Goal: Task Accomplishment & Management: Complete application form

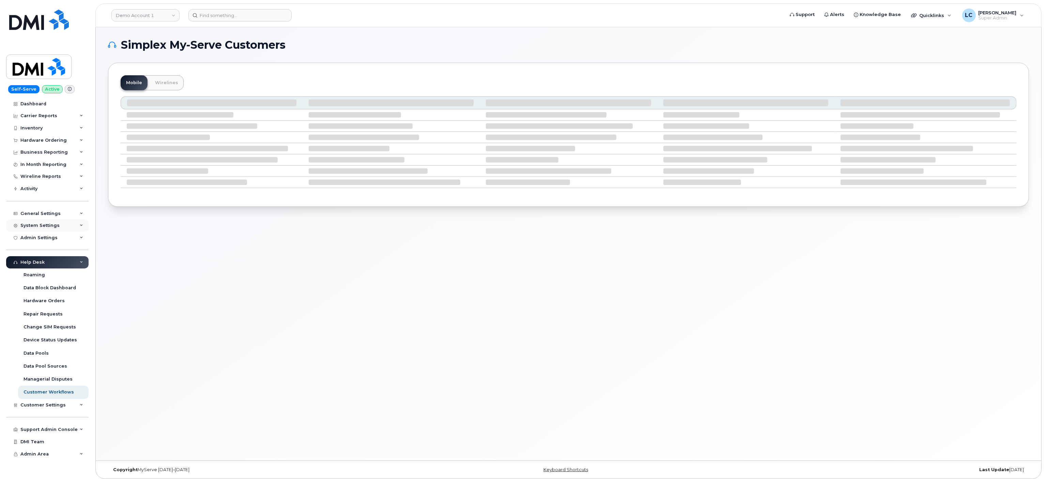
click at [58, 224] on div "System Settings" at bounding box center [47, 225] width 82 height 12
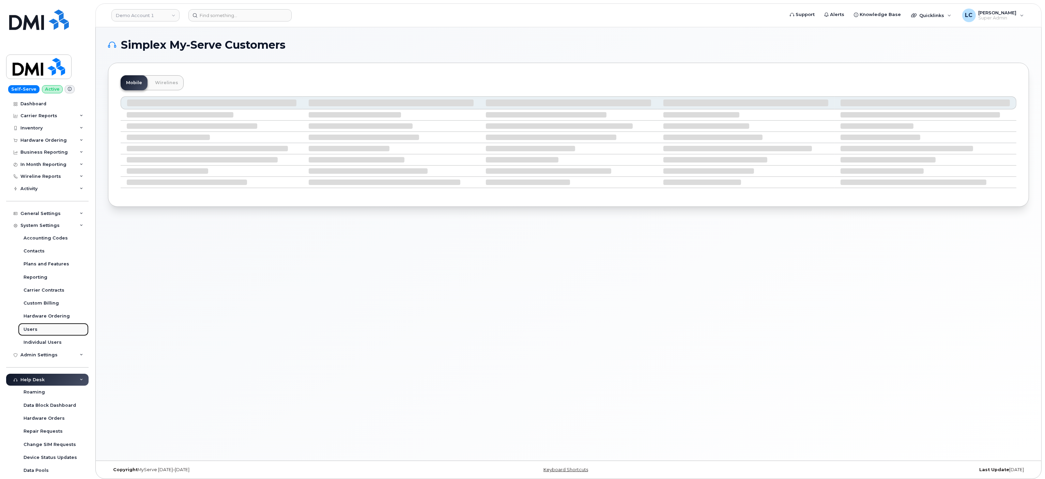
click at [36, 326] on link "Users" at bounding box center [53, 329] width 71 height 13
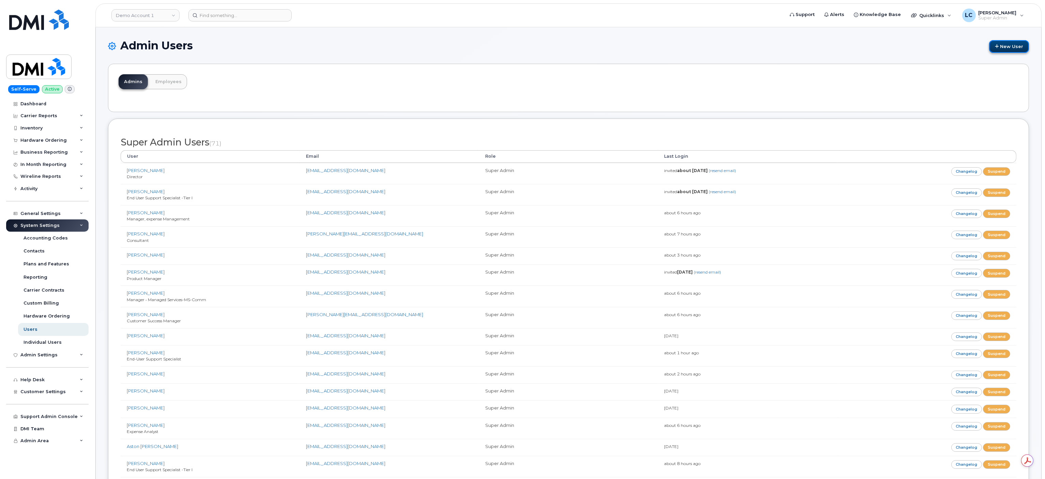
click at [1014, 46] on link "New User" at bounding box center [1009, 46] width 40 height 13
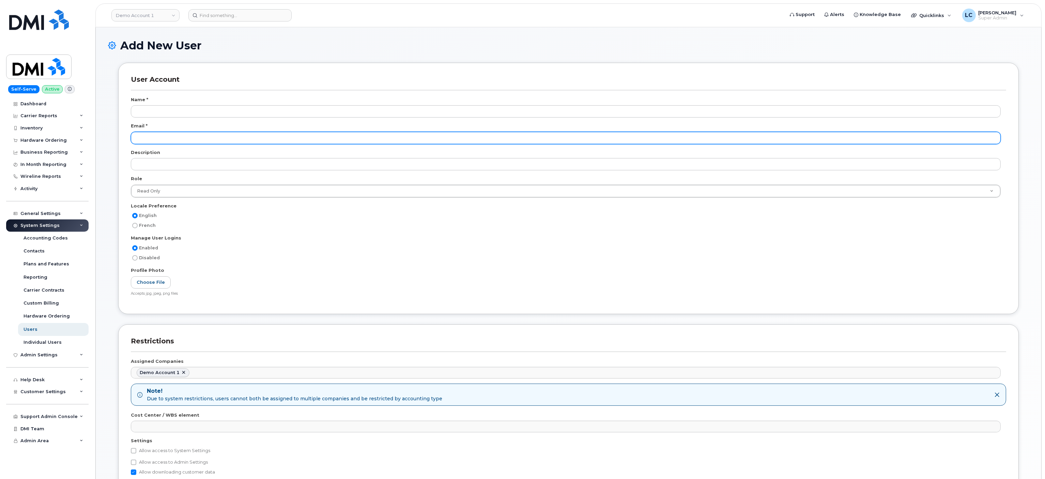
scroll to position [1128, 0]
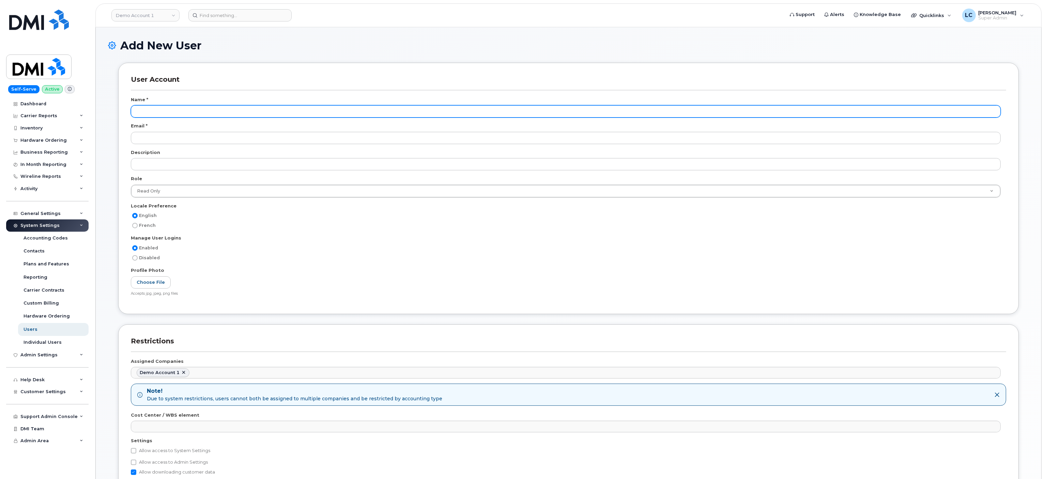
click at [238, 110] on input "text" at bounding box center [566, 111] width 870 height 12
type input "[PERSON_NAME]"
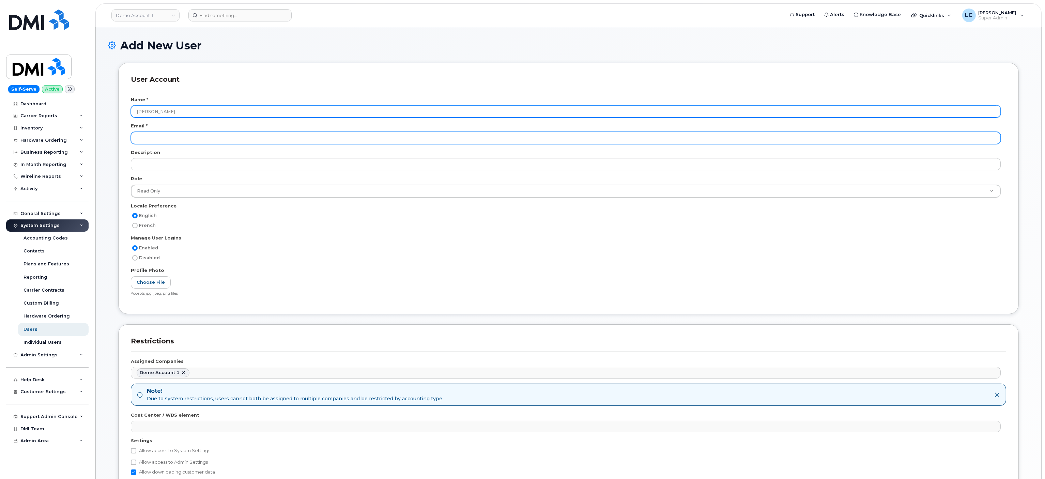
paste input "chsmith@dminc.com"
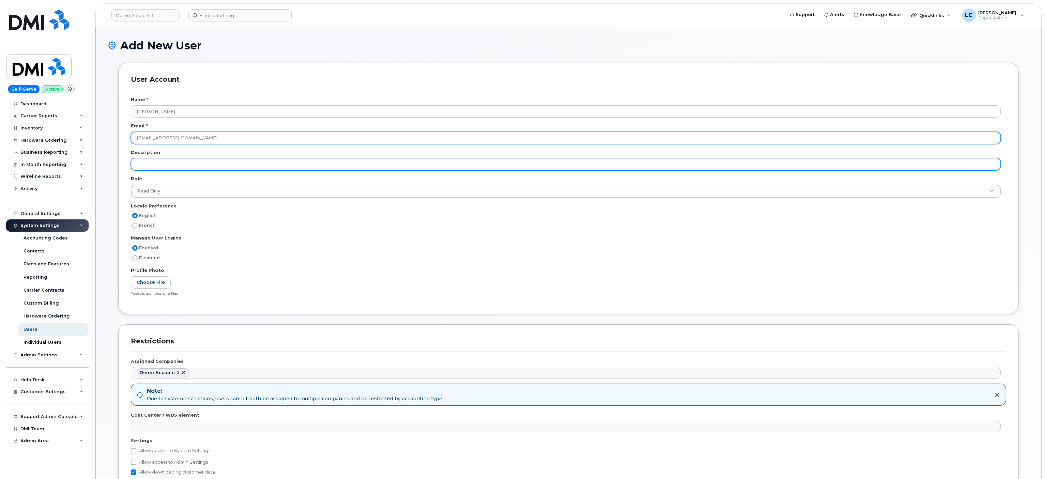
type input "chsmith@dminc.com"
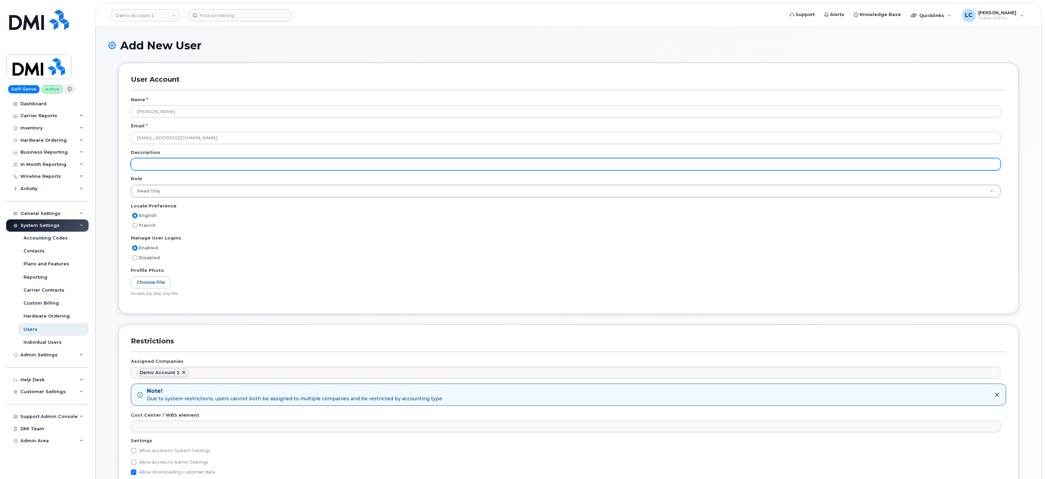
click at [196, 166] on input "text" at bounding box center [566, 164] width 870 height 12
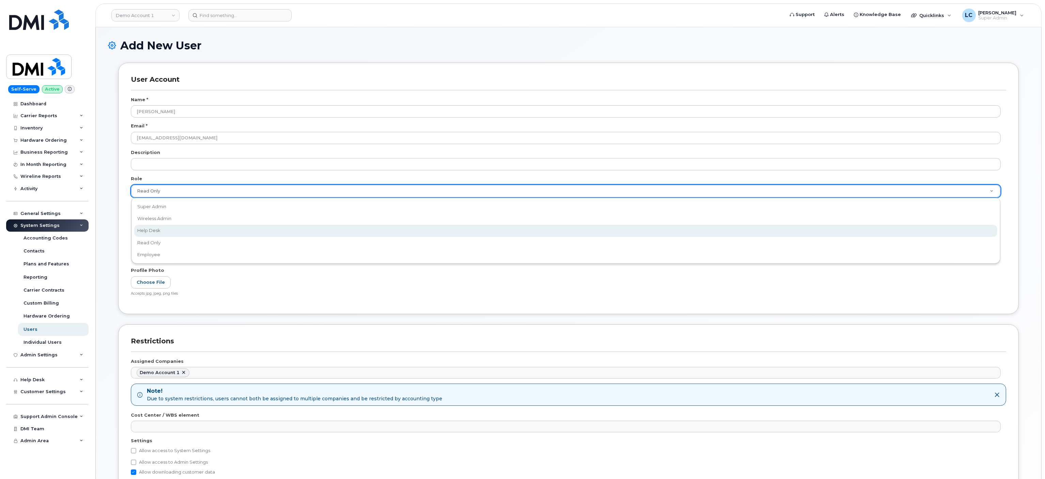
scroll to position [0, 2]
select select "help_desk"
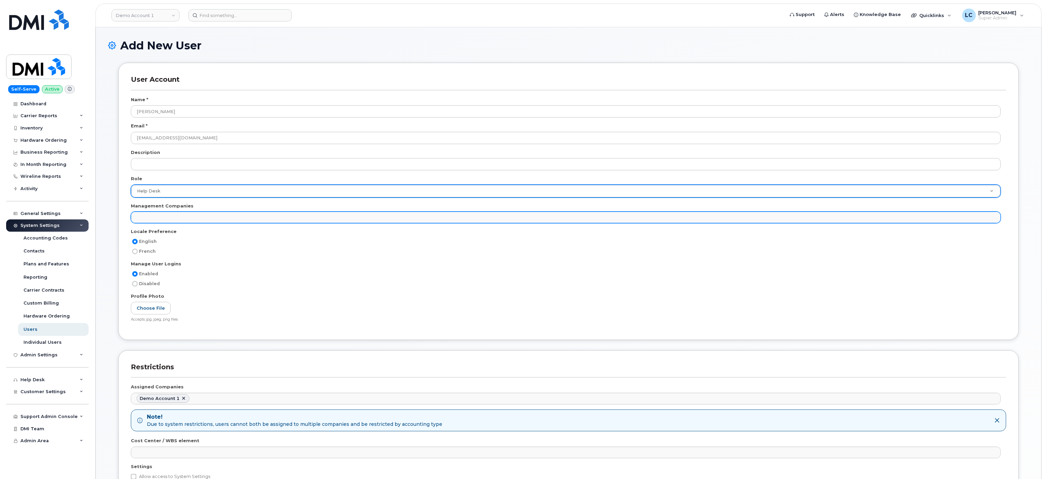
click at [199, 217] on ul at bounding box center [565, 217] width 869 height 11
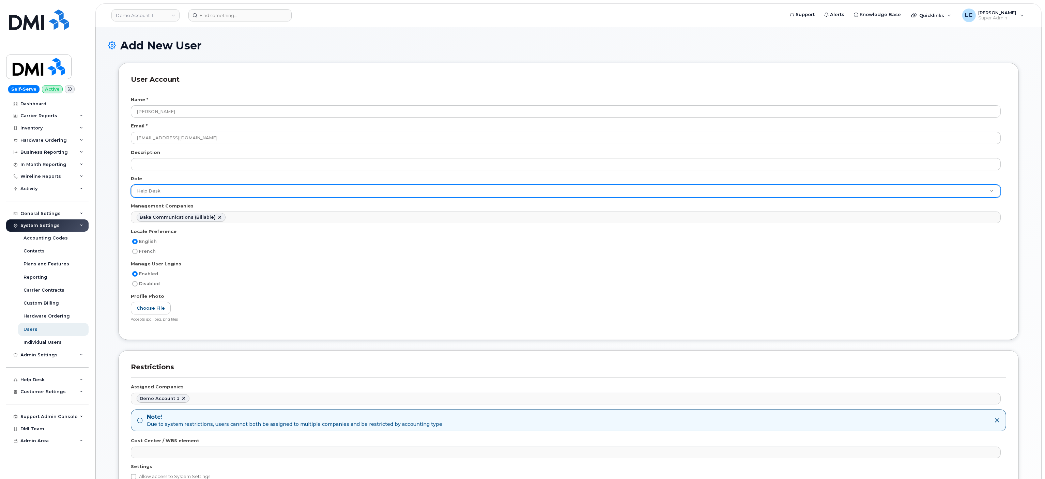
scroll to position [6, 0]
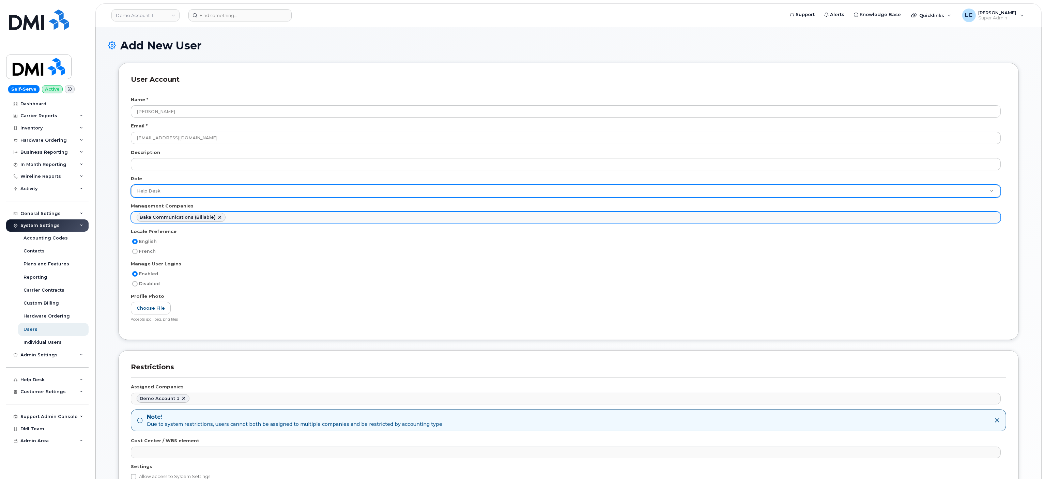
click at [268, 221] on ul "Baka Communications (Billable)" at bounding box center [565, 217] width 869 height 11
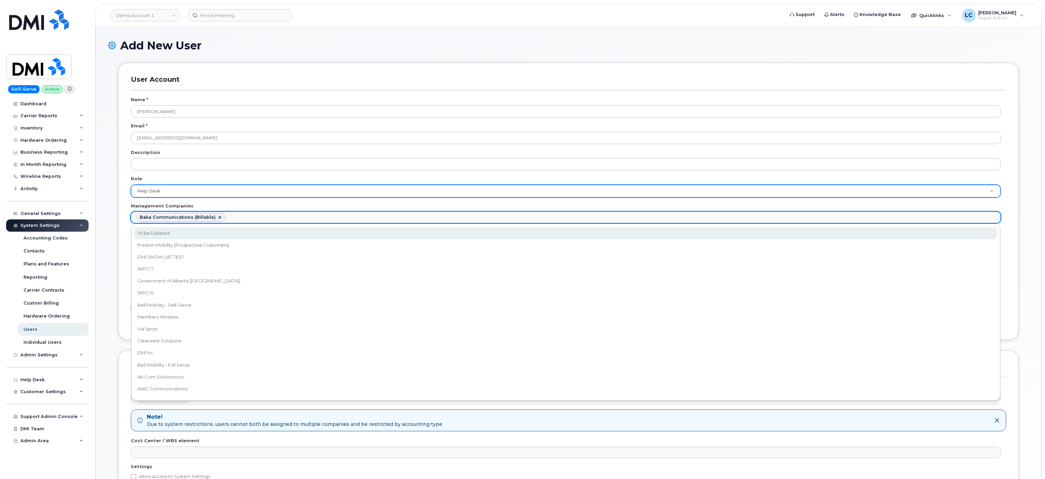
select select "30"
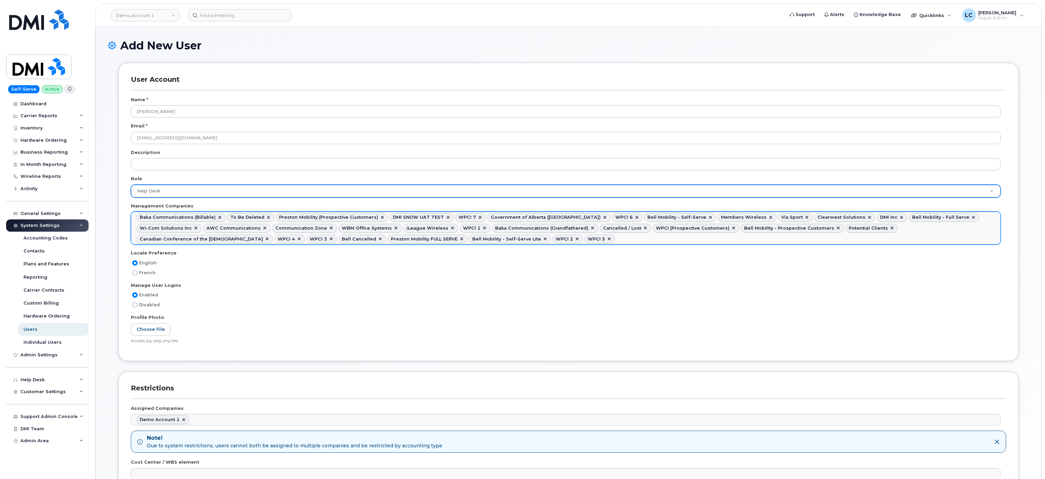
click at [378, 239] on link at bounding box center [380, 238] width 5 height 5
click at [643, 229] on link at bounding box center [645, 228] width 5 height 5
click at [837, 230] on link at bounding box center [839, 228] width 5 height 5
click at [783, 227] on link at bounding box center [785, 228] width 5 height 5
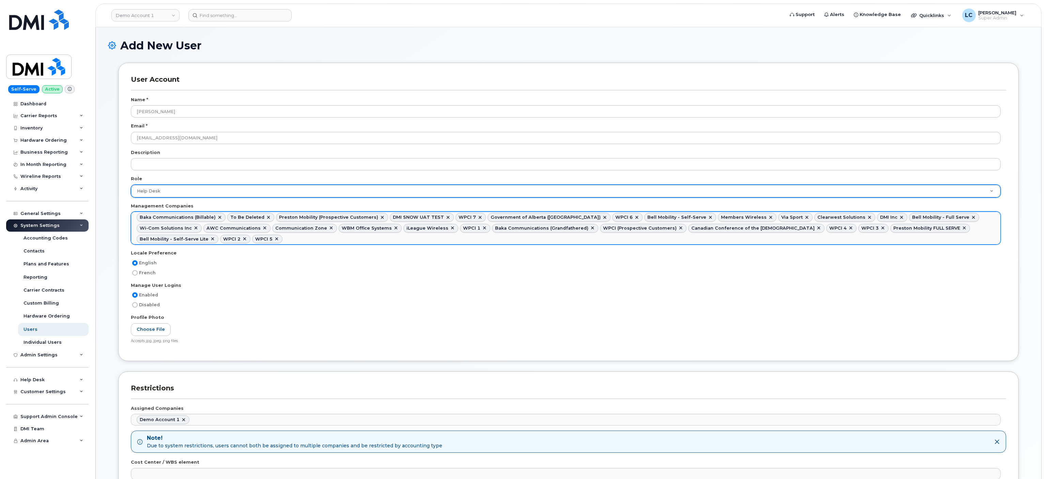
click at [445, 218] on link at bounding box center [447, 217] width 5 height 5
click at [380, 217] on link at bounding box center [382, 217] width 5 height 5
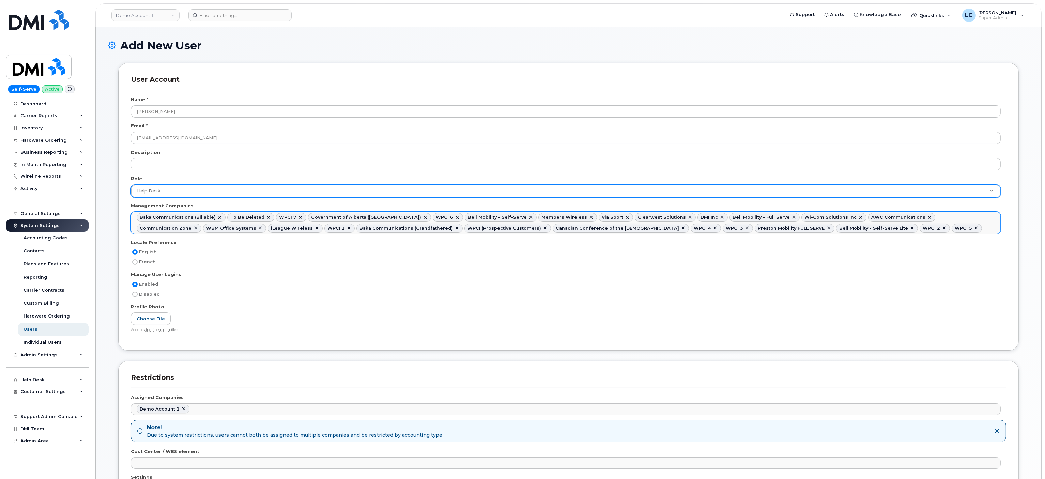
click at [266, 218] on link at bounding box center [268, 217] width 5 height 5
select select "15"
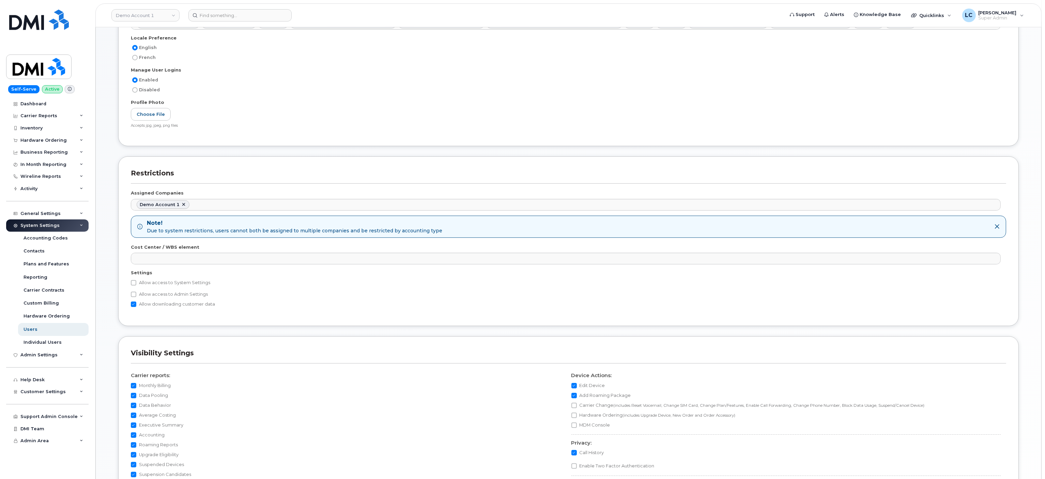
scroll to position [136, 0]
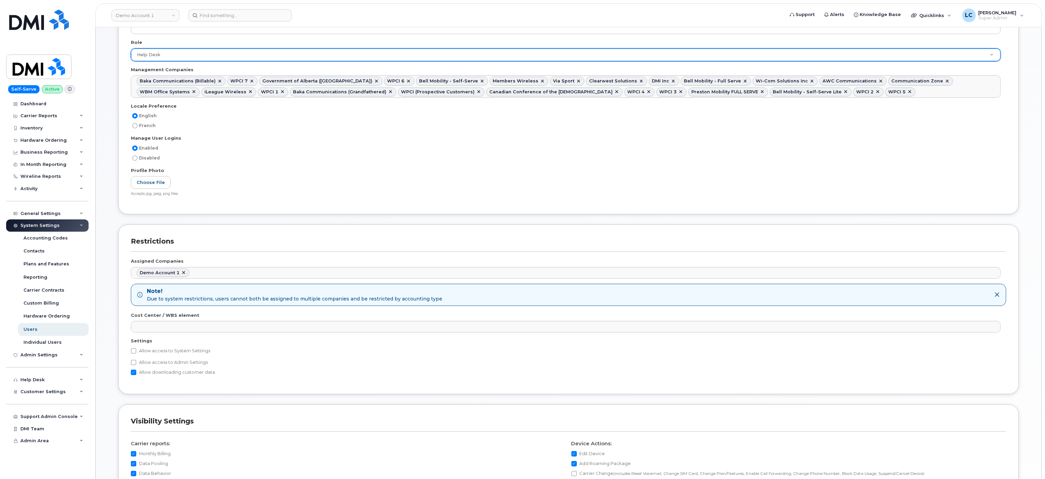
click at [183, 367] on label "Allow access to Admin Settings" at bounding box center [169, 362] width 77 height 8
click at [136, 365] on input "Allow access to Admin Settings" at bounding box center [133, 362] width 5 height 5
checkbox input "true"
click at [189, 354] on label "Allow access to System Settings" at bounding box center [170, 351] width 79 height 8
click at [136, 354] on input "Allow access to System Settings" at bounding box center [133, 350] width 5 height 5
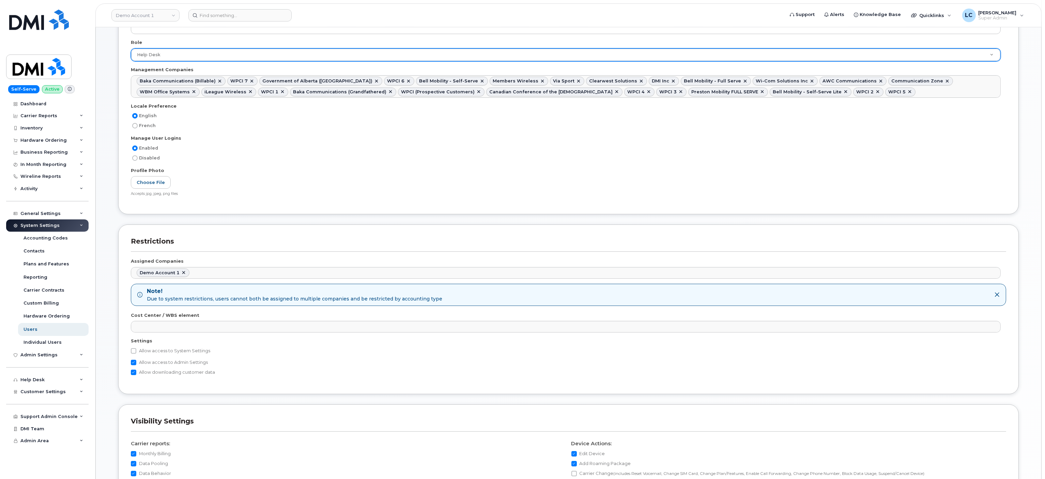
checkbox input "true"
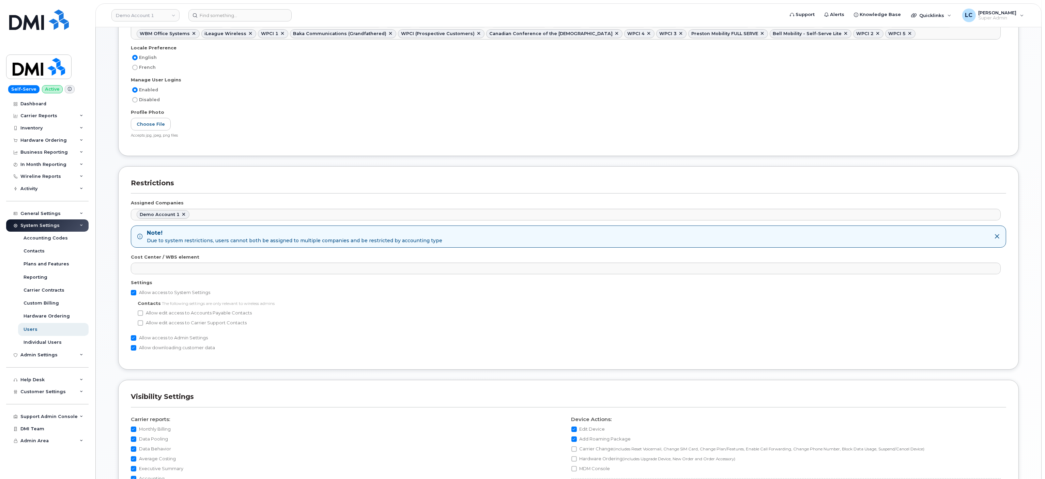
scroll to position [449, 0]
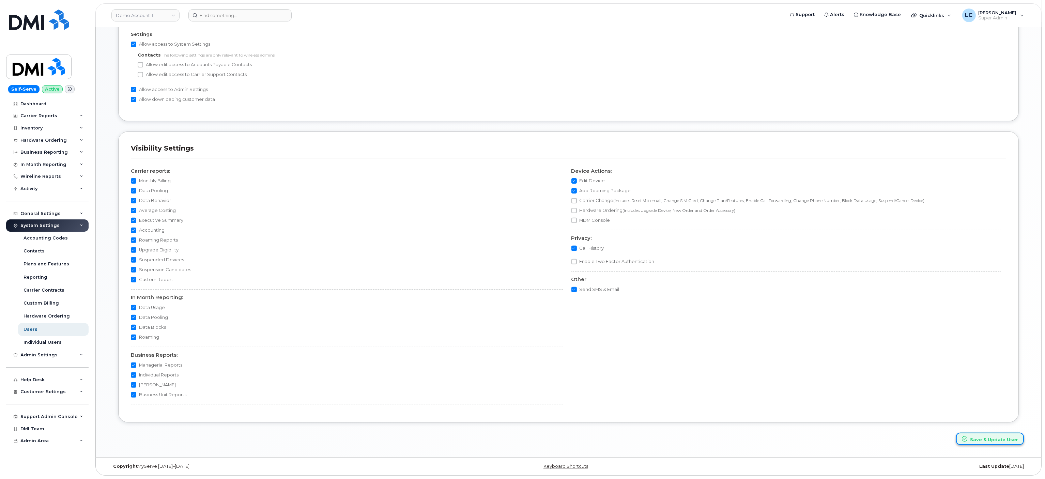
click at [988, 438] on button "Save & Update User" at bounding box center [990, 439] width 68 height 13
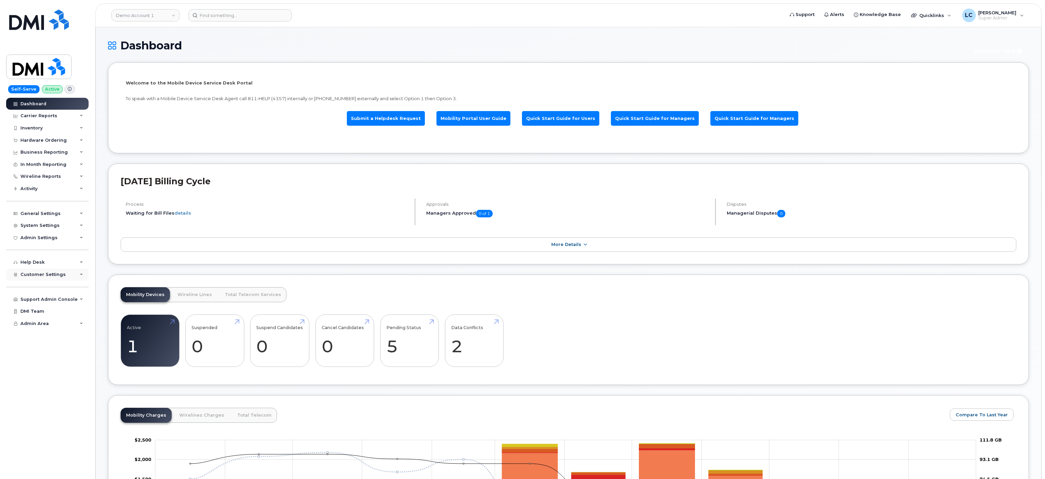
click at [69, 239] on div "Customer Settings" at bounding box center [47, 275] width 82 height 12
click at [52, 224] on div "System Settings" at bounding box center [39, 225] width 39 height 5
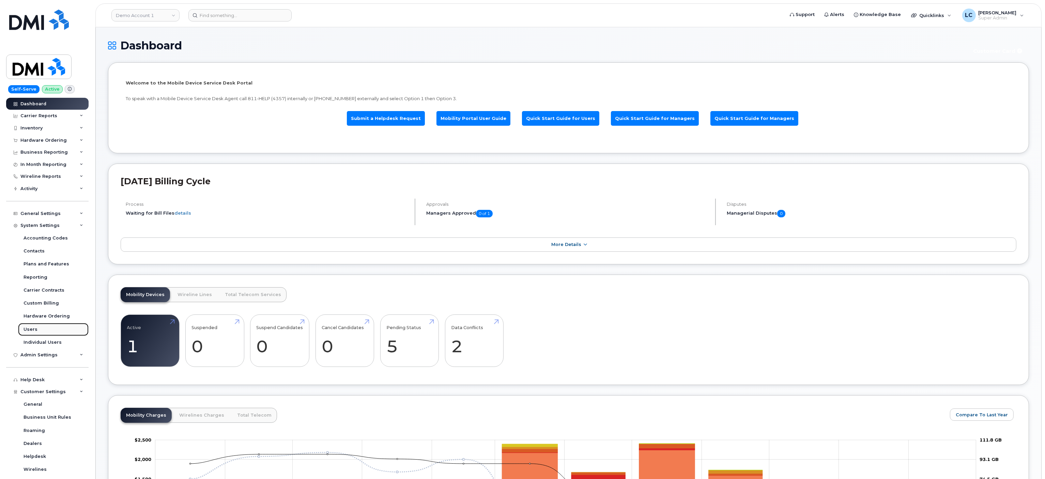
click at [34, 239] on div "Users" at bounding box center [31, 329] width 14 height 6
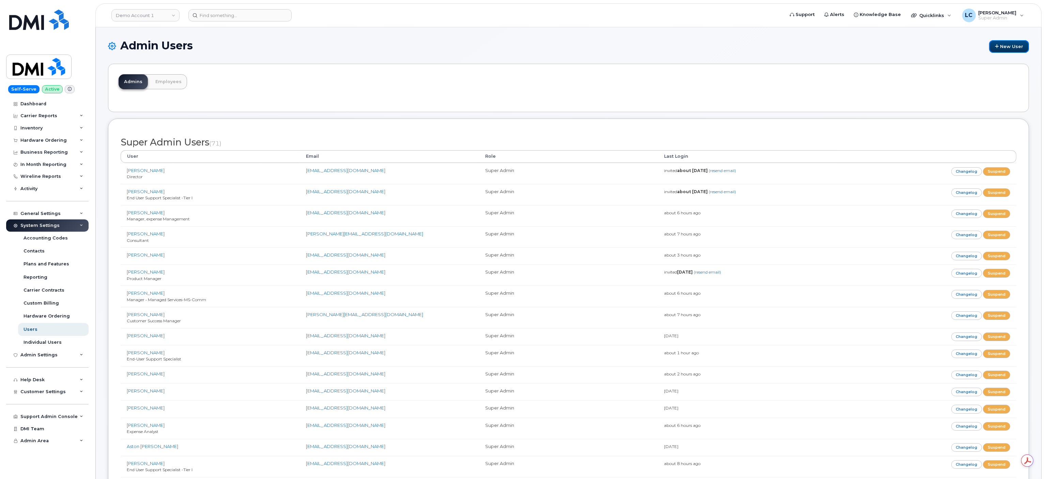
drag, startPoint x: 996, startPoint y: 47, endPoint x: 988, endPoint y: 54, distance: 11.1
click at [997, 47] on icon at bounding box center [997, 46] width 4 height 4
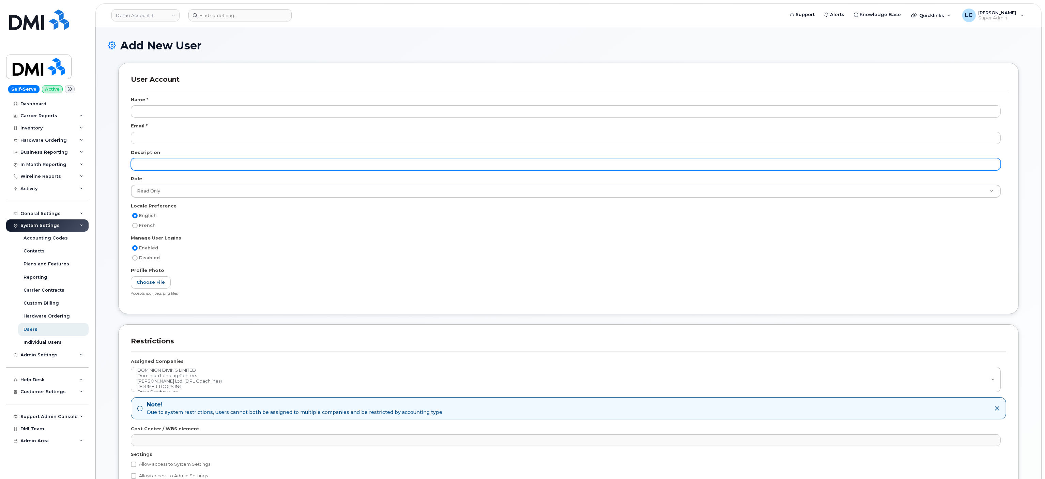
scroll to position [1128, 0]
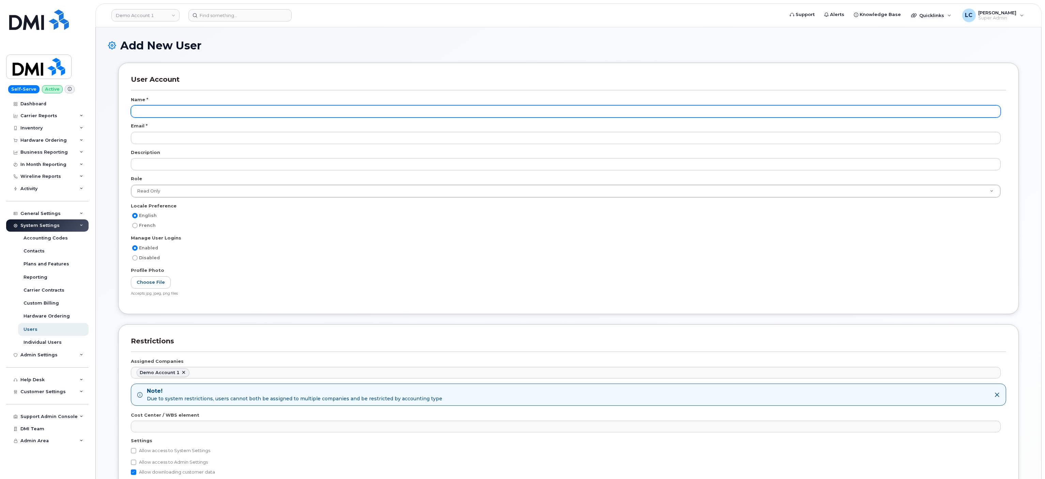
click at [308, 113] on input "text" at bounding box center [566, 111] width 870 height 12
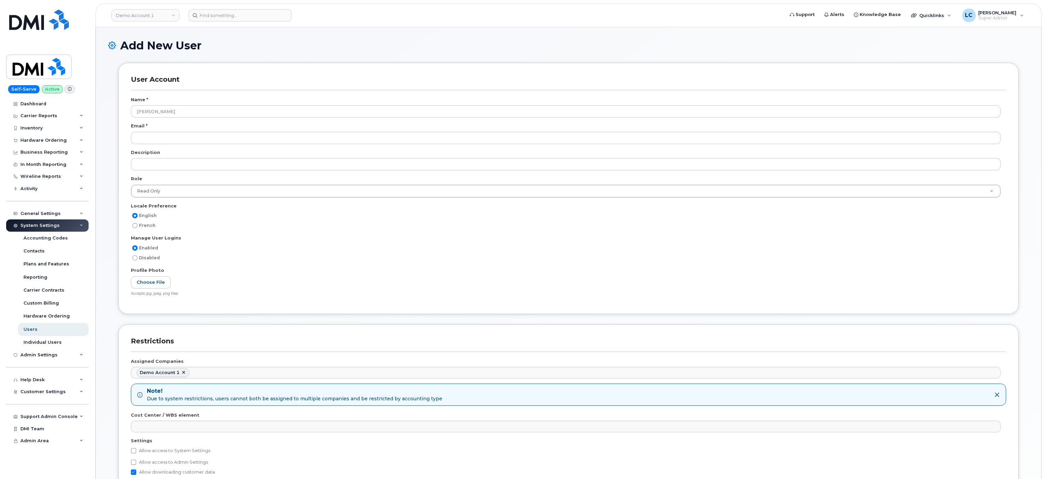
type input "[PERSON_NAME]"
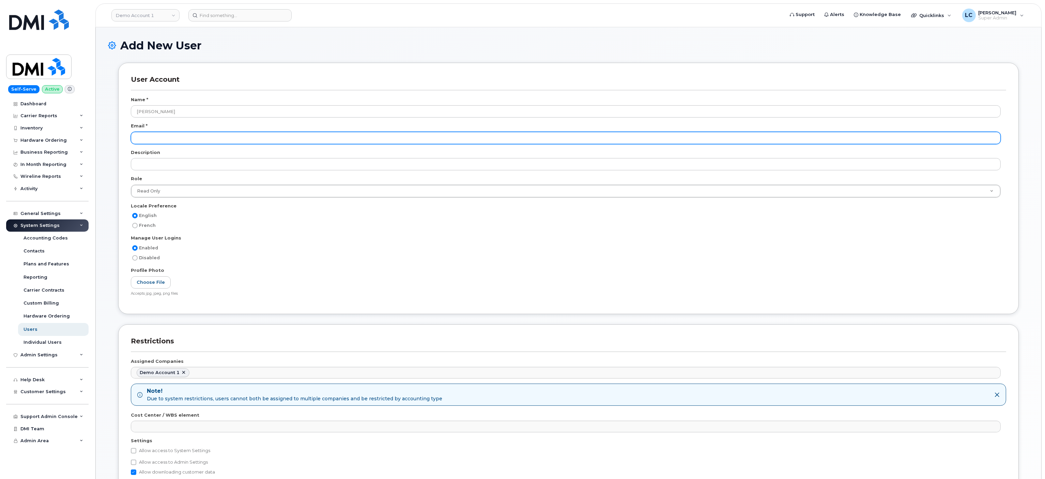
click at [199, 133] on input "email" at bounding box center [566, 138] width 870 height 12
paste input "[EMAIL_ADDRESS][DOMAIN_NAME]"
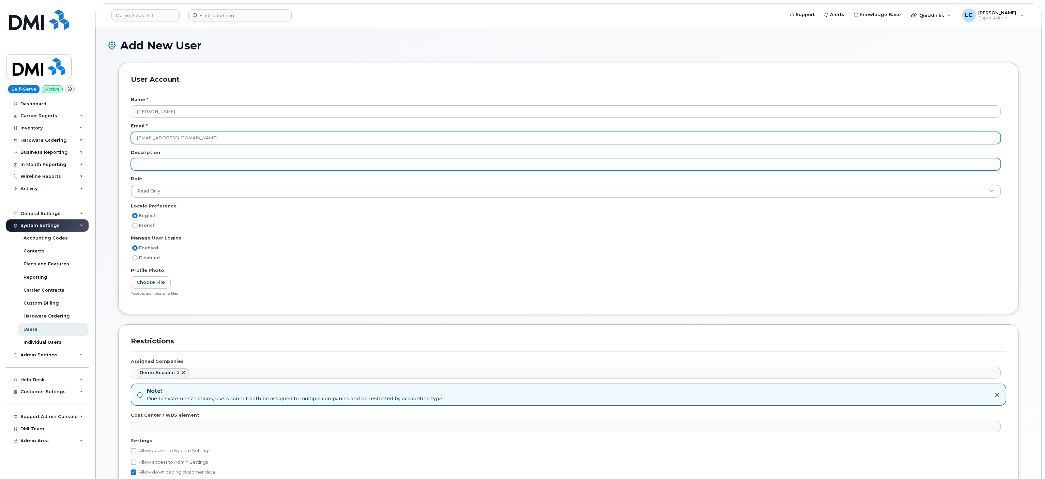
type input "[EMAIL_ADDRESS][DOMAIN_NAME]"
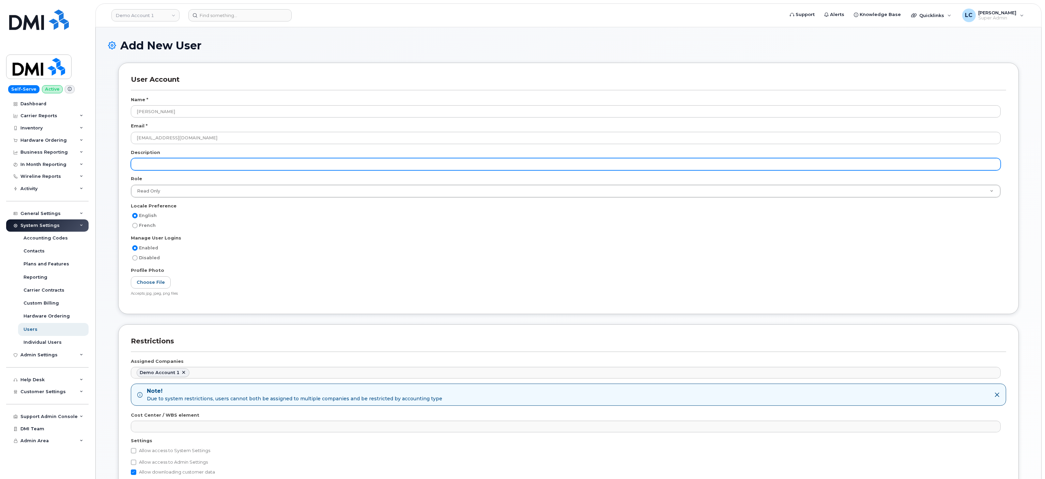
click at [216, 169] on input "text" at bounding box center [566, 164] width 870 height 12
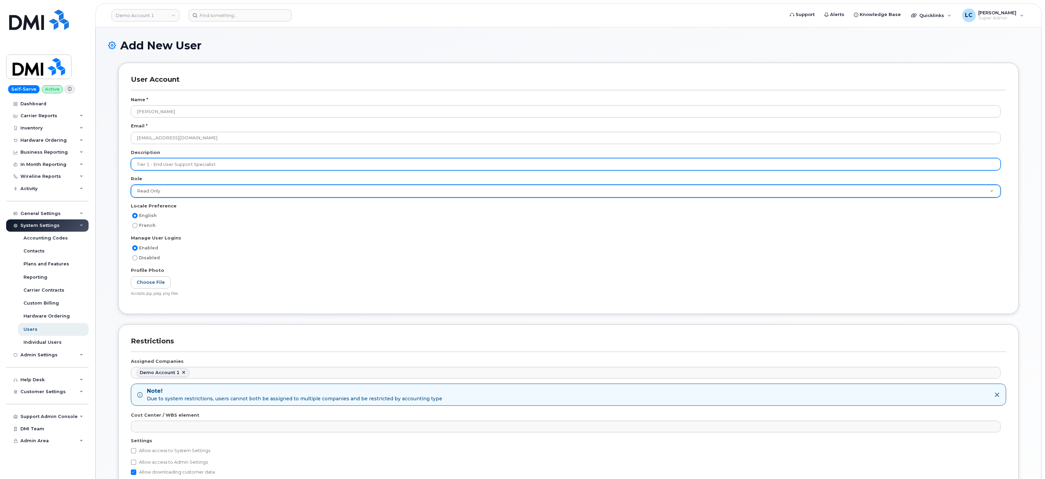
type input "Tier 1 - End User Support Specialist"
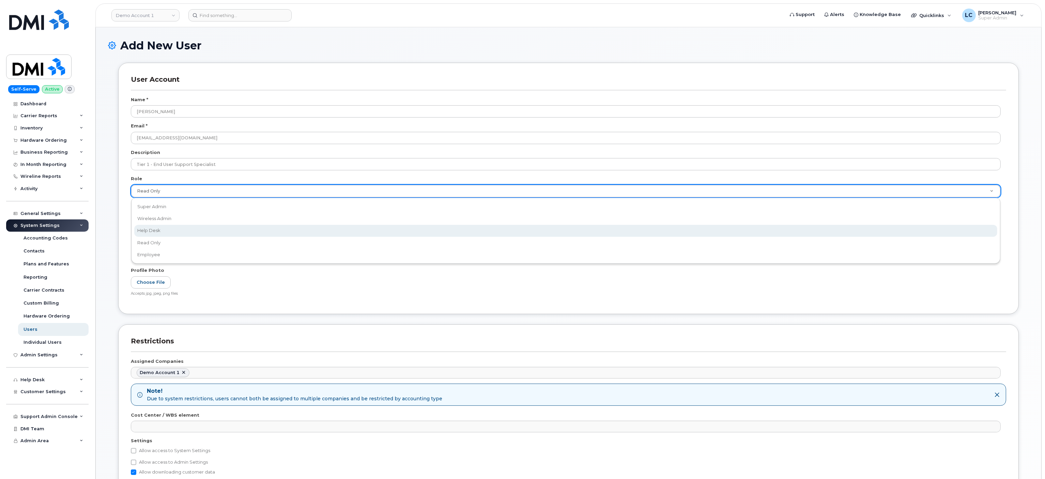
select select "help_desk"
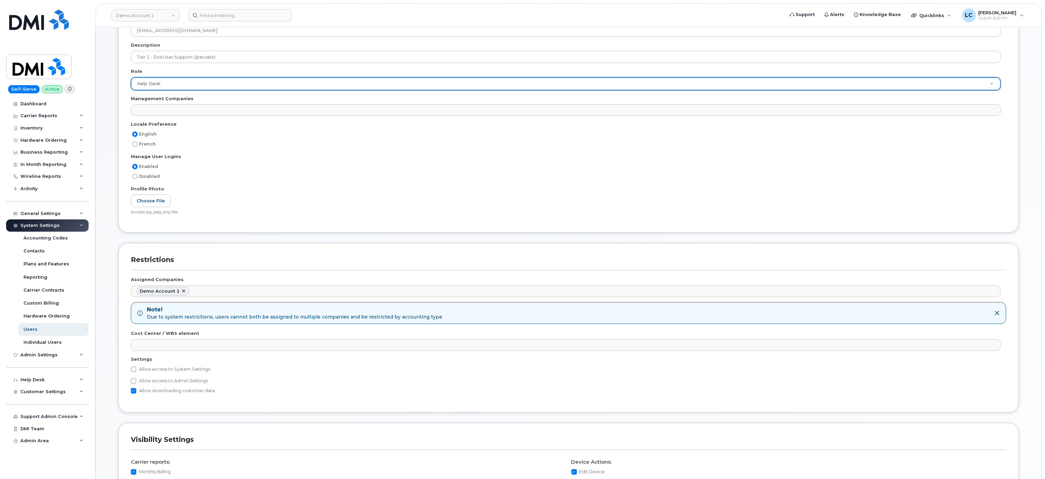
scroll to position [136, 0]
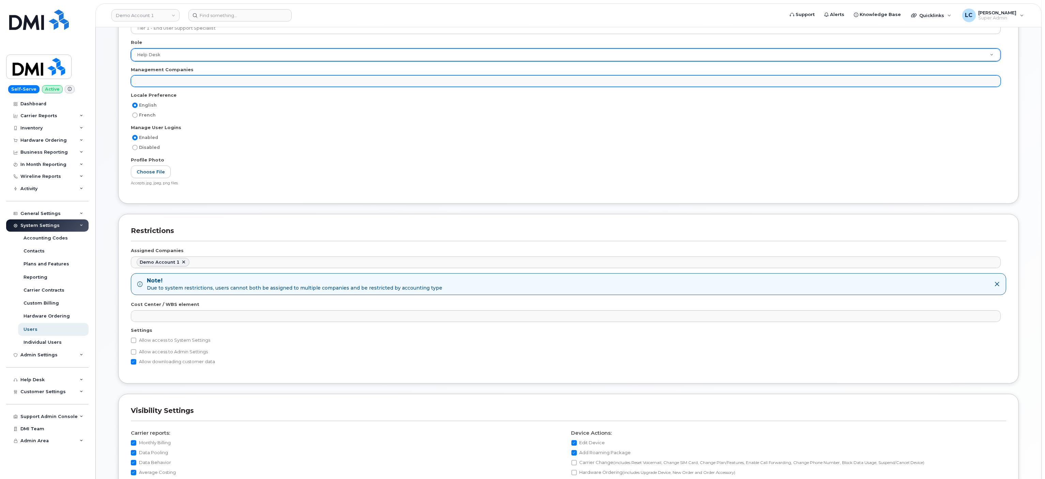
click at [279, 80] on ul at bounding box center [565, 81] width 869 height 11
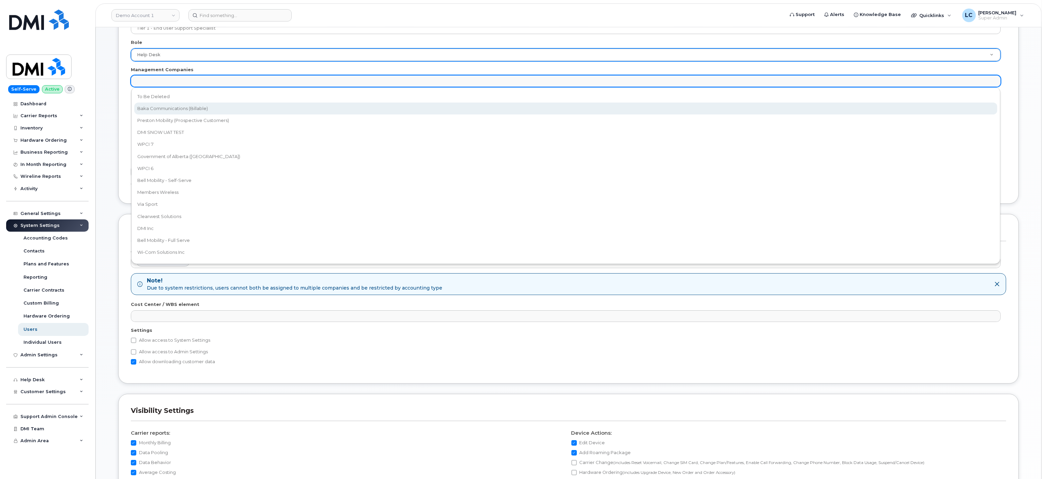
select select "15"
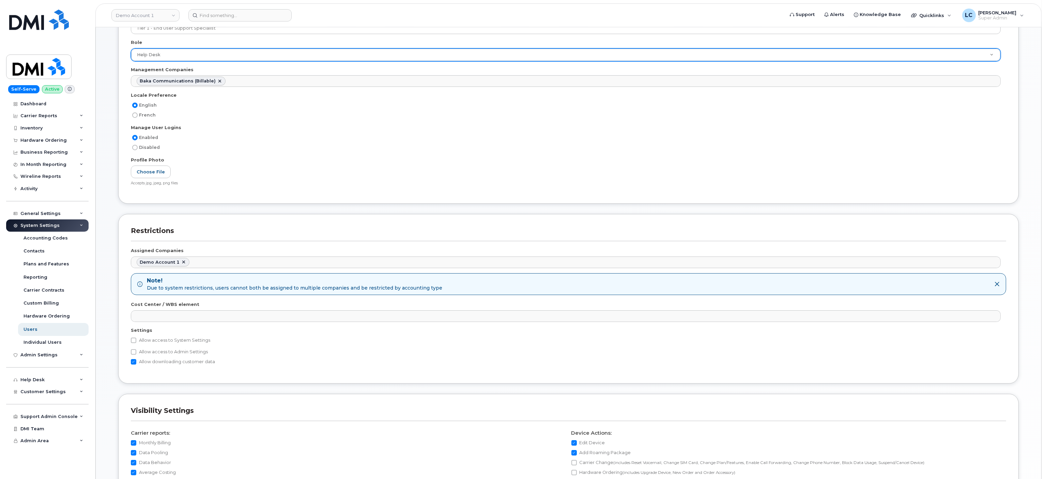
scroll to position [6, 0]
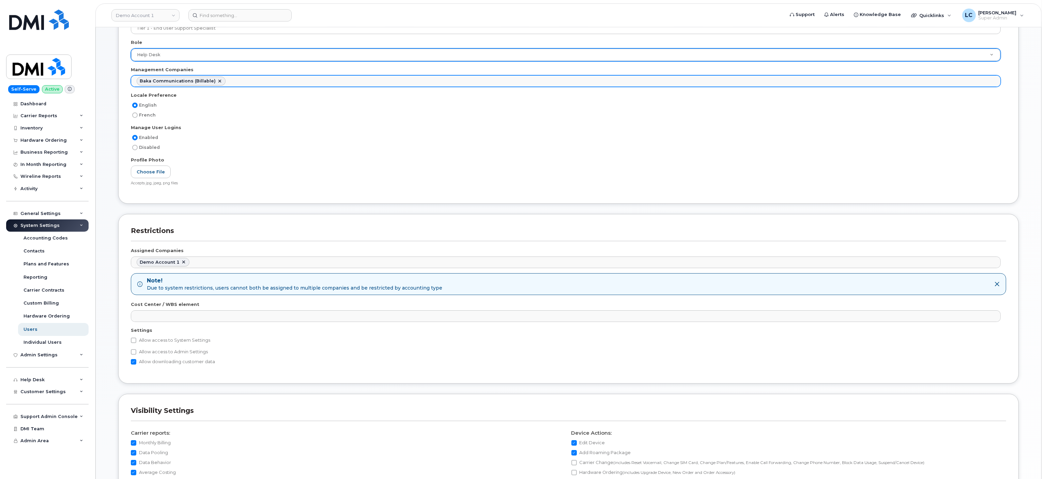
click at [246, 84] on ul "Baka Communications (Billable)" at bounding box center [565, 81] width 869 height 11
type input "f"
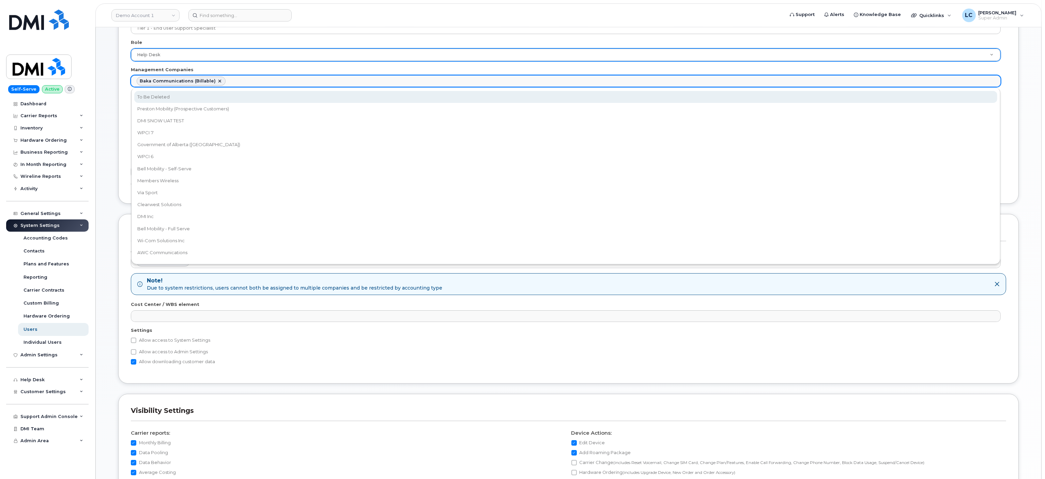
select select "30"
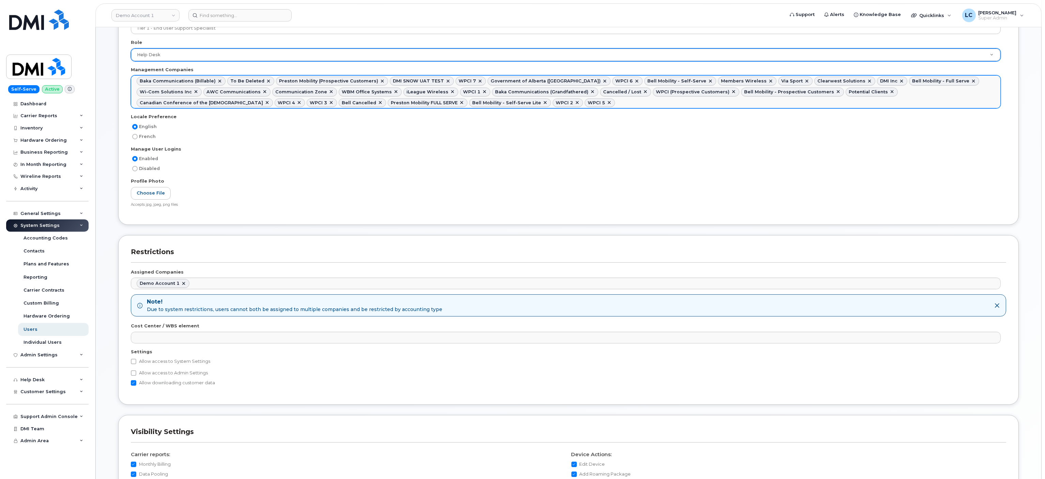
click at [266, 80] on link at bounding box center [268, 80] width 5 height 5
select select "15"
click at [397, 81] on link at bounding box center [399, 80] width 5 height 5
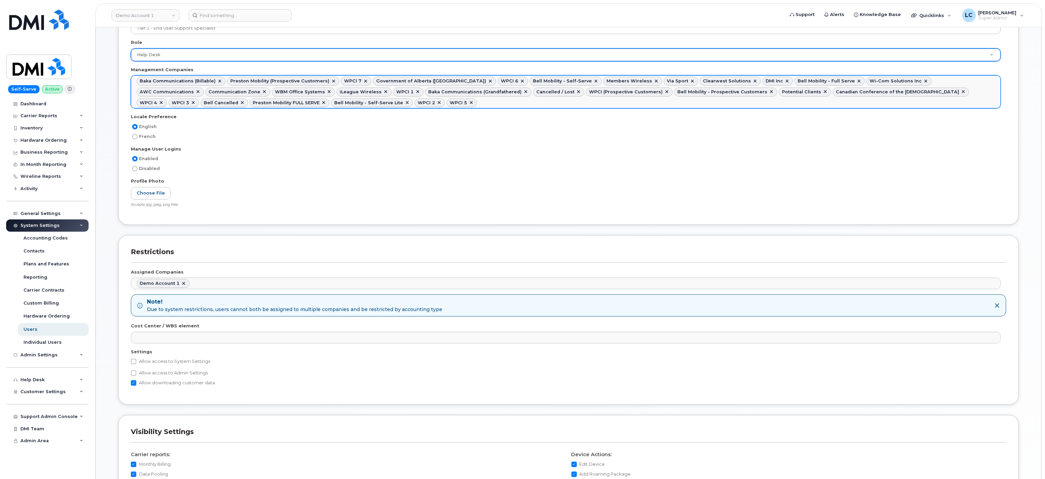
click at [576, 92] on link at bounding box center [578, 91] width 5 height 5
click at [611, 93] on link at bounding box center [613, 91] width 5 height 5
click at [628, 92] on link at bounding box center [630, 91] width 5 height 5
click at [536, 91] on div "Potential Clients" at bounding box center [555, 91] width 39 height 5
click at [577, 90] on link at bounding box center [579, 91] width 5 height 5
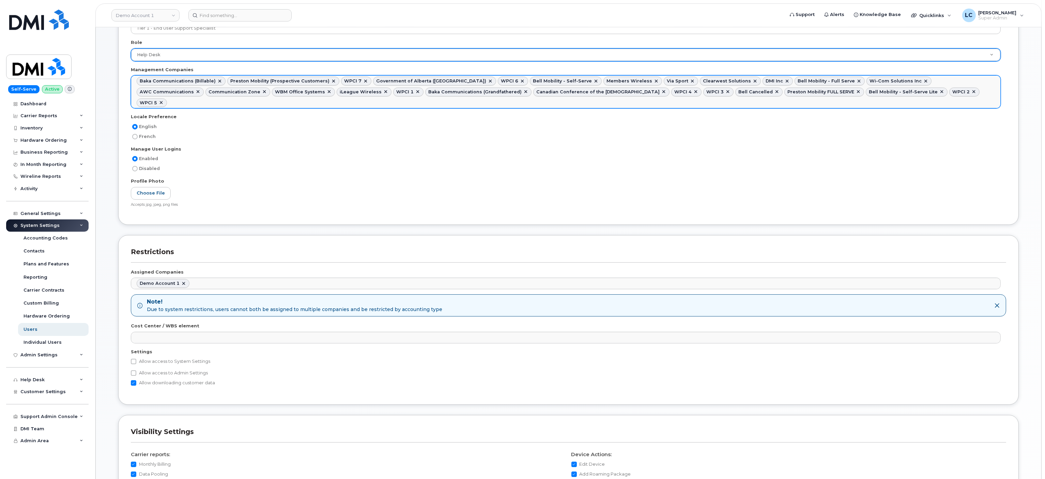
click at [774, 91] on link at bounding box center [776, 91] width 5 height 5
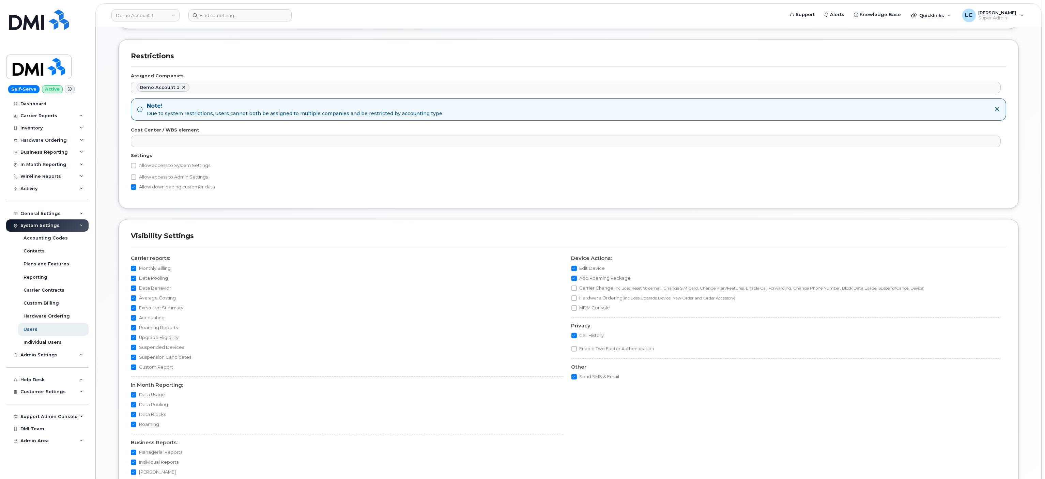
scroll to position [341, 0]
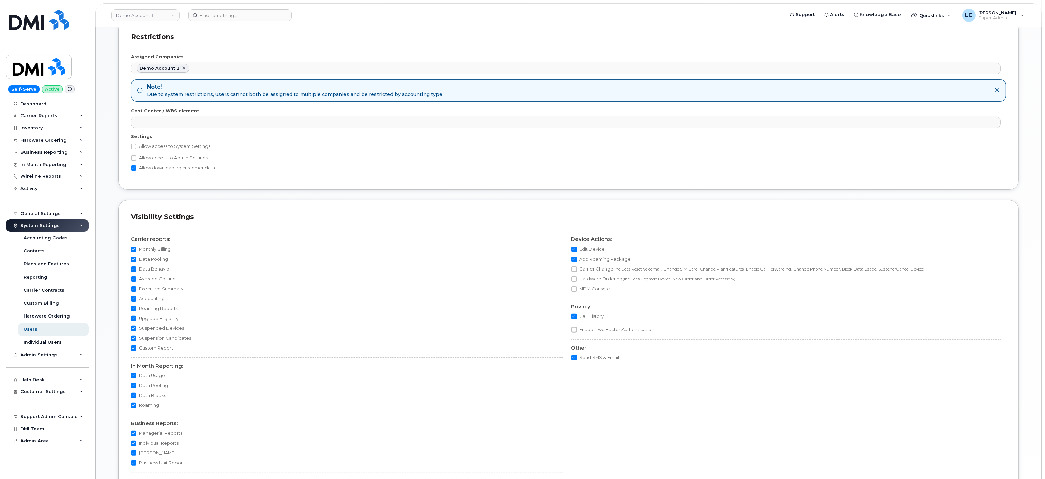
click at [203, 162] on label "Allow access to Admin Settings" at bounding box center [169, 158] width 77 height 8
click at [136, 161] on input "Allow access to Admin Settings" at bounding box center [133, 157] width 5 height 5
checkbox input "true"
click at [203, 147] on label "Allow access to System Settings" at bounding box center [170, 146] width 79 height 8
click at [136, 147] on input "Allow access to System Settings" at bounding box center [133, 146] width 5 height 5
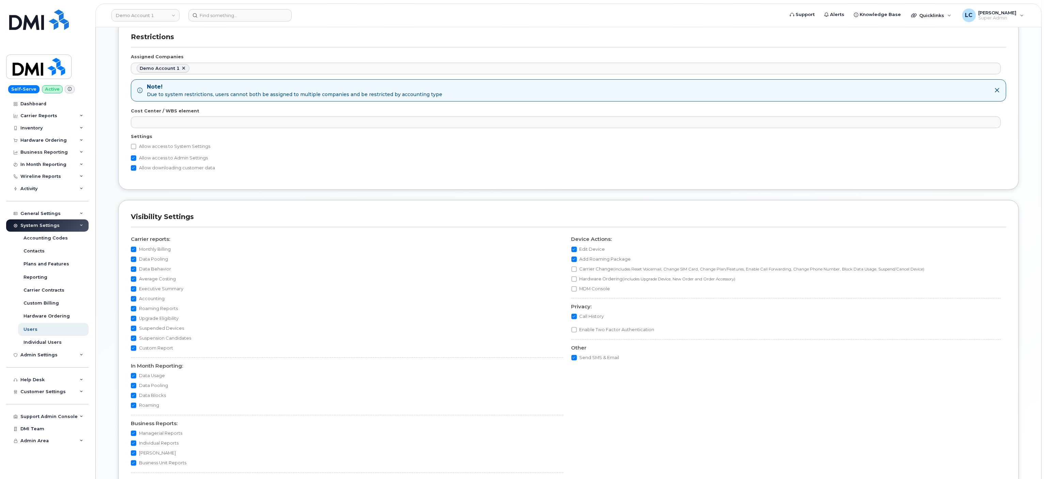
checkbox input "true"
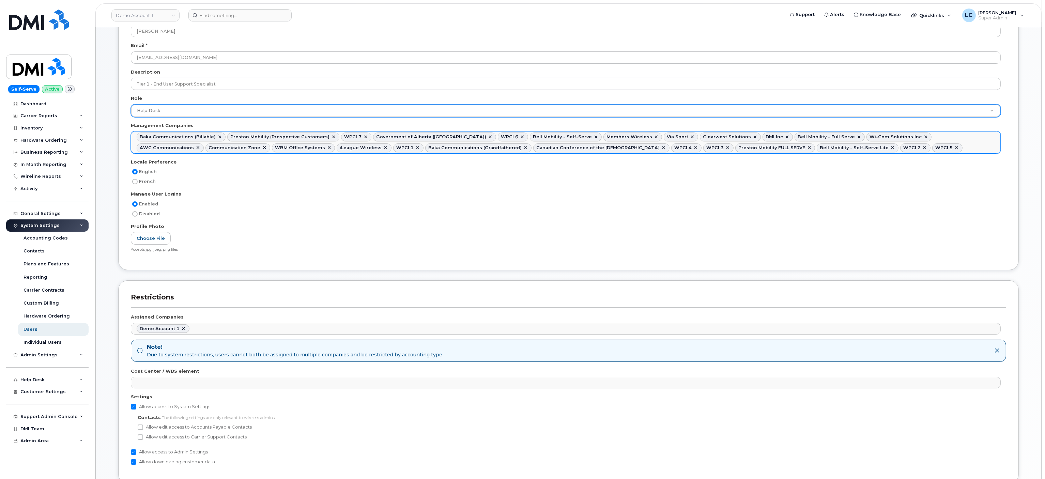
scroll to position [449, 0]
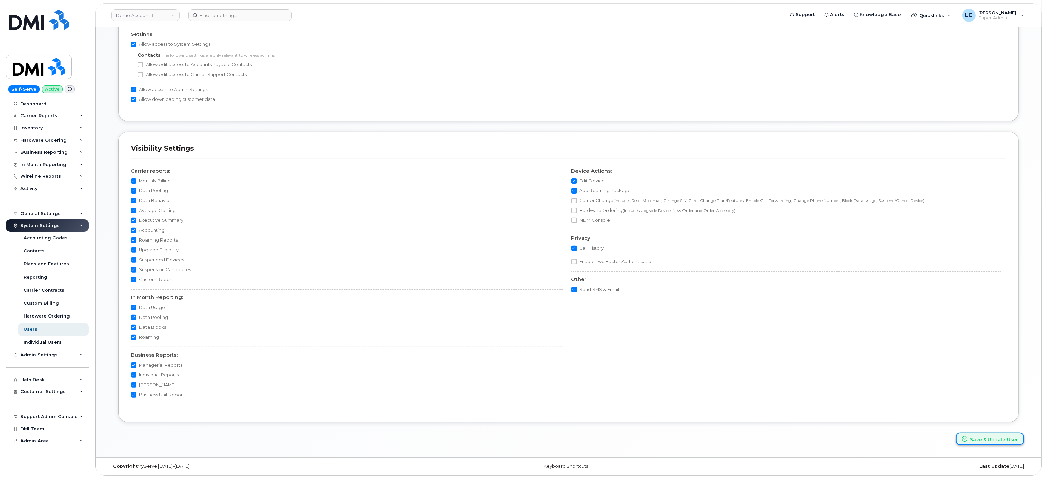
click at [999, 440] on button "Save & Update User" at bounding box center [990, 439] width 68 height 13
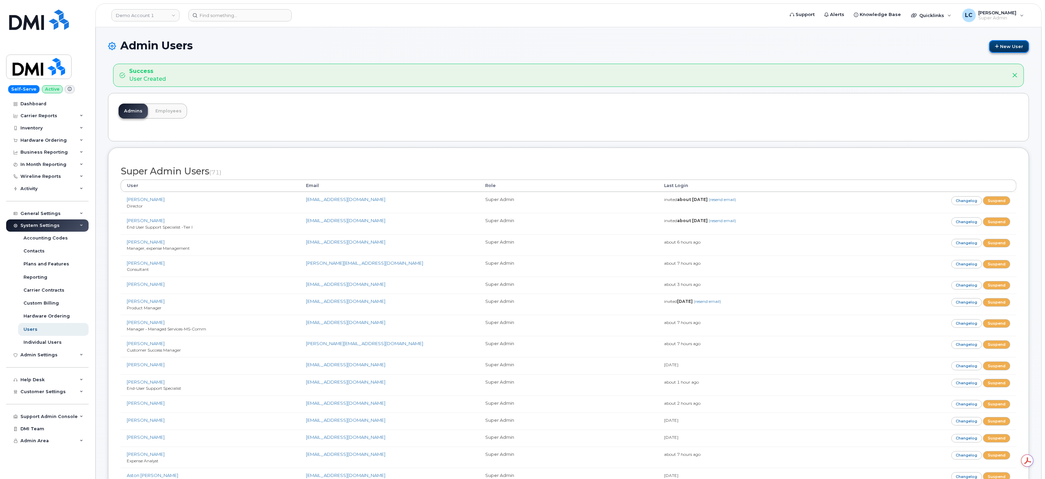
click at [1007, 42] on link "New User" at bounding box center [1009, 46] width 40 height 13
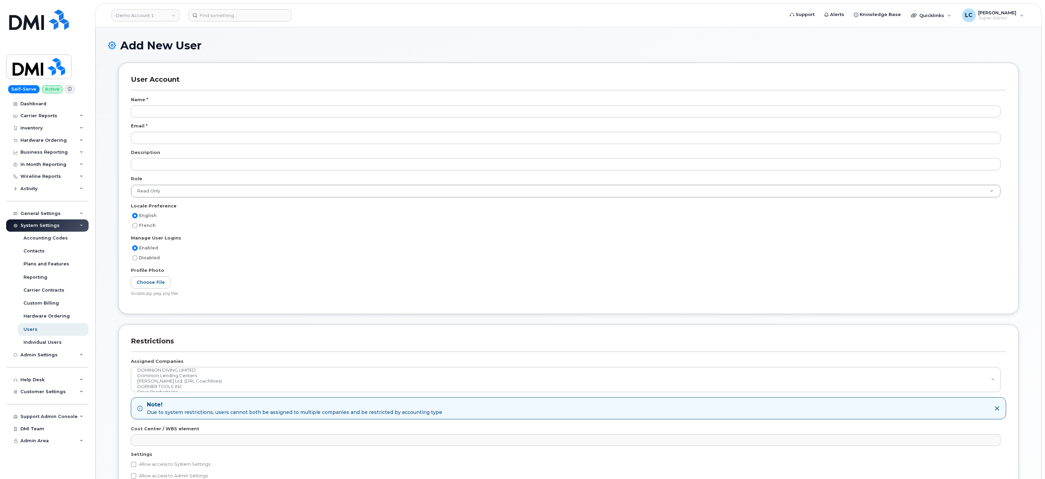
scroll to position [1128, 0]
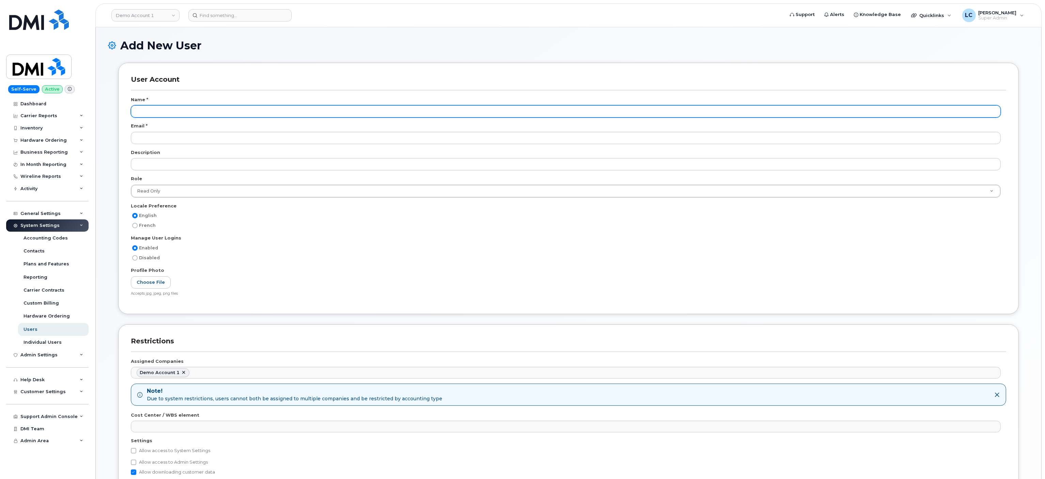
click at [216, 111] on input "text" at bounding box center [566, 111] width 870 height 12
paste input "ddavis@dminc.com"
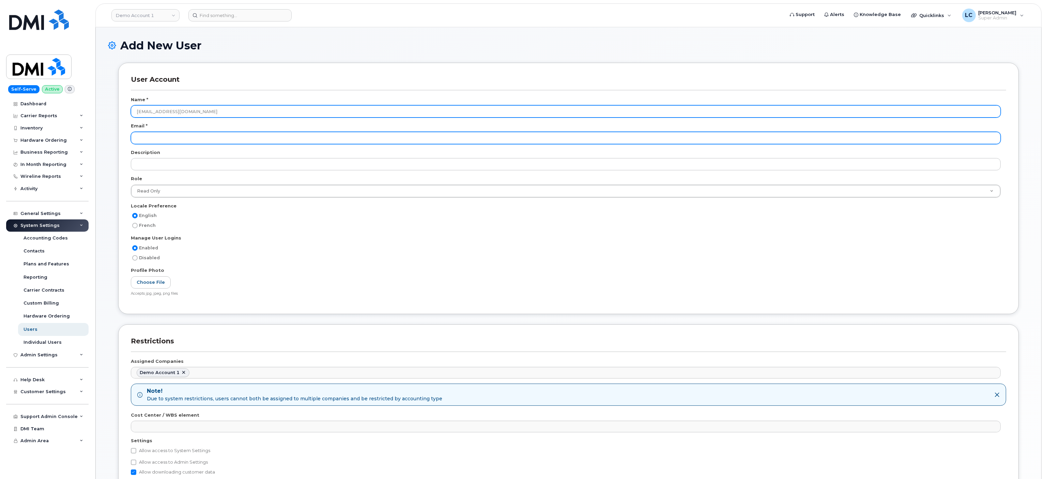
type input "ddavis@dminc.com"
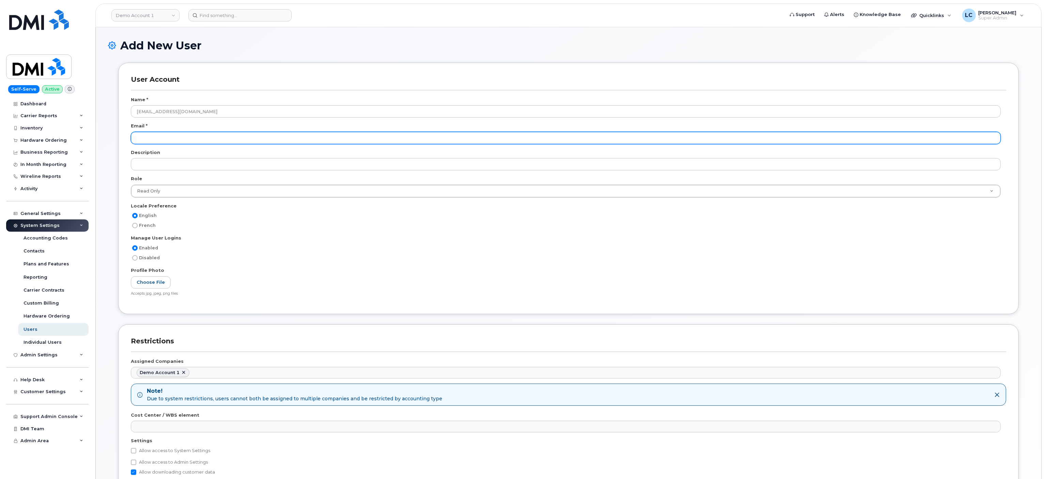
click at [188, 136] on input "email" at bounding box center [566, 138] width 870 height 12
paste input "[EMAIL_ADDRESS][DOMAIN_NAME]"
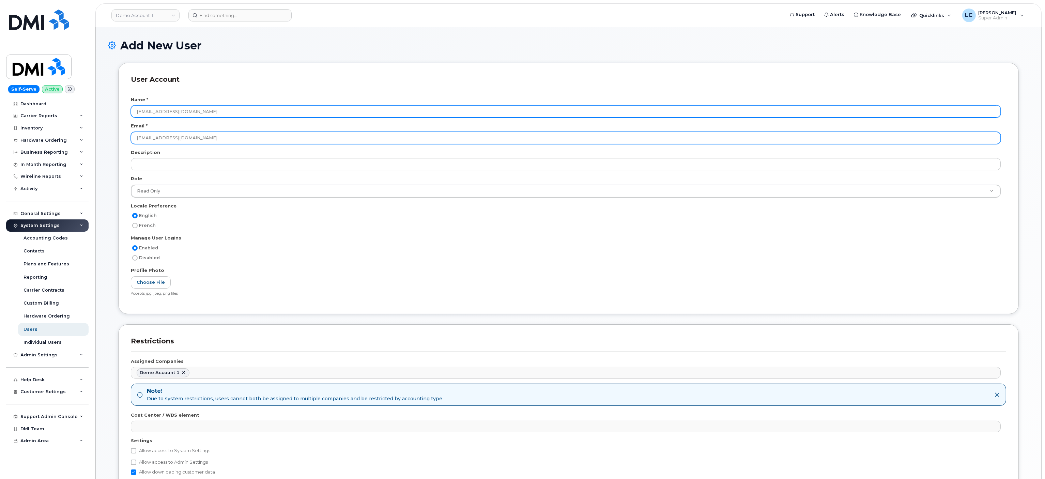
type input "[EMAIL_ADDRESS][DOMAIN_NAME]"
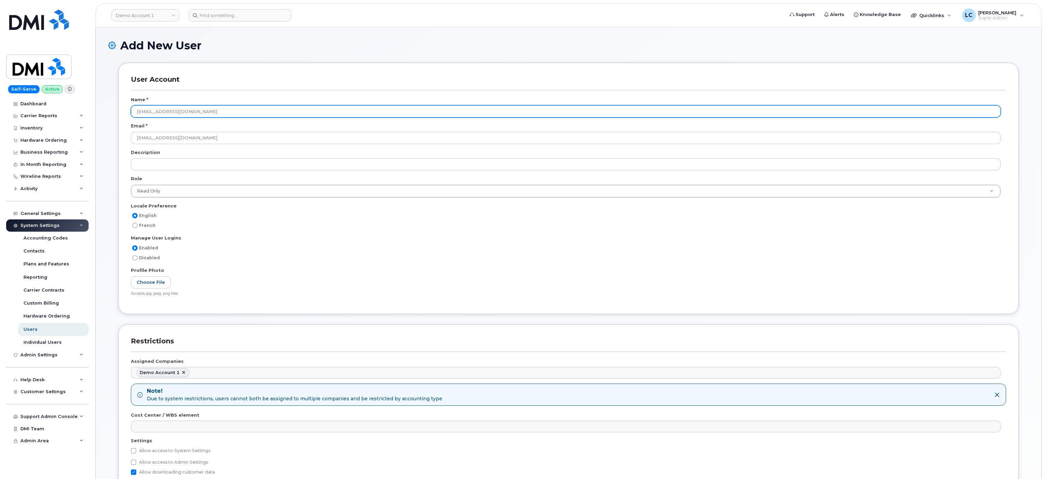
drag, startPoint x: 211, startPoint y: 114, endPoint x: 101, endPoint y: 110, distance: 109.8
click at [101, 110] on div "Add New User User Account Name * ddavis@dminc.com Email * ddavis@dminc.com Desc…" at bounding box center [569, 428] width 946 height 803
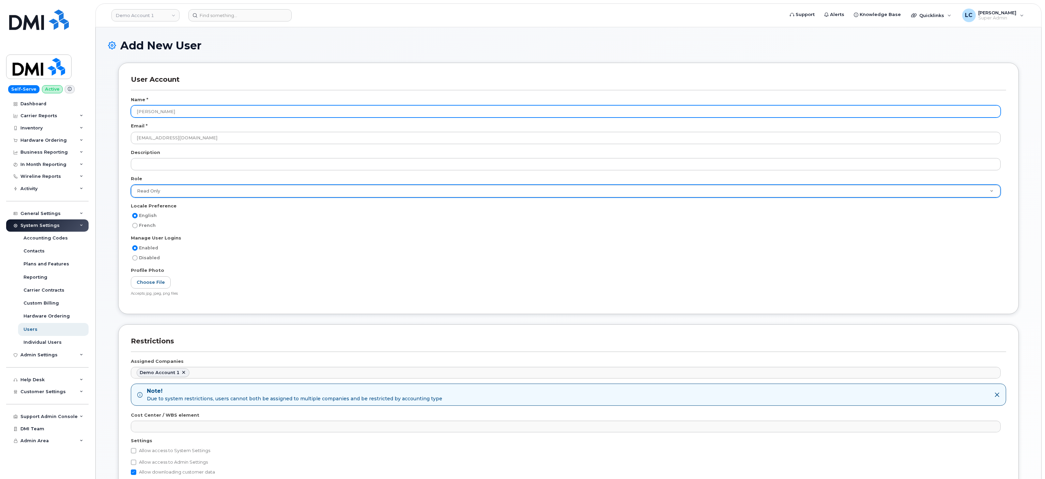
type input "[PERSON_NAME]"
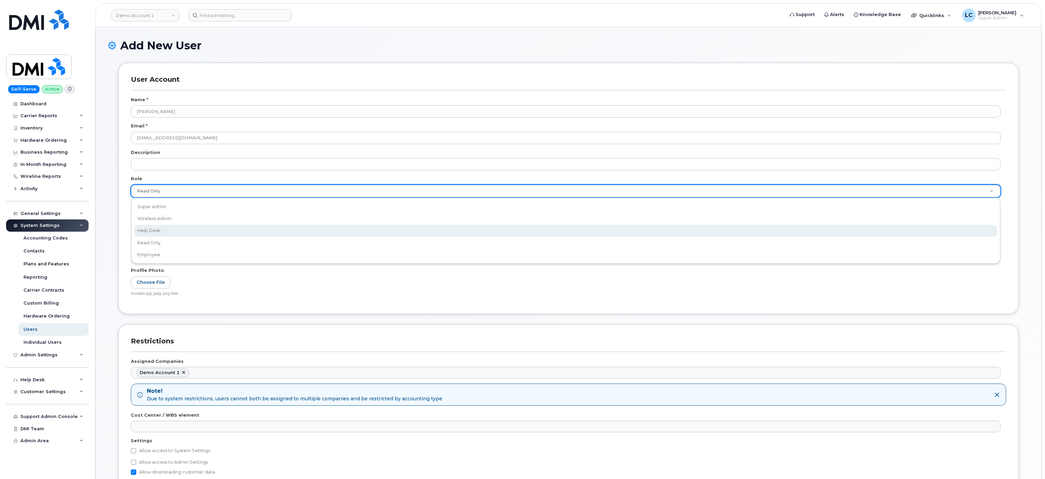
select select "help_desk"
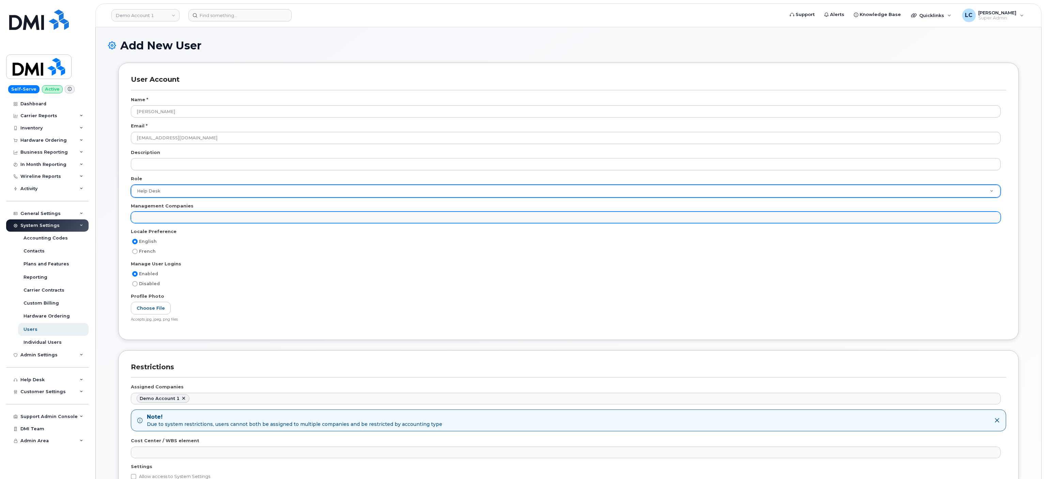
click at [174, 222] on ul at bounding box center [565, 217] width 869 height 11
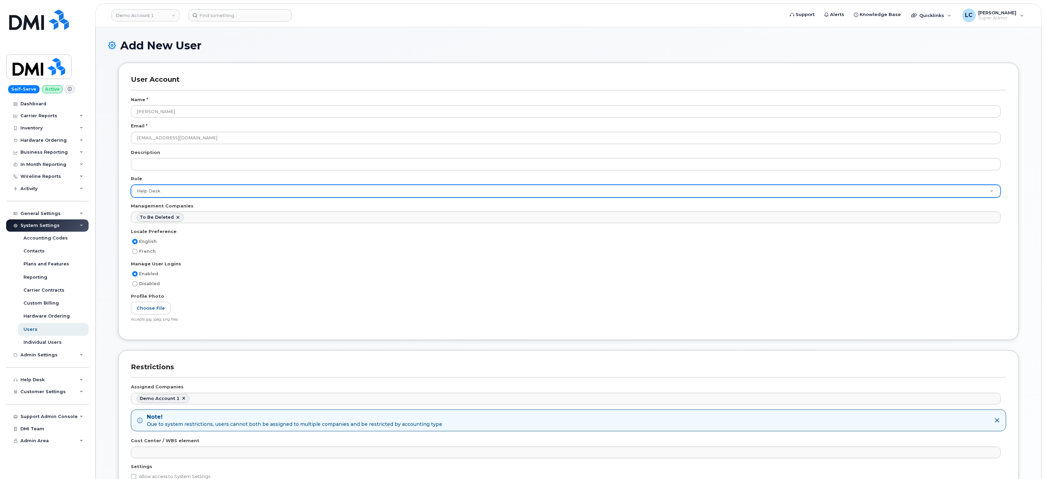
select select "30"
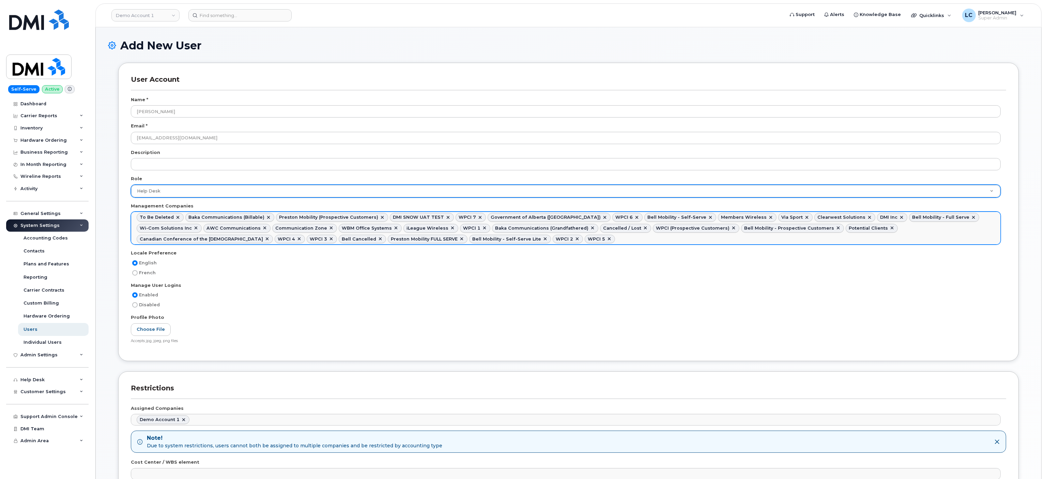
click at [378, 239] on link at bounding box center [380, 238] width 5 height 5
click at [175, 218] on link at bounding box center [177, 217] width 5 height 5
select select "15"
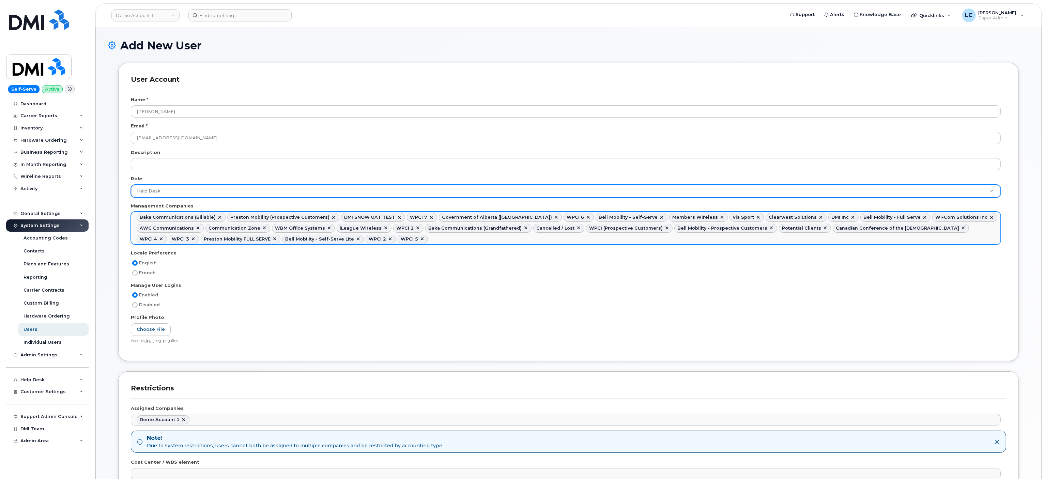
click at [397, 218] on link at bounding box center [399, 217] width 5 height 5
click at [823, 229] on link at bounding box center [825, 228] width 5 height 5
click at [769, 230] on link at bounding box center [771, 228] width 5 height 5
click at [664, 230] on link at bounding box center [666, 228] width 5 height 5
click at [576, 228] on link at bounding box center [578, 228] width 5 height 5
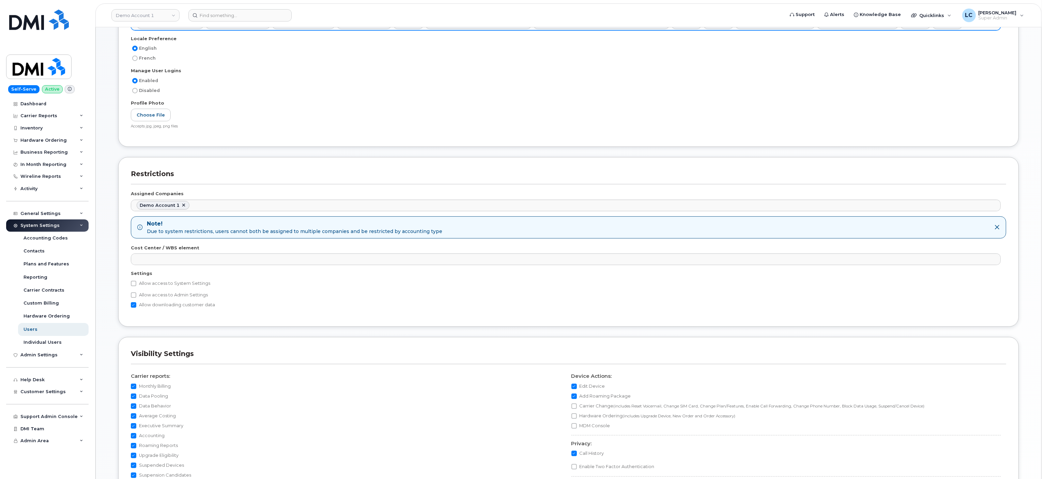
scroll to position [204, 0]
click at [149, 299] on label "Allow access to Admin Settings" at bounding box center [169, 294] width 77 height 8
click at [136, 297] on input "Allow access to Admin Settings" at bounding box center [133, 294] width 5 height 5
checkbox input "true"
click at [155, 287] on label "Allow access to System Settings" at bounding box center [170, 283] width 79 height 8
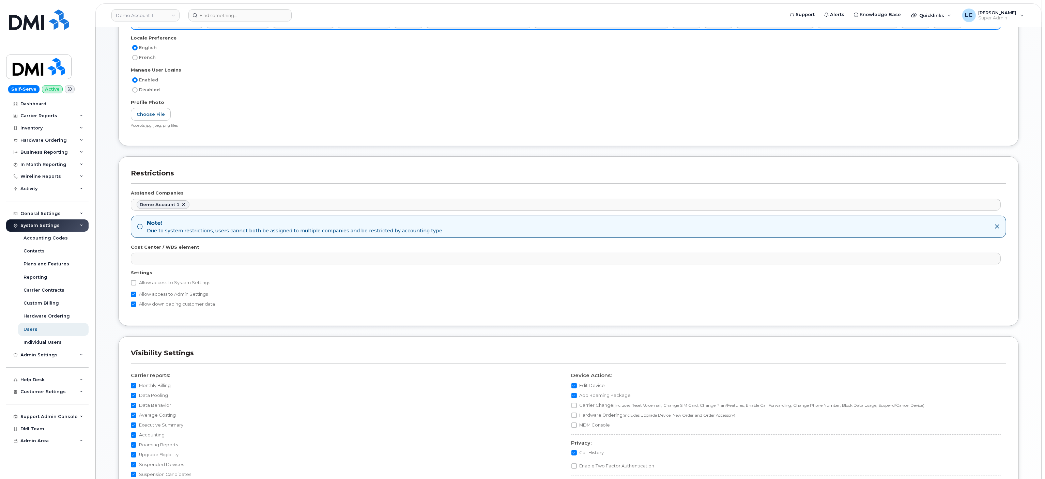
click at [136, 286] on input "Allow access to System Settings" at bounding box center [133, 282] width 5 height 5
checkbox input "true"
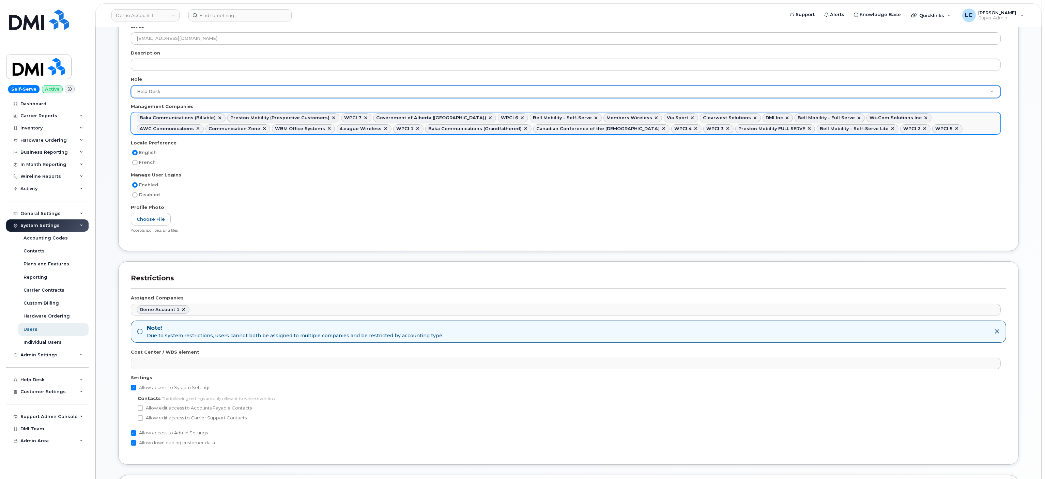
scroll to position [0, 0]
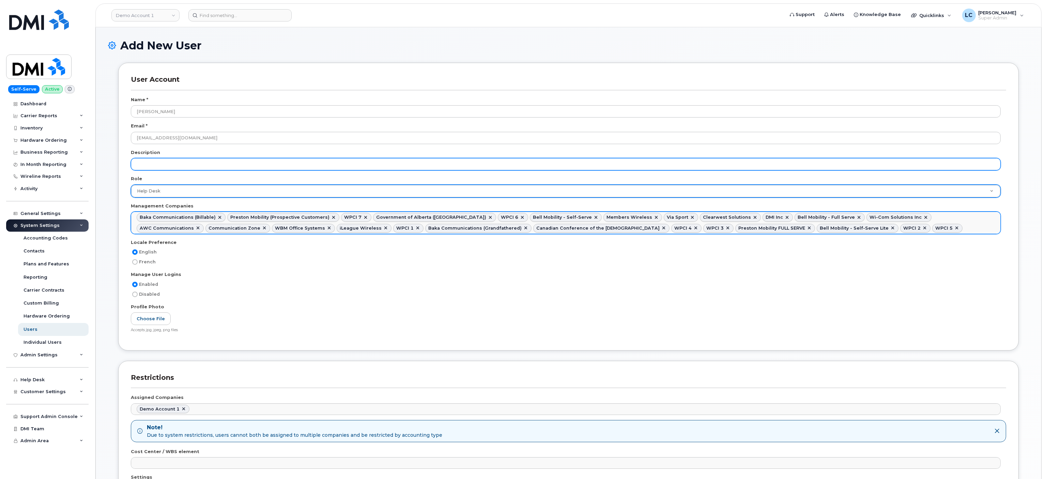
click at [210, 162] on input "text" at bounding box center [566, 164] width 870 height 12
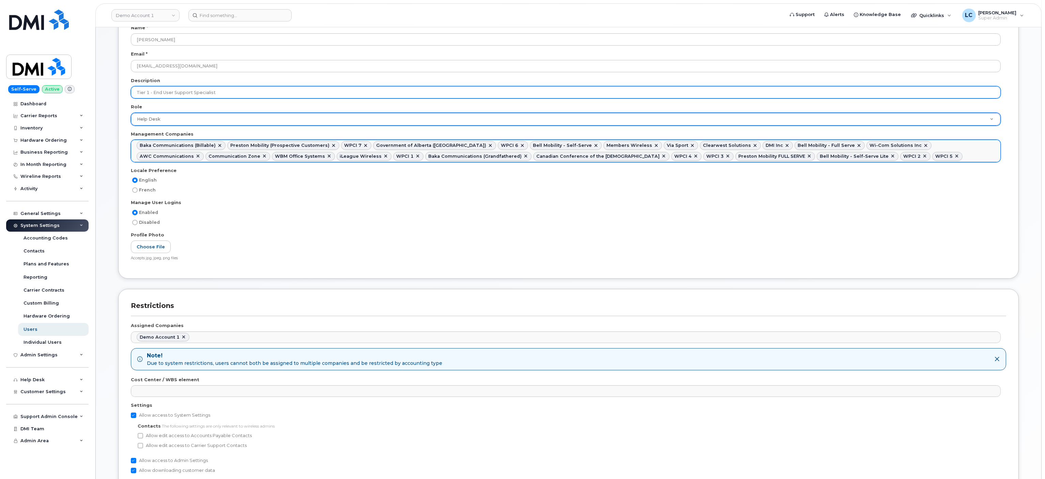
scroll to position [449, 0]
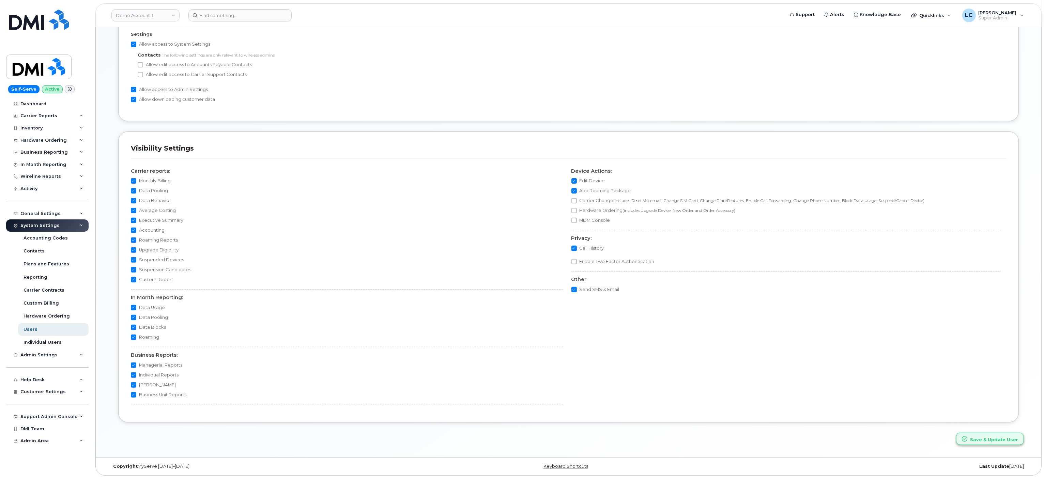
type input "Tier 1 - End User Support Specialist"
click at [989, 437] on button "Save & Update User" at bounding box center [990, 439] width 68 height 13
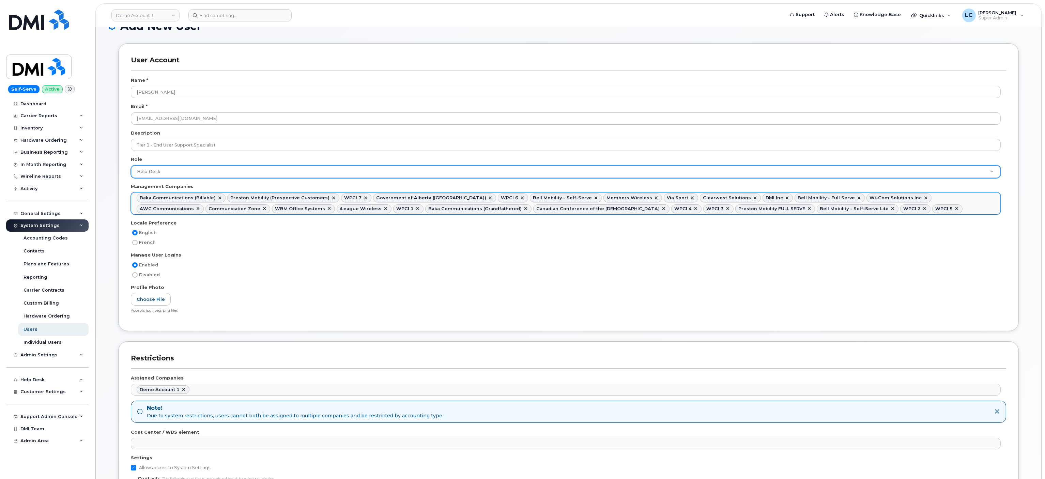
scroll to position [0, 0]
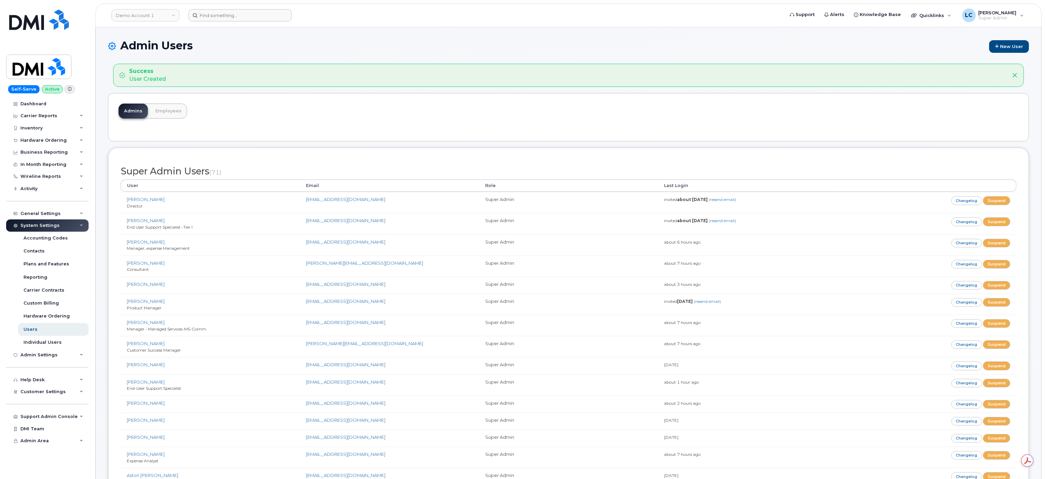
click at [669, 17] on form at bounding box center [483, 15] width 591 height 12
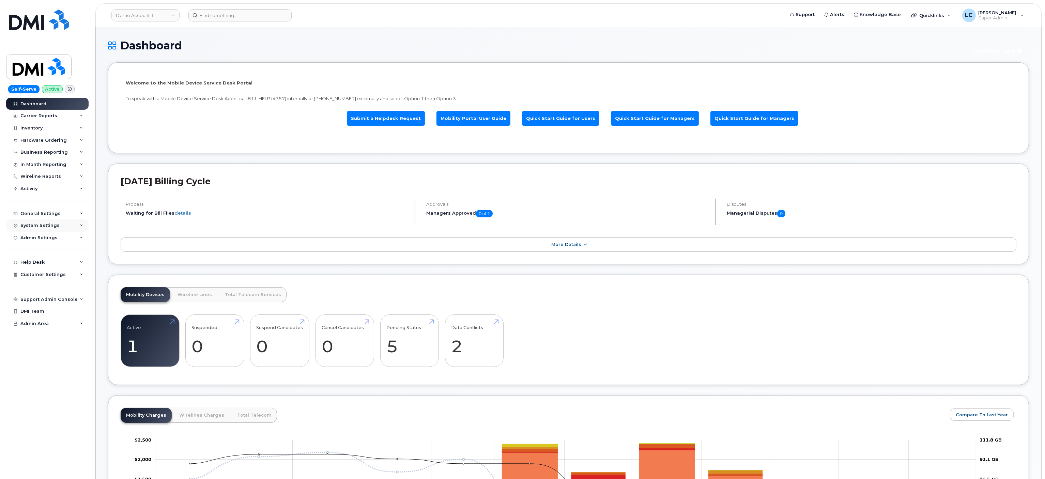
click at [56, 223] on div "System Settings" at bounding box center [39, 225] width 39 height 5
click at [40, 330] on link "Users" at bounding box center [53, 329] width 71 height 13
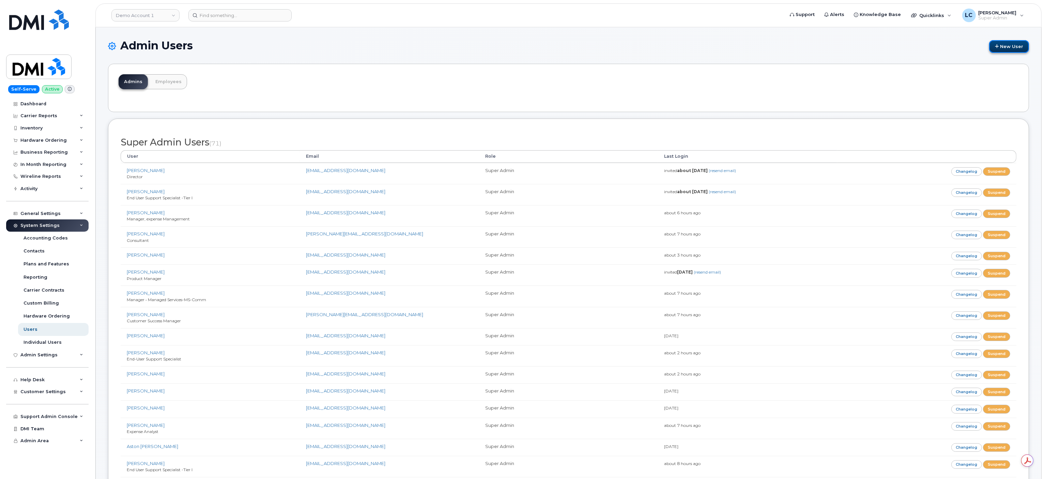
click at [1017, 46] on link "New User" at bounding box center [1009, 46] width 40 height 13
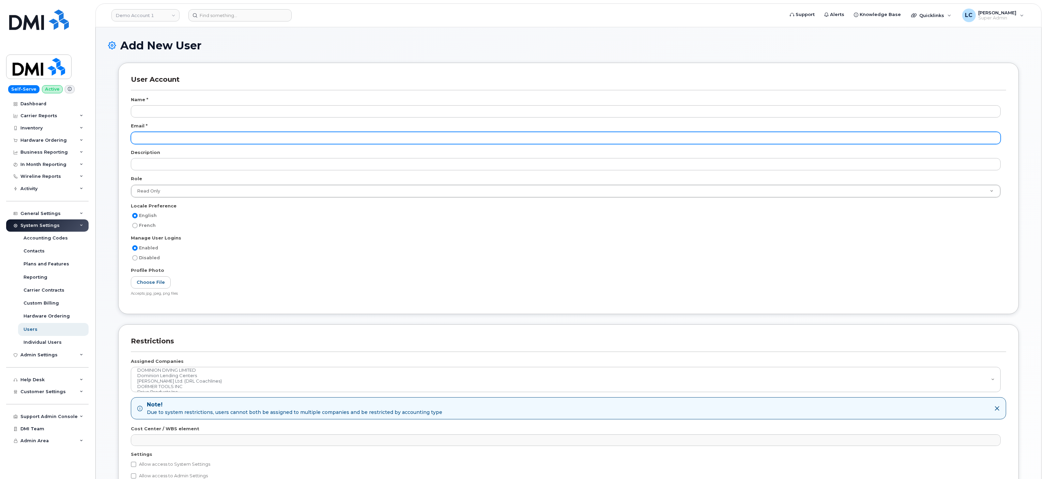
scroll to position [1128, 0]
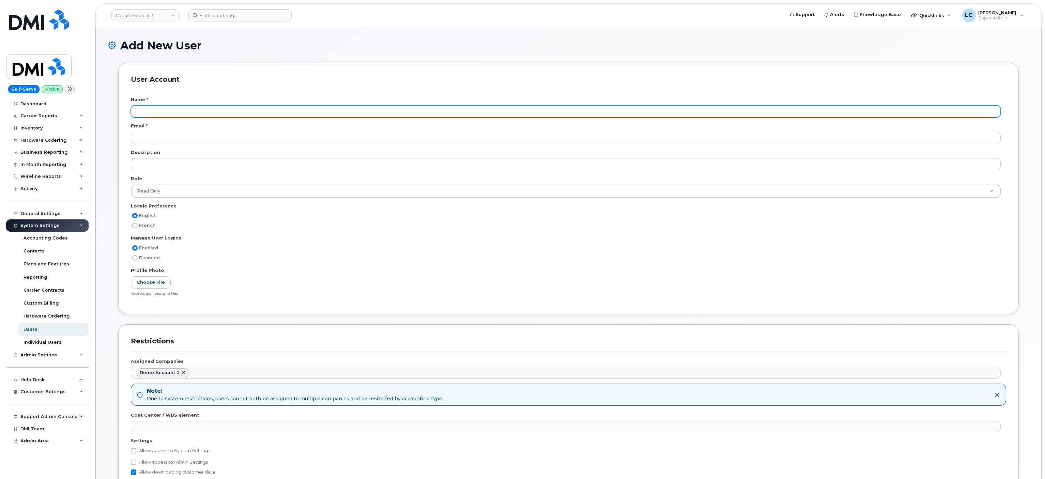
click at [227, 115] on input "text" at bounding box center [566, 111] width 870 height 12
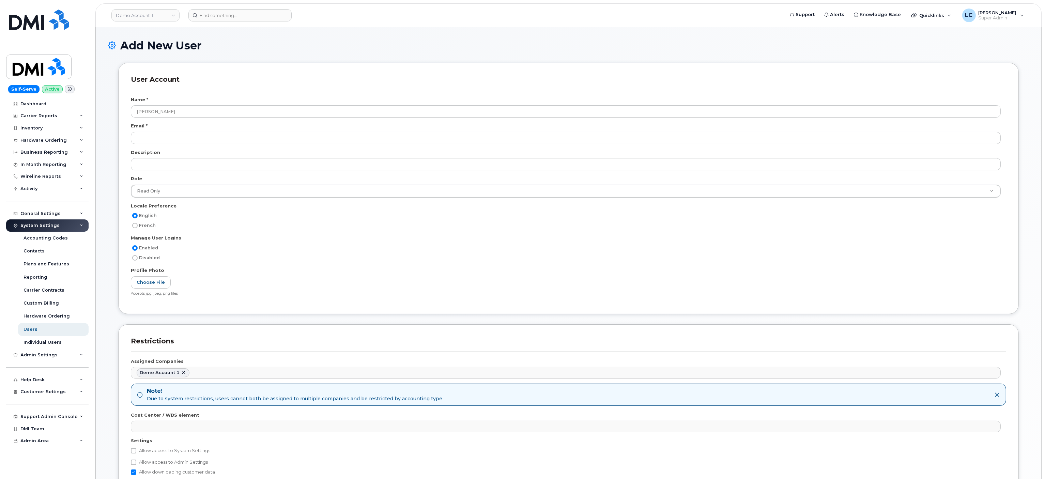
type input "[PERSON_NAME]"
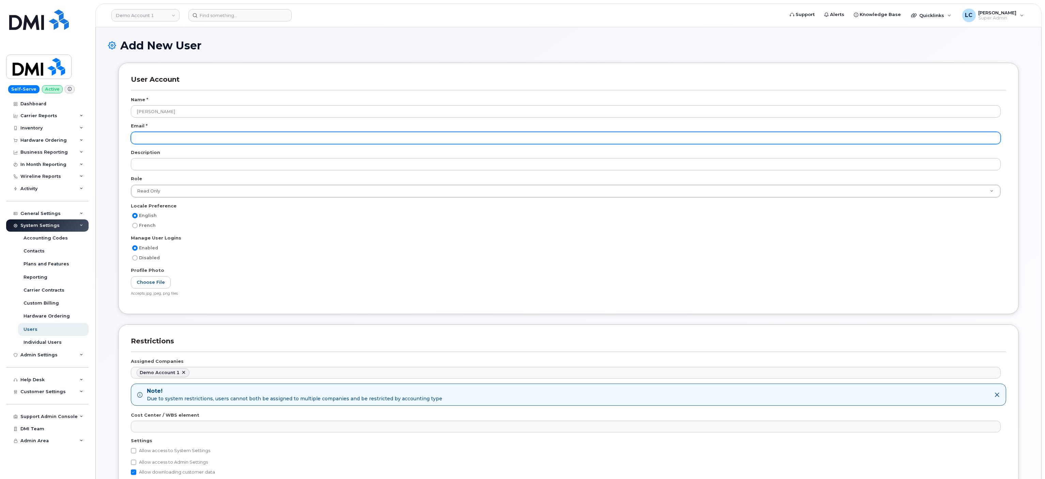
click at [175, 137] on input "email" at bounding box center [566, 138] width 870 height 12
paste input "[EMAIL_ADDRESS][DOMAIN_NAME]"
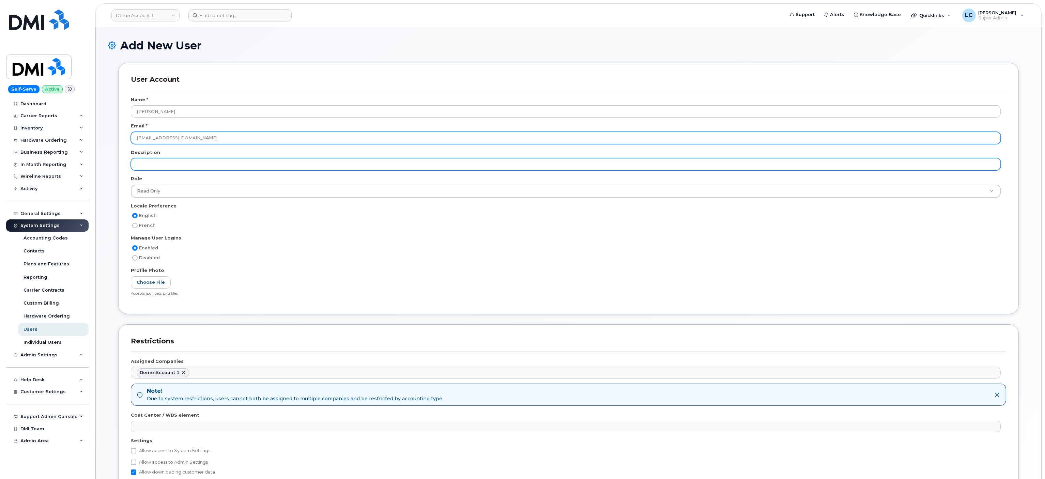
type input "ksizemore@dminc.com"
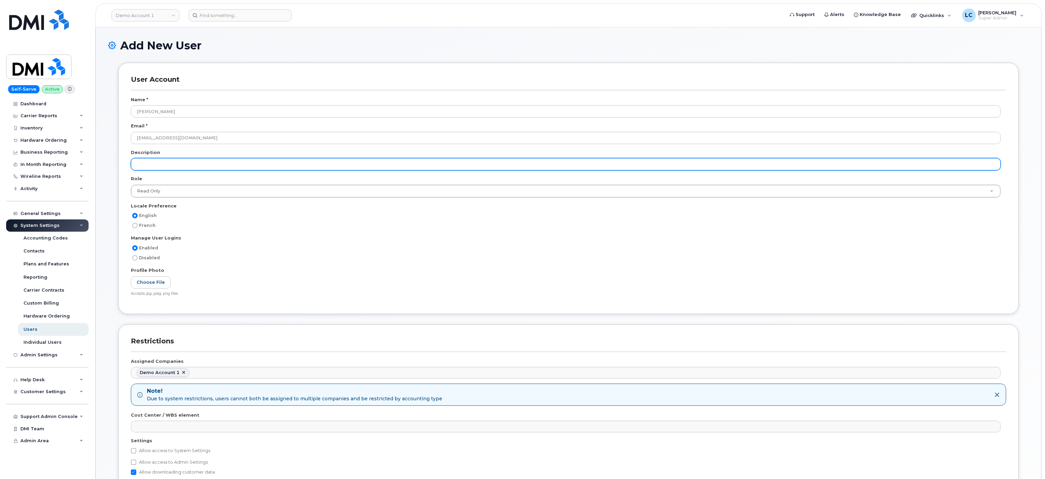
click at [186, 164] on input "text" at bounding box center [566, 164] width 870 height 12
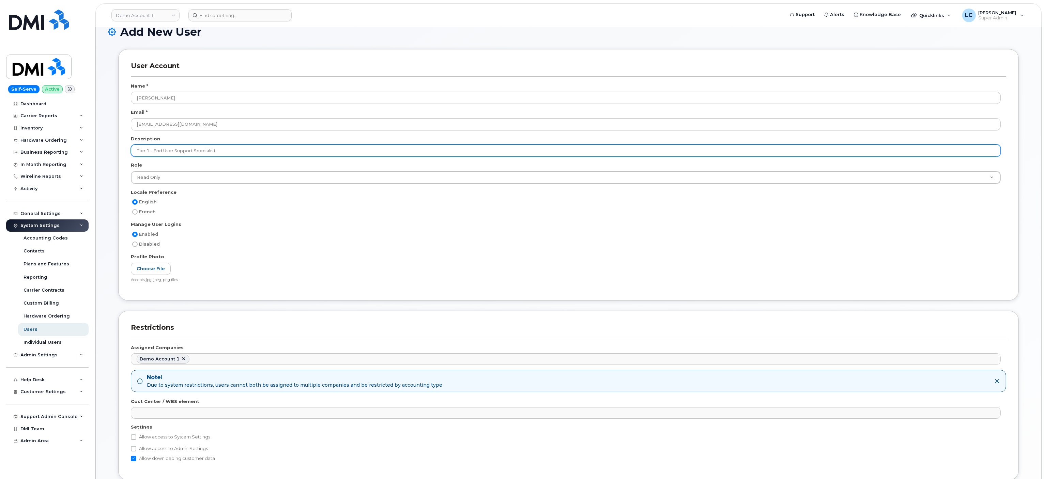
scroll to position [0, 0]
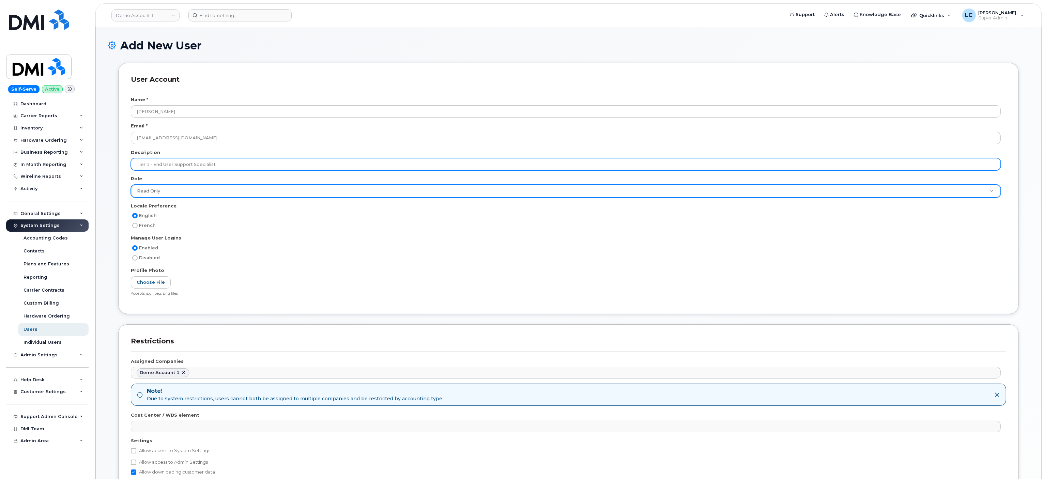
type input "Tier 1 - End User Support Specialist"
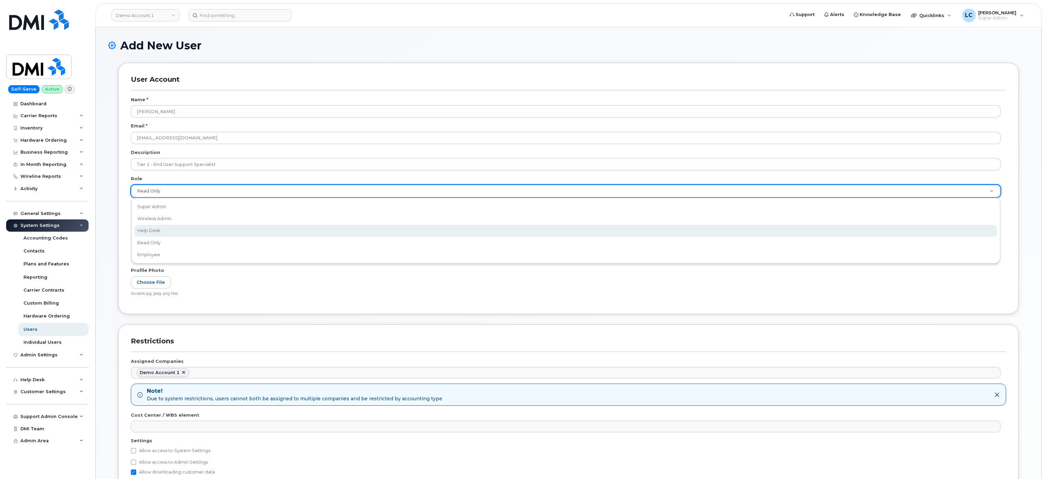
select select "help_desk"
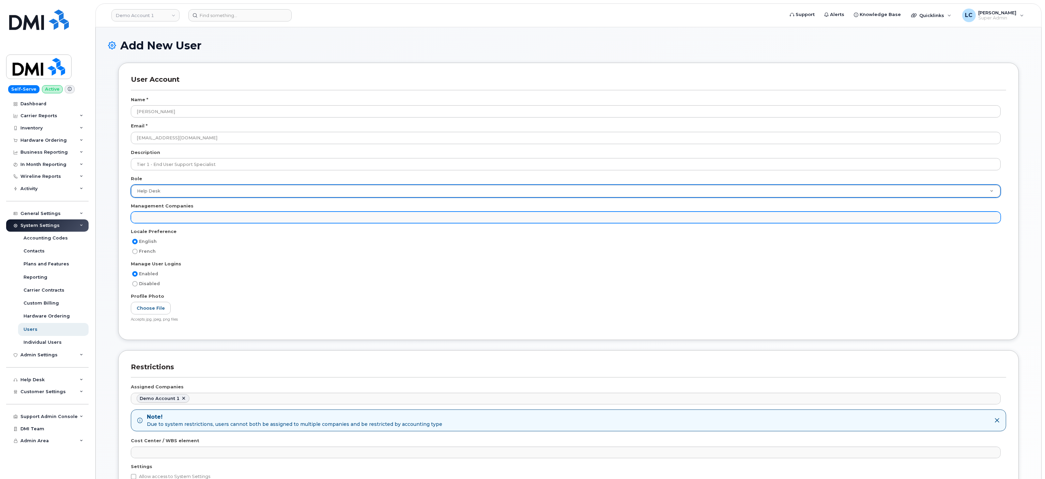
click at [244, 218] on ul at bounding box center [565, 217] width 869 height 11
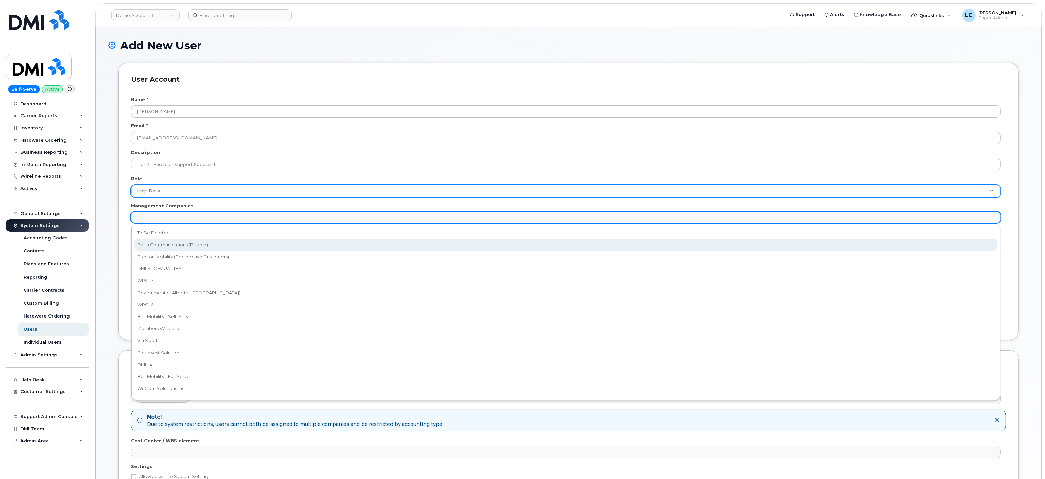
select select "15"
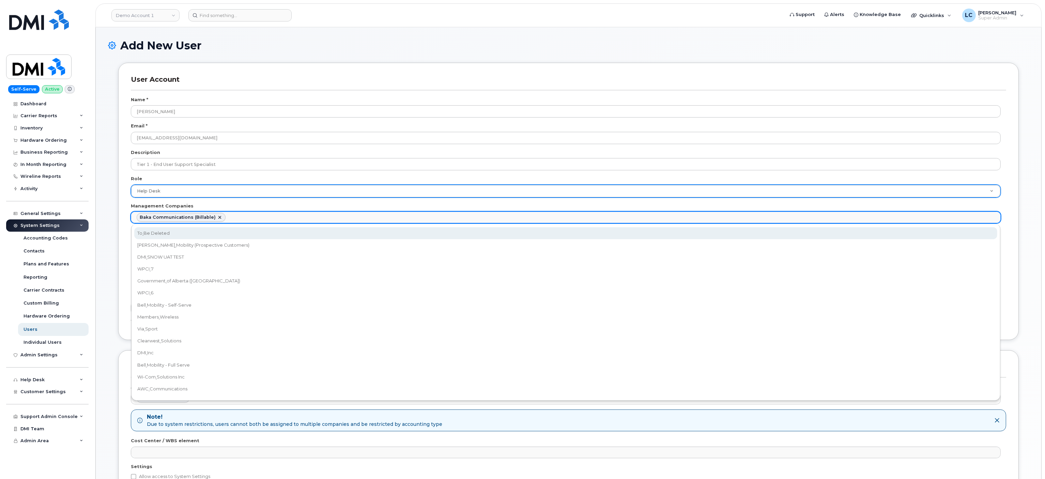
select select "30"
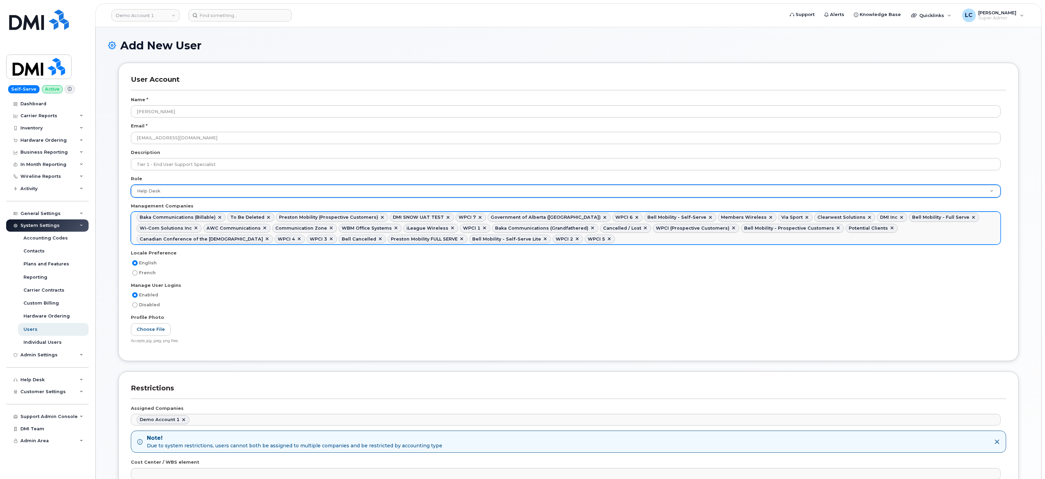
click at [378, 239] on link at bounding box center [380, 238] width 5 height 5
click at [836, 229] on link at bounding box center [838, 228] width 5 height 5
click at [785, 230] on link at bounding box center [787, 228] width 5 height 5
click at [731, 229] on link at bounding box center [733, 228] width 5 height 5
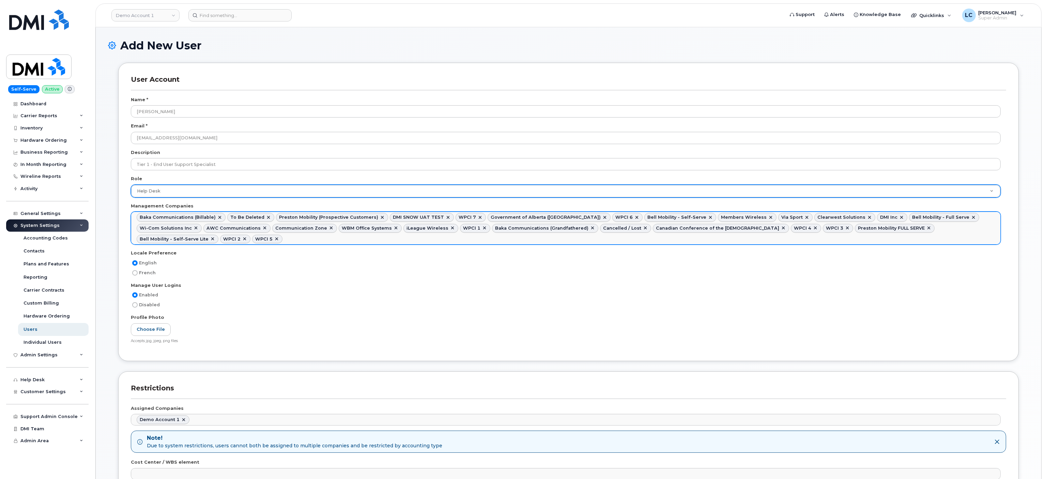
click at [643, 230] on link at bounding box center [645, 228] width 5 height 5
click at [266, 218] on link at bounding box center [268, 217] width 5 height 5
select select "15"
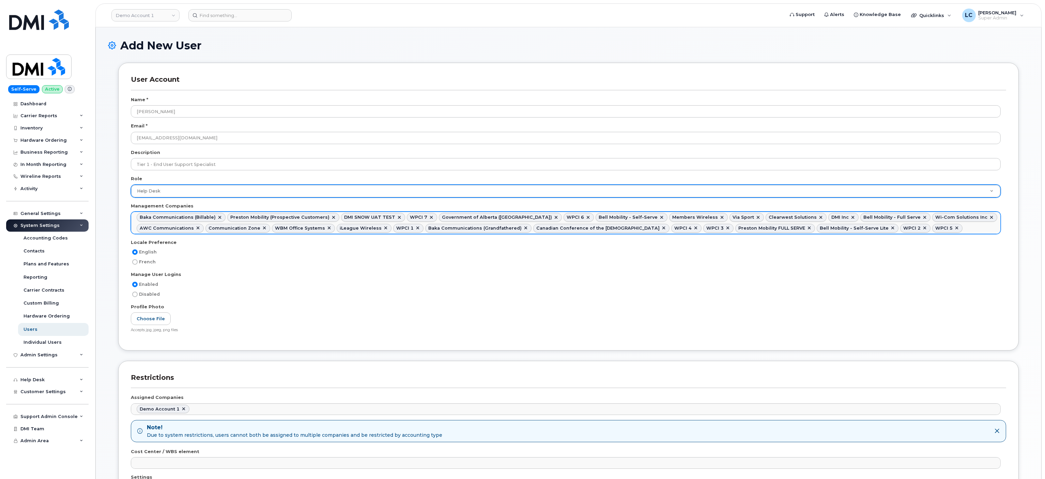
click at [397, 218] on link at bounding box center [399, 217] width 5 height 5
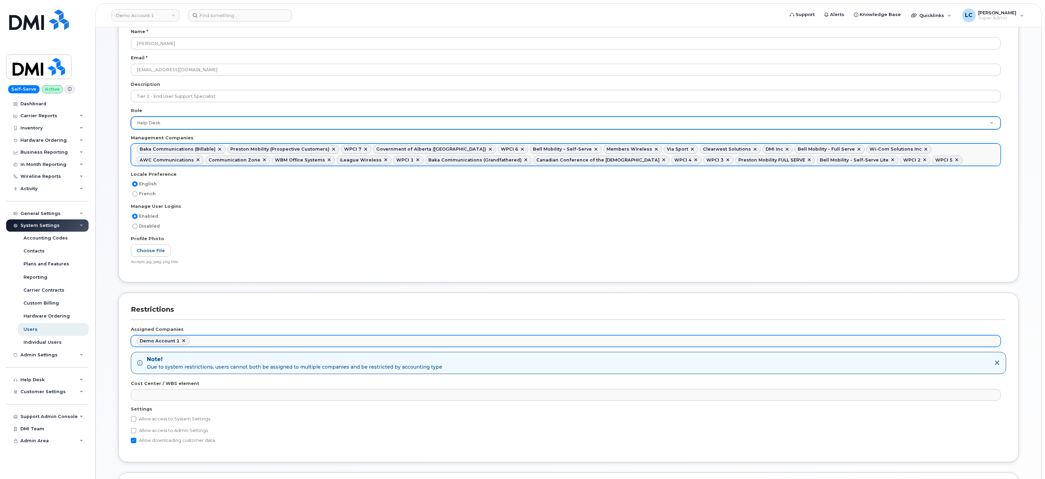
scroll to position [136, 0]
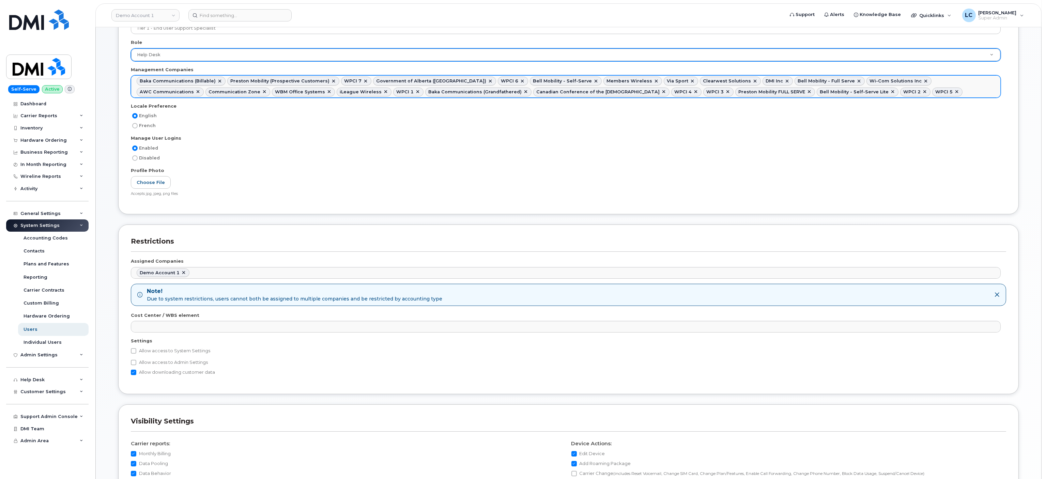
click at [143, 355] on label "Allow access to System Settings" at bounding box center [170, 351] width 79 height 8
click at [136, 354] on input "Allow access to System Settings" at bounding box center [133, 350] width 5 height 5
checkbox input "true"
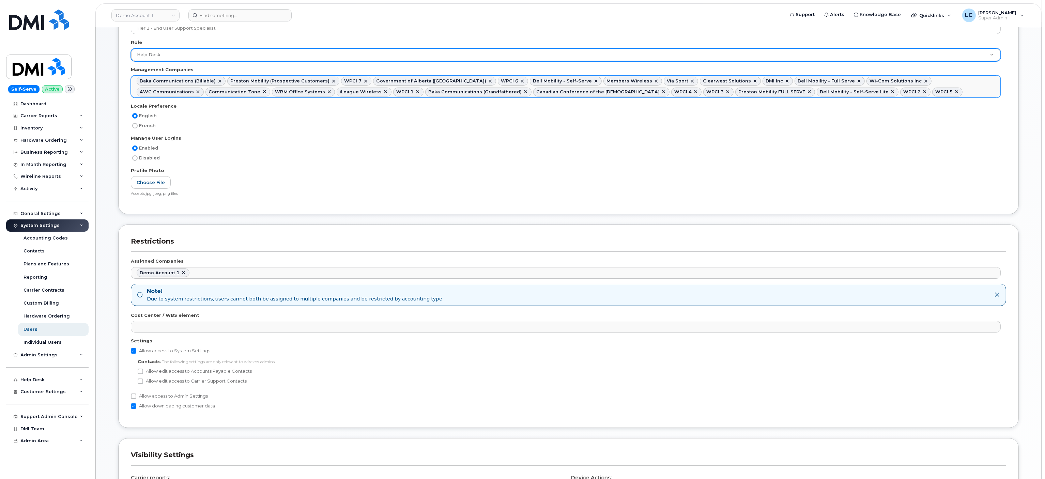
click at [149, 400] on label "Allow access to Admin Settings" at bounding box center [169, 396] width 77 height 8
click at [136, 399] on input "Allow access to Admin Settings" at bounding box center [133, 396] width 5 height 5
checkbox input "true"
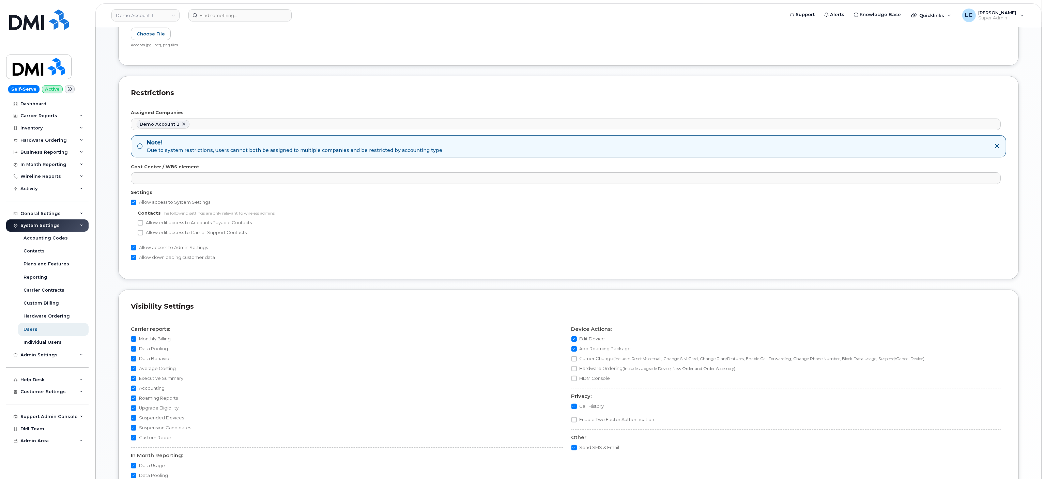
scroll to position [449, 0]
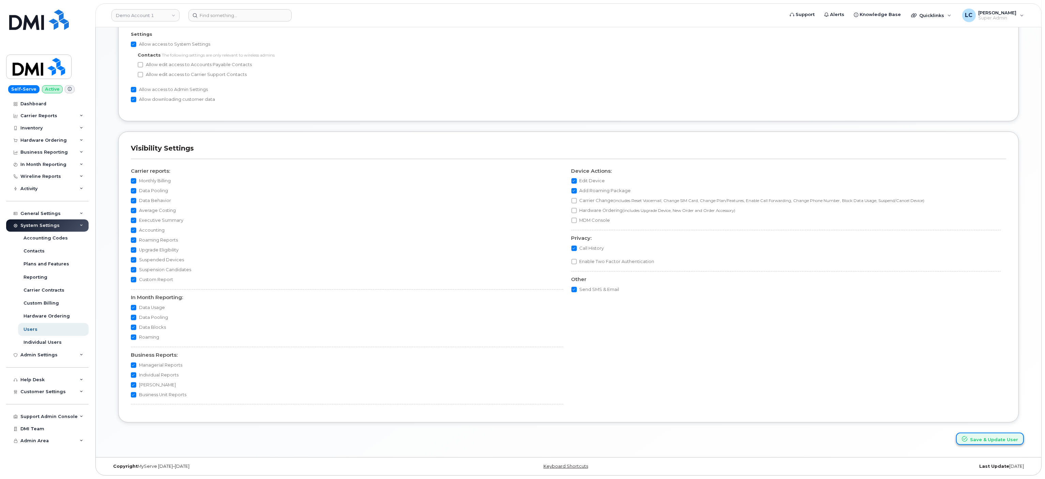
click at [998, 439] on button "Save & Update User" at bounding box center [990, 439] width 68 height 13
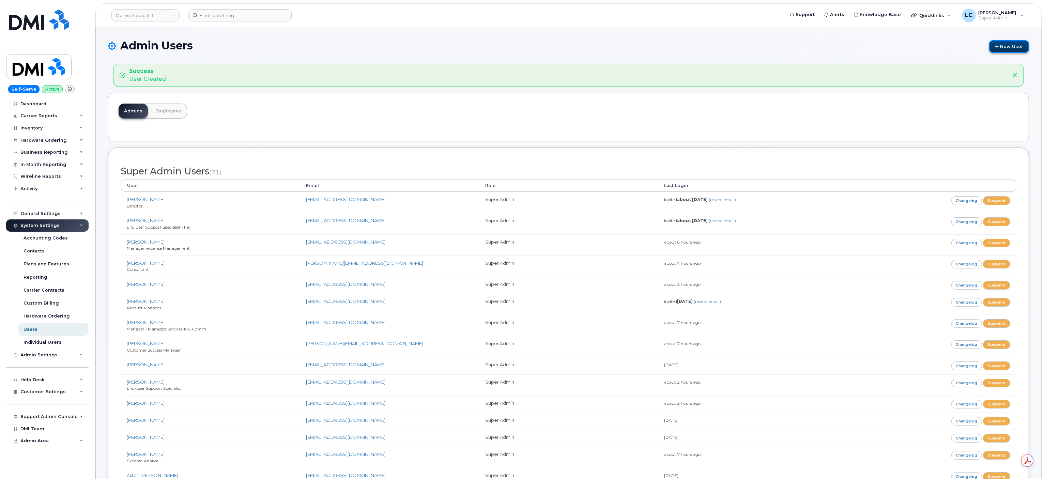
click at [1011, 47] on link "New User" at bounding box center [1009, 46] width 40 height 13
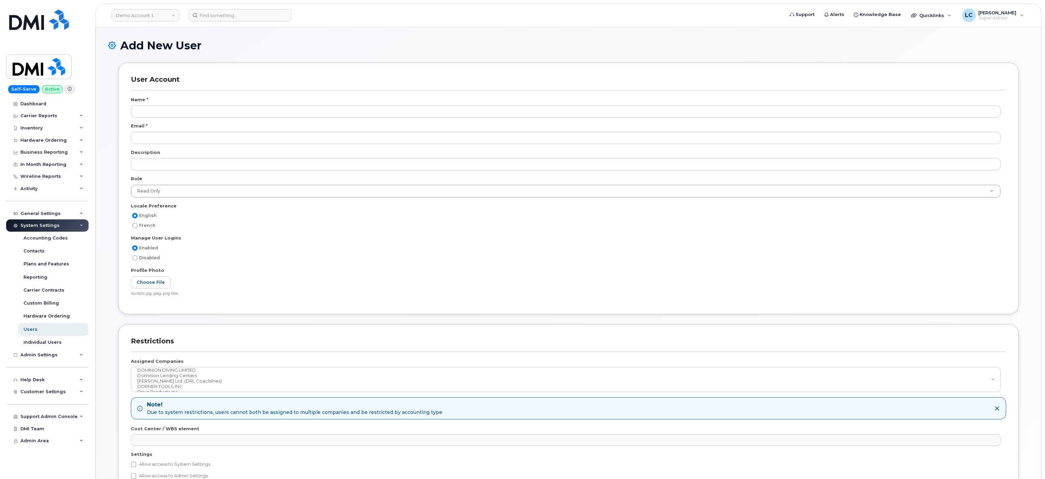
scroll to position [1128, 0]
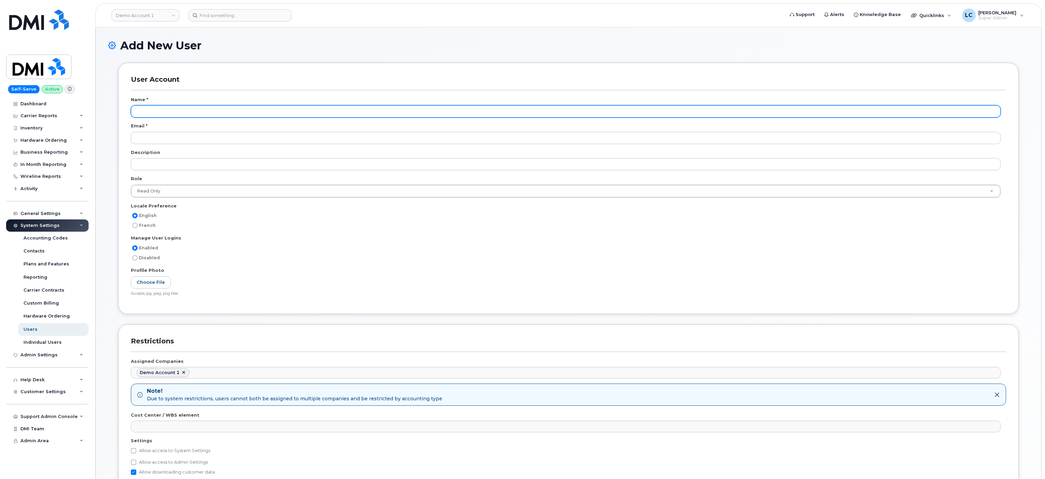
click at [183, 108] on input "text" at bounding box center [566, 111] width 870 height 12
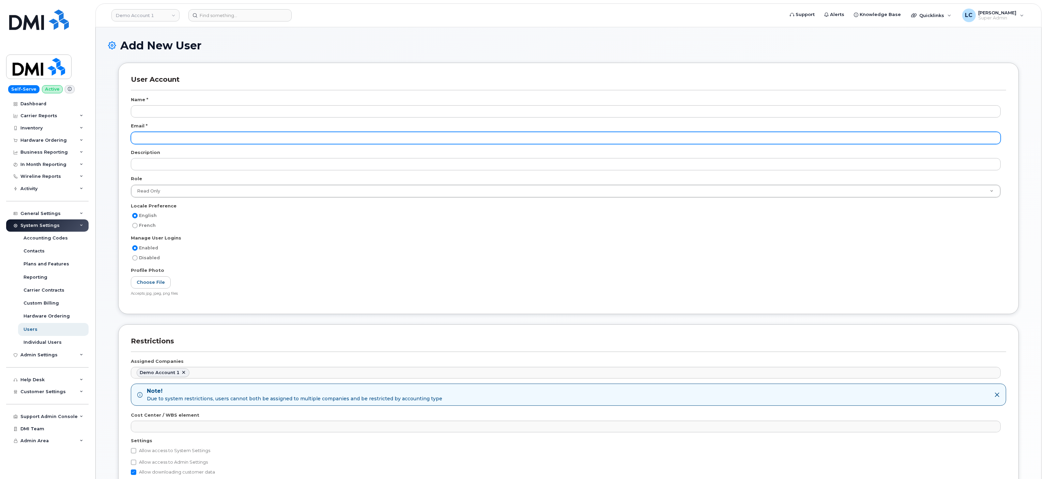
click at [172, 141] on input "email" at bounding box center [566, 138] width 870 height 12
paste input "hanguyen@dminc.com"
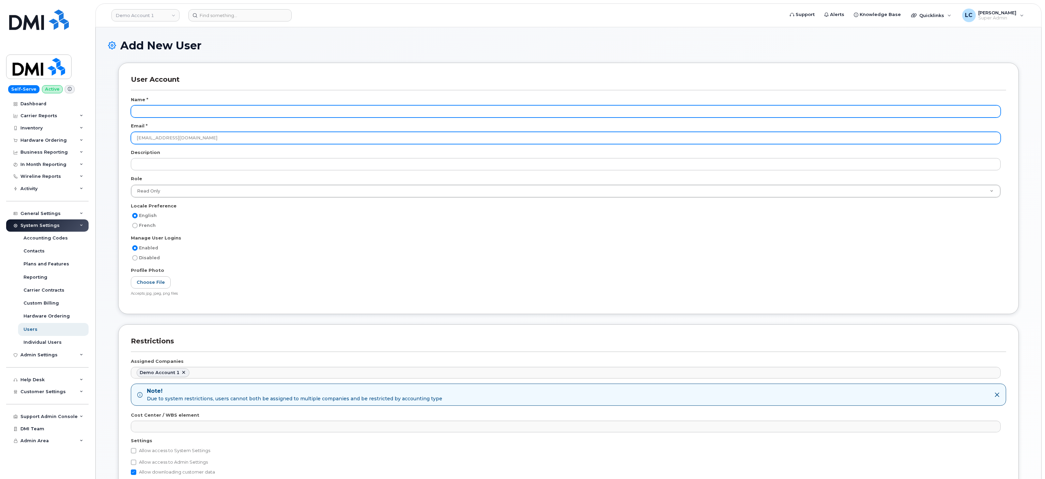
type input "hanguyen@dminc.com"
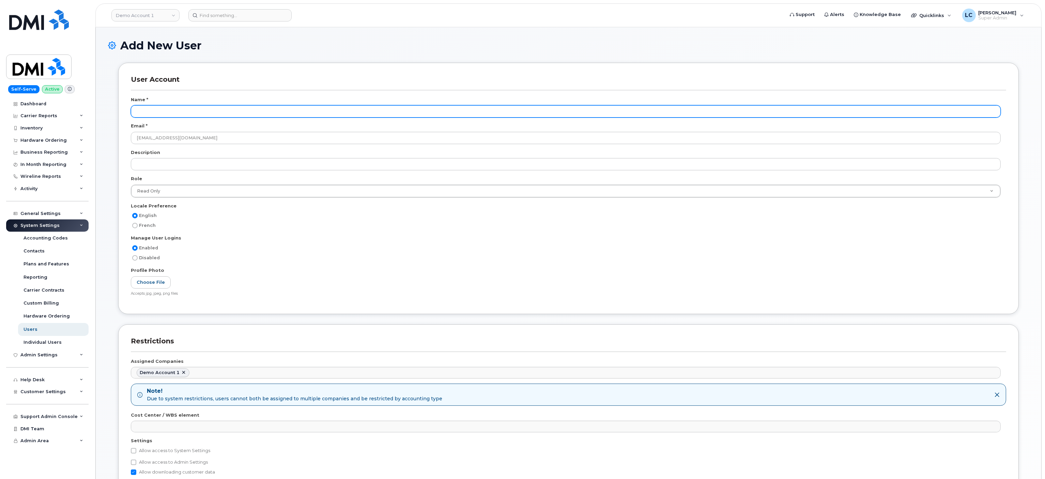
click at [222, 113] on input "text" at bounding box center [566, 111] width 870 height 12
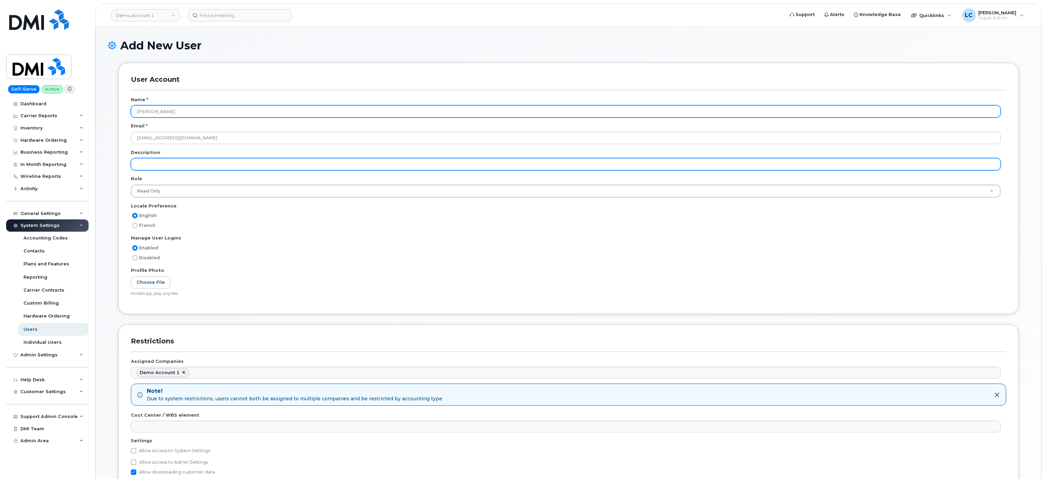
type input "[PERSON_NAME]"
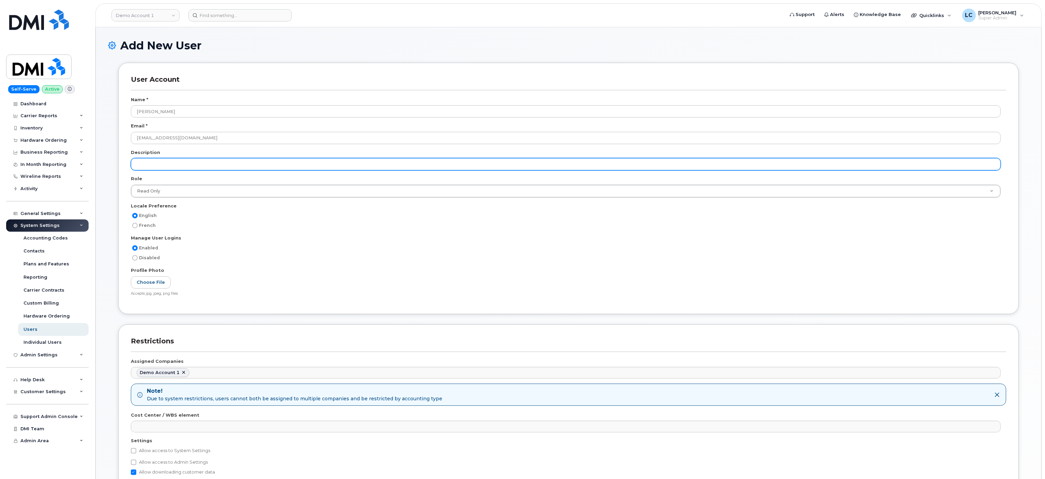
click at [204, 164] on input "text" at bounding box center [566, 164] width 870 height 12
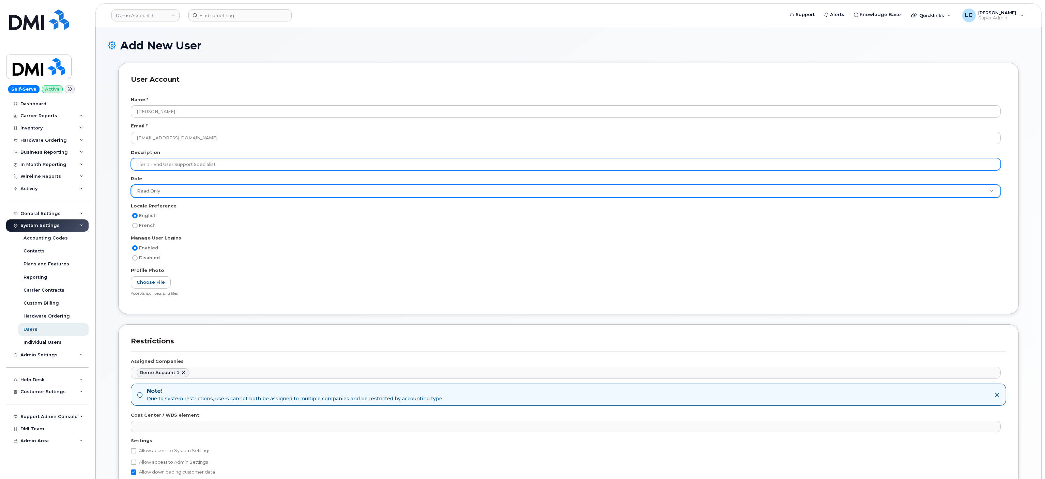
type input "Tier 1 - End User Support Specialist"
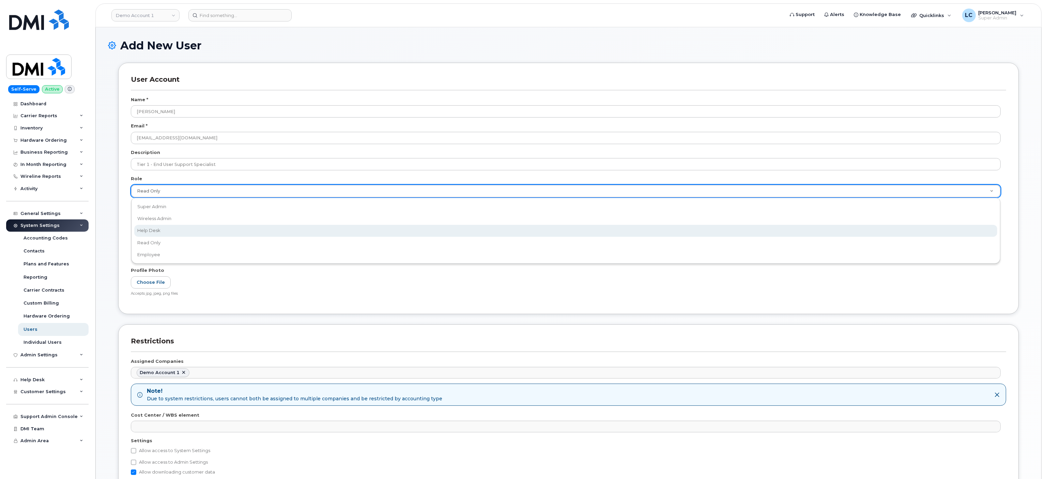
select select "help_desk"
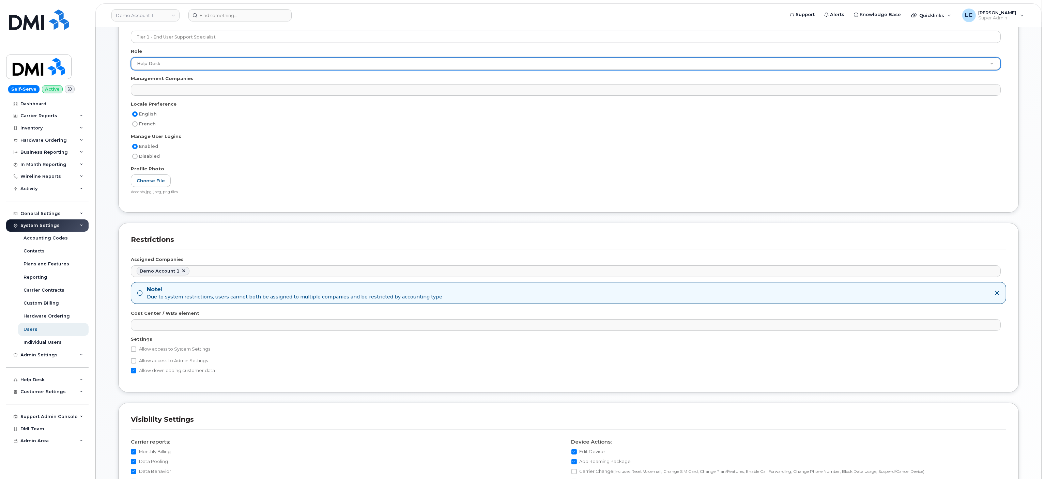
scroll to position [136, 0]
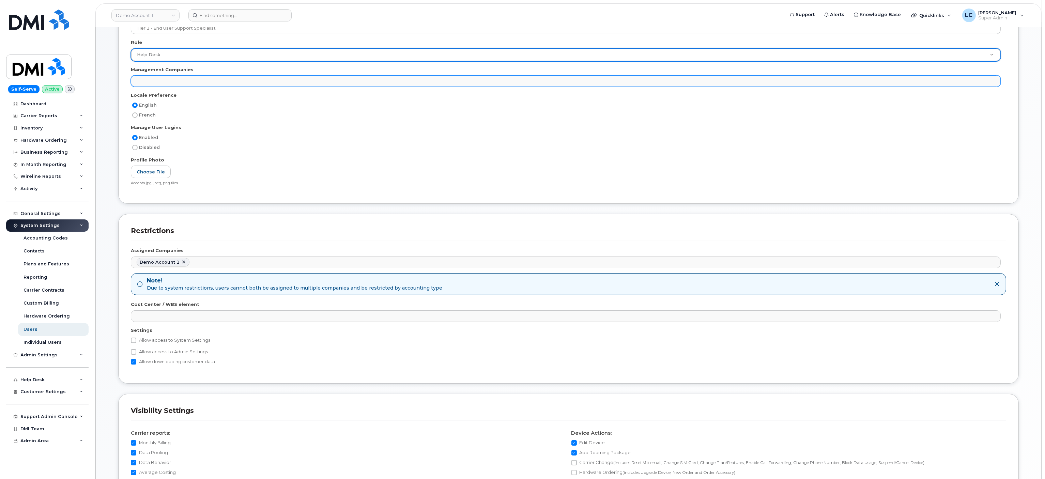
click at [262, 85] on ul at bounding box center [565, 81] width 869 height 11
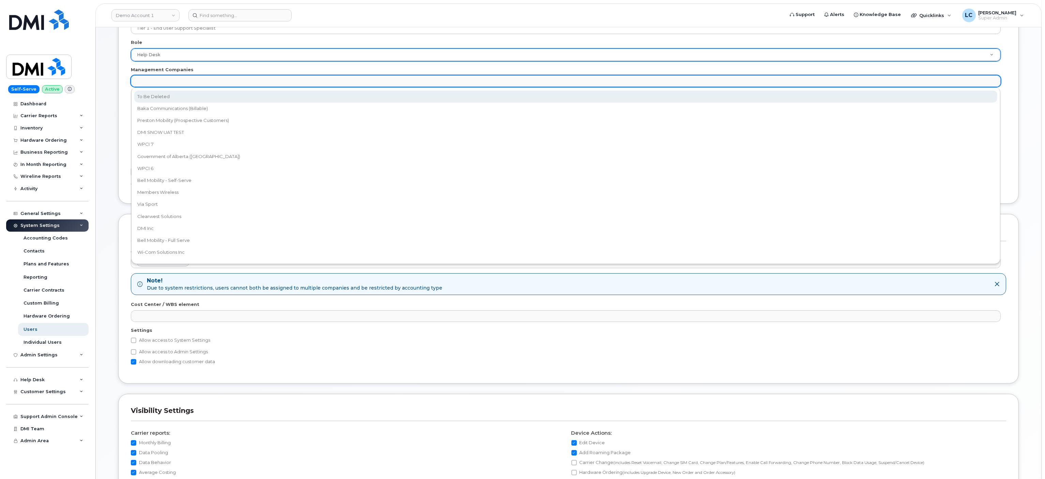
select select "30"
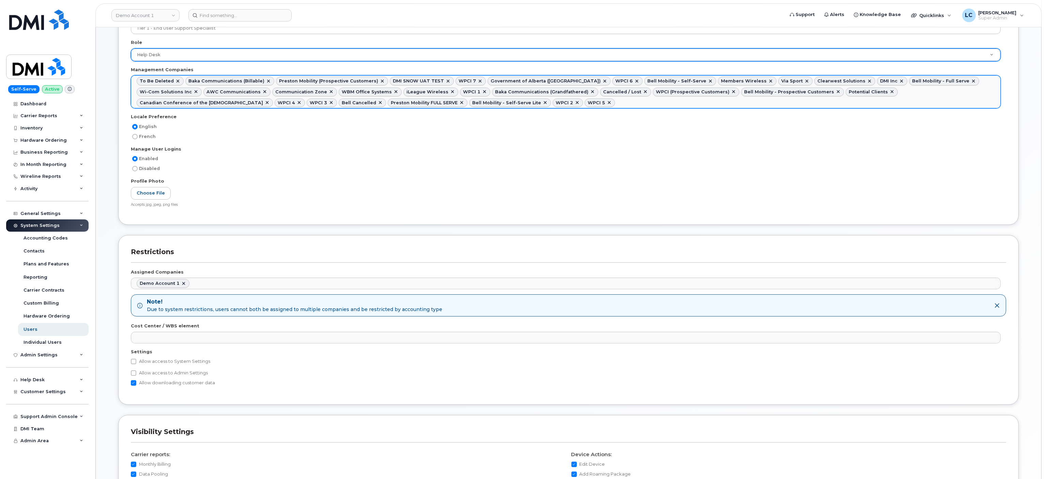
click at [175, 81] on link at bounding box center [177, 80] width 5 height 5
select select "15"
click at [331, 81] on link at bounding box center [333, 80] width 5 height 5
click at [283, 80] on link at bounding box center [285, 80] width 5 height 5
click at [441, 91] on link at bounding box center [443, 91] width 5 height 5
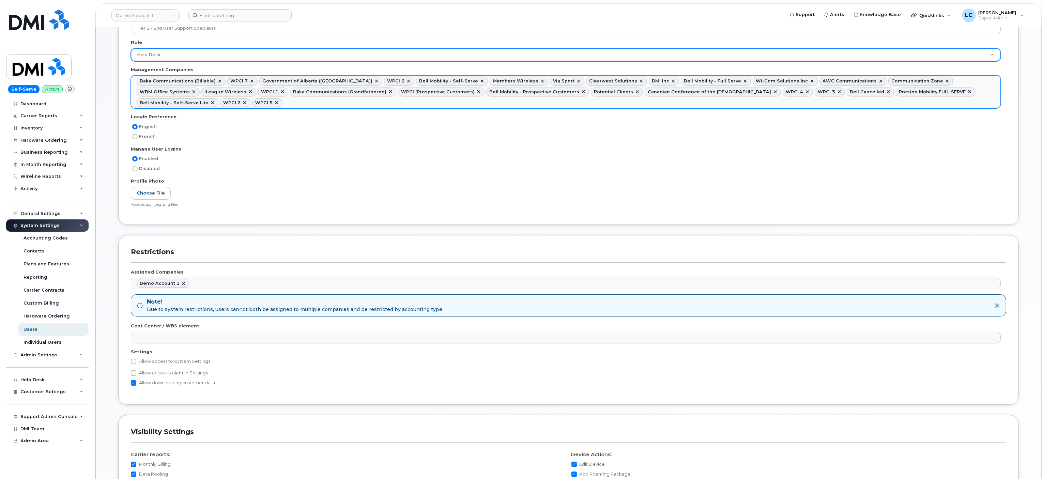
drag, startPoint x: 398, startPoint y: 93, endPoint x: 404, endPoint y: 93, distance: 6.5
click at [399, 93] on li "WPCI (Prospective Customers)" at bounding box center [441, 92] width 87 height 9
click at [476, 92] on link at bounding box center [478, 91] width 5 height 5
click at [492, 92] on link at bounding box center [494, 91] width 5 height 5
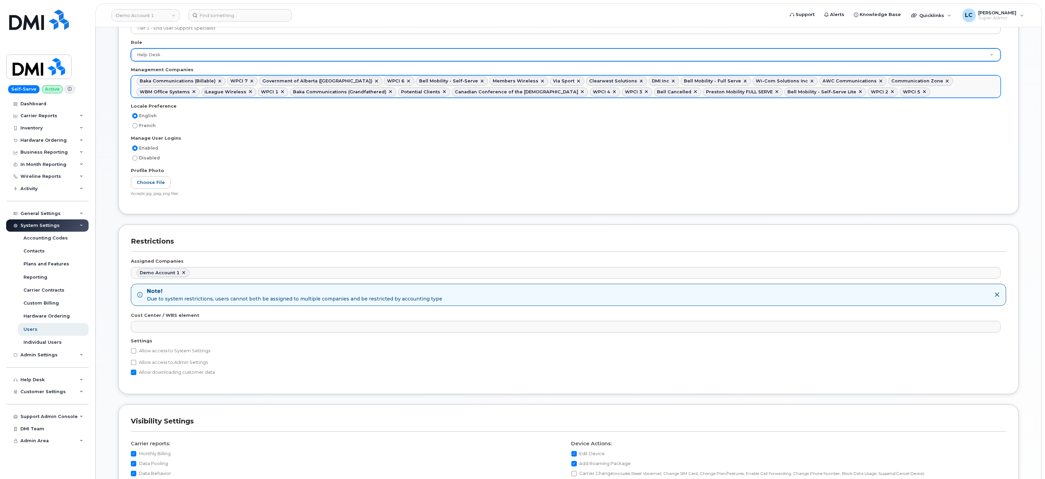
click at [442, 93] on link at bounding box center [444, 91] width 5 height 5
click at [639, 93] on link at bounding box center [641, 91] width 5 height 5
click at [169, 365] on label "Allow access to Admin Settings" at bounding box center [169, 362] width 77 height 8
click at [136, 365] on input "Allow access to Admin Settings" at bounding box center [133, 362] width 5 height 5
checkbox input "true"
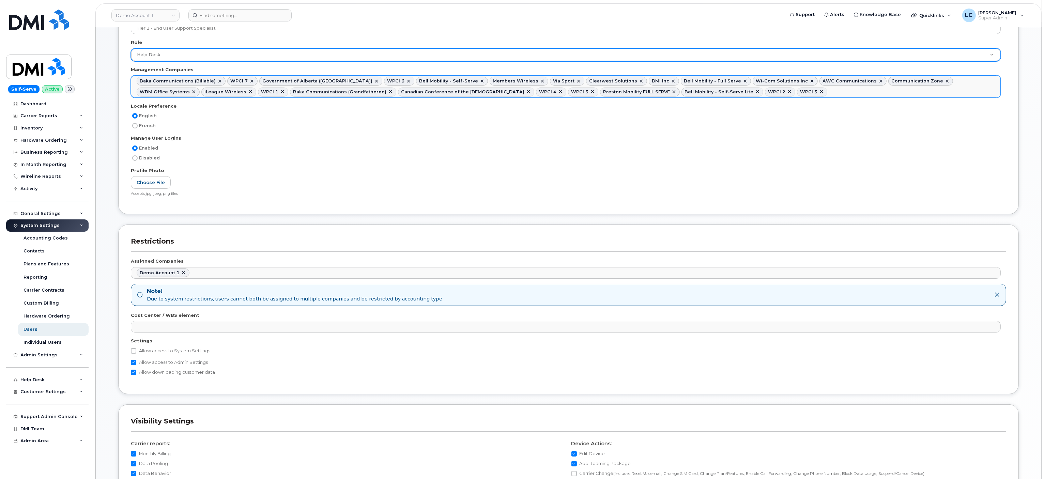
click at [174, 354] on label "Allow access to System Settings" at bounding box center [170, 351] width 79 height 8
click at [136, 354] on input "Allow access to System Settings" at bounding box center [133, 350] width 5 height 5
checkbox input "true"
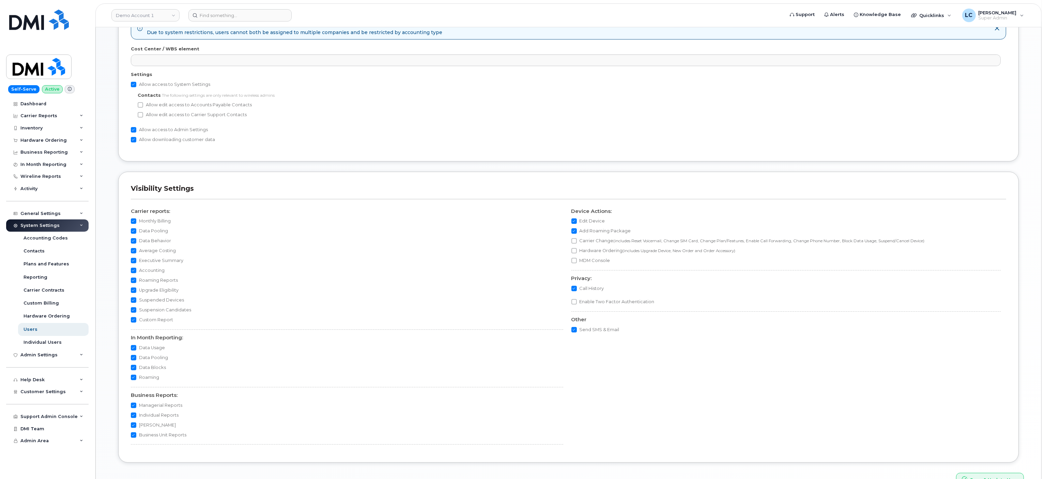
scroll to position [449, 0]
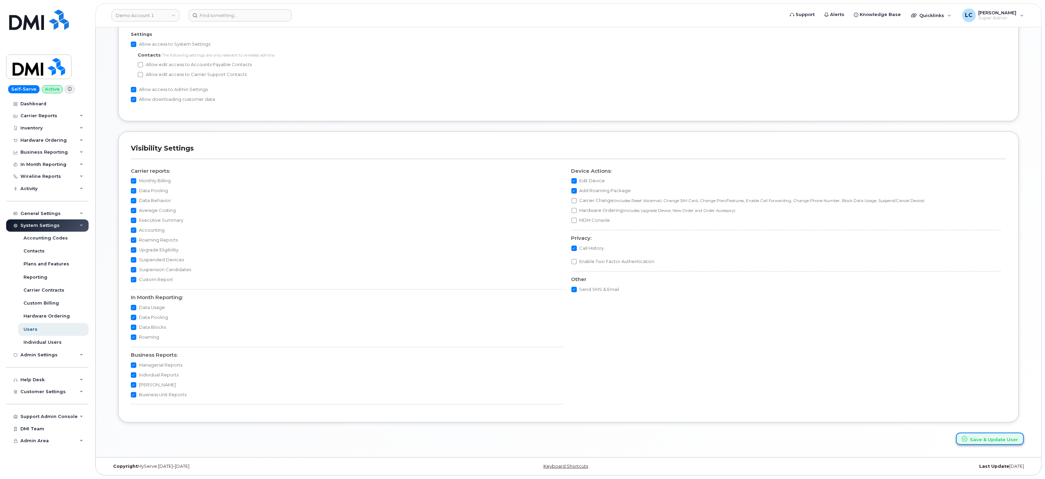
click at [1009, 442] on button "Save & Update User" at bounding box center [990, 439] width 68 height 13
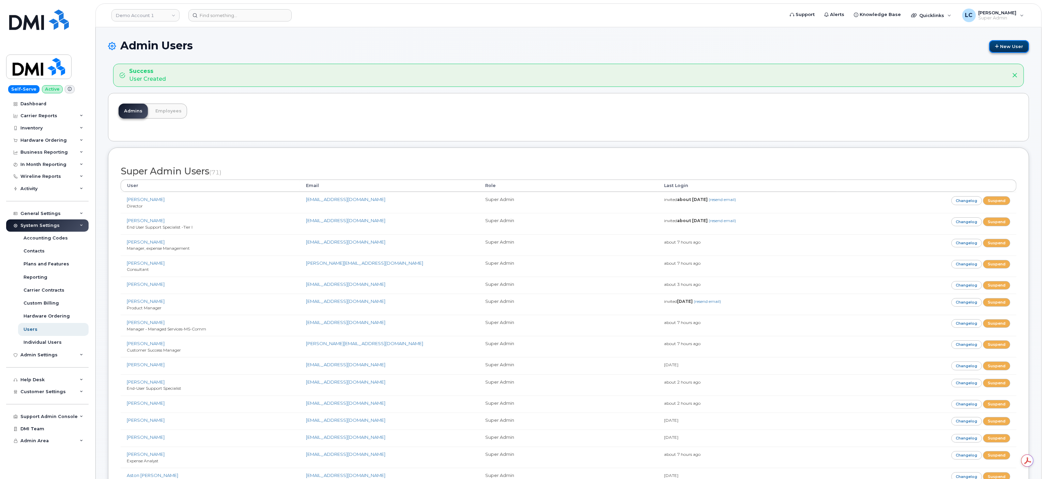
click at [1000, 47] on link "New User" at bounding box center [1009, 46] width 40 height 13
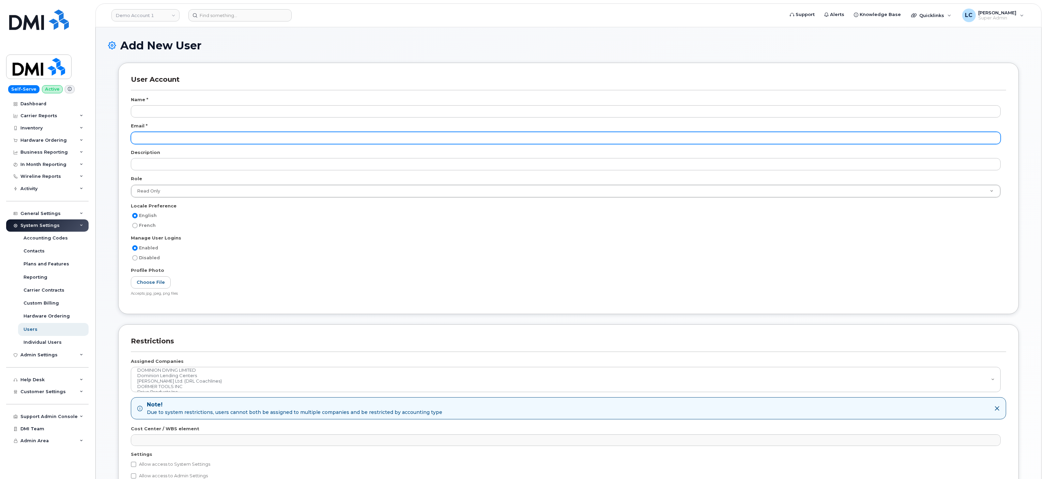
scroll to position [1128, 0]
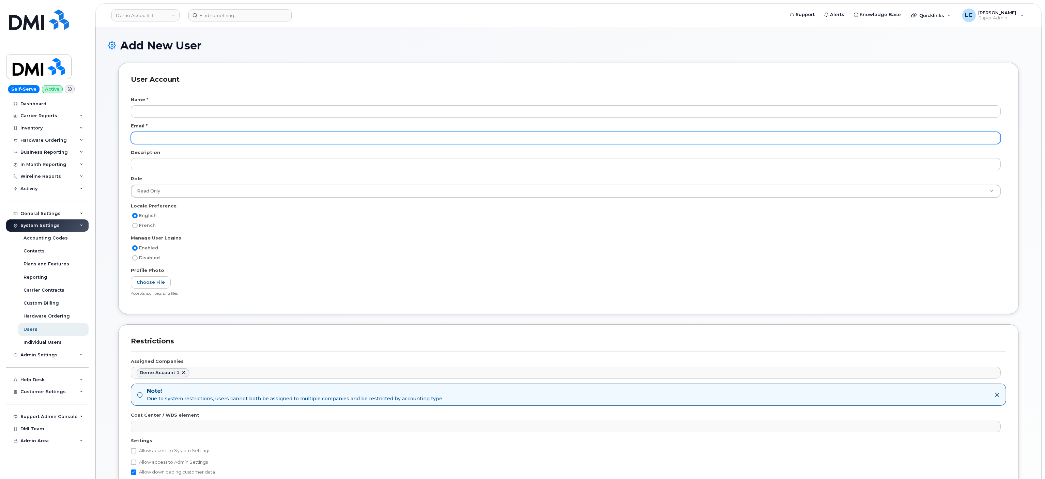
click at [192, 139] on input "email" at bounding box center [566, 138] width 870 height 12
paste input "[PERSON_NAME]"
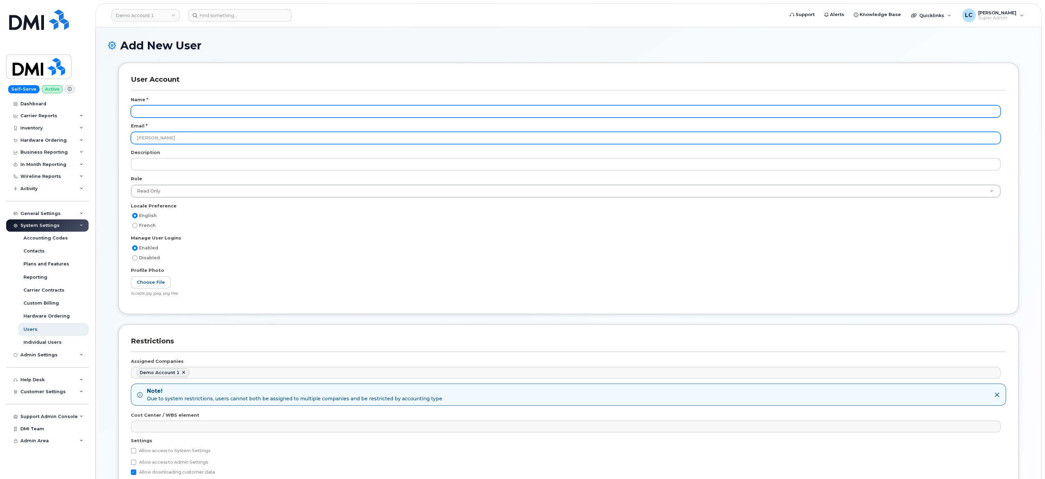
type input "[PERSON_NAME]"
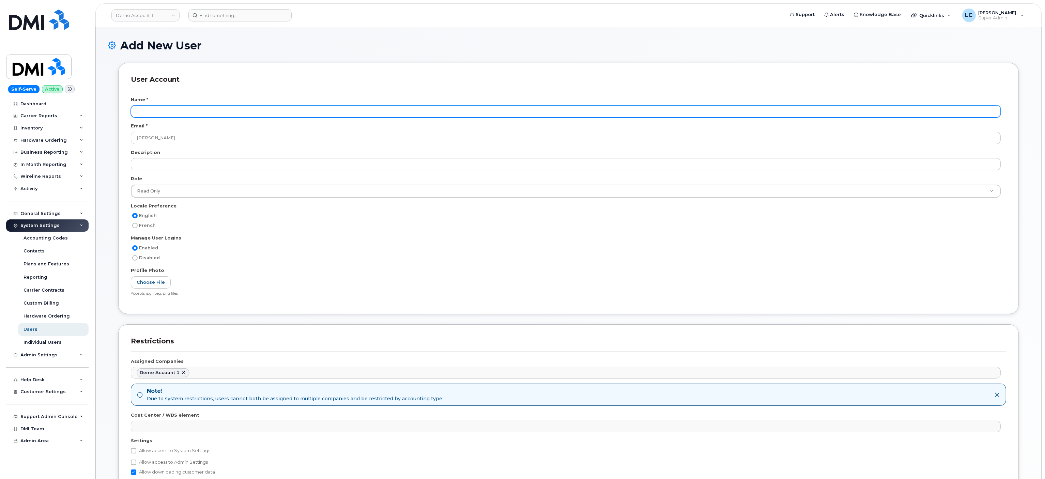
click at [202, 113] on input "text" at bounding box center [566, 111] width 870 height 12
paste input "[PERSON_NAME]"
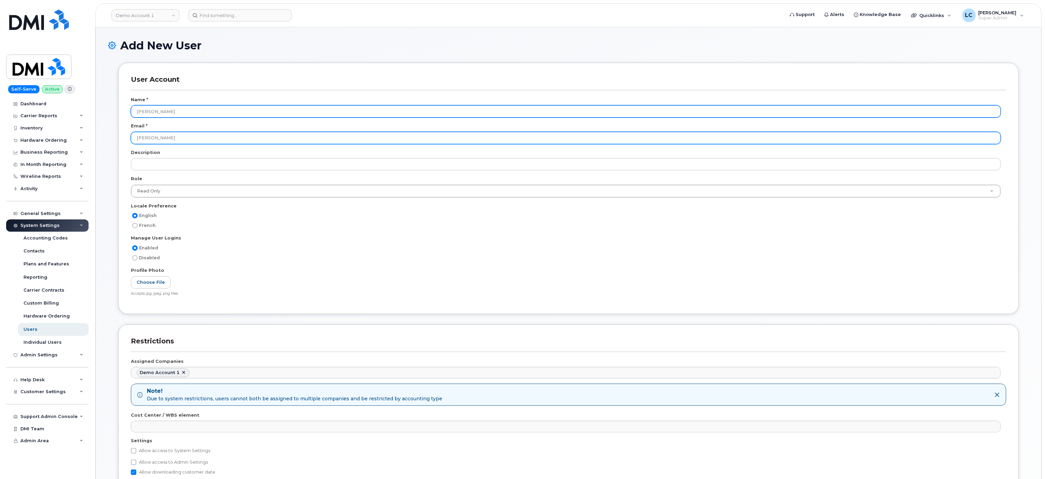
type input "[PERSON_NAME]"
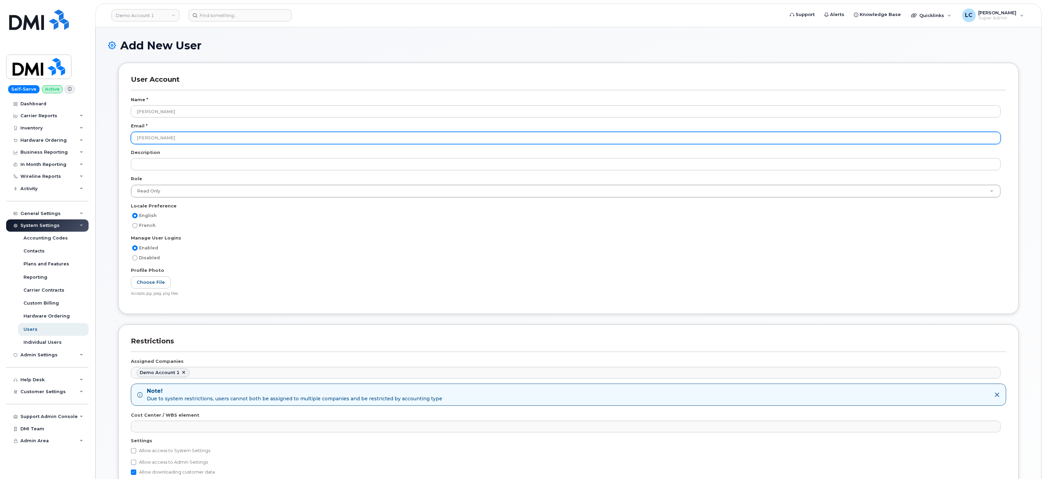
drag, startPoint x: 204, startPoint y: 136, endPoint x: 111, endPoint y: 144, distance: 93.8
click at [111, 144] on div "User Account Name * Sebastian Reissig Email * Sebastian Reissig Description Rol…" at bounding box center [568, 284] width 921 height 442
paste input "Sebastian Reissig"
drag, startPoint x: 139, startPoint y: 134, endPoint x: 162, endPoint y: 138, distance: 23.1
click at [162, 138] on input "sSebastian Reissig" at bounding box center [566, 138] width 870 height 12
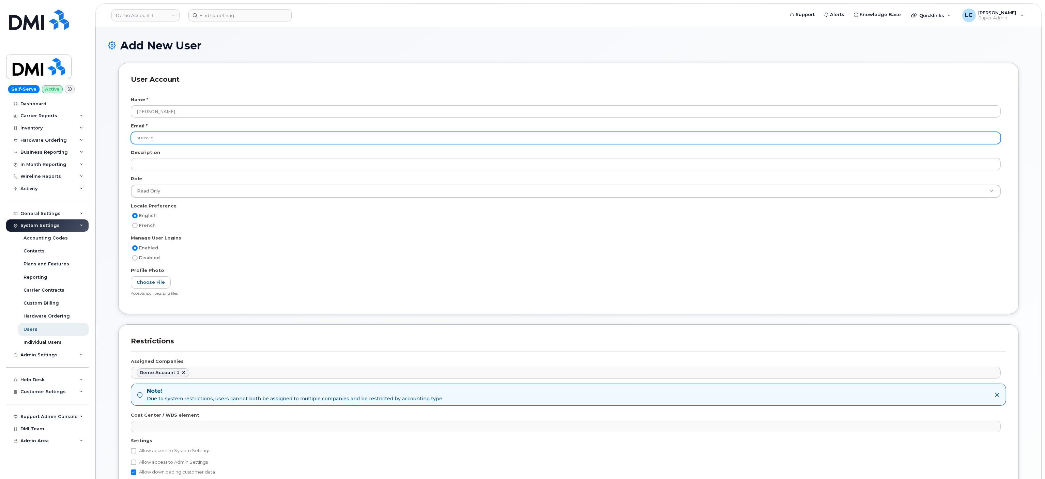
click at [167, 141] on input "sreissig" at bounding box center [566, 138] width 870 height 12
type input "sreissig@dminc.com"
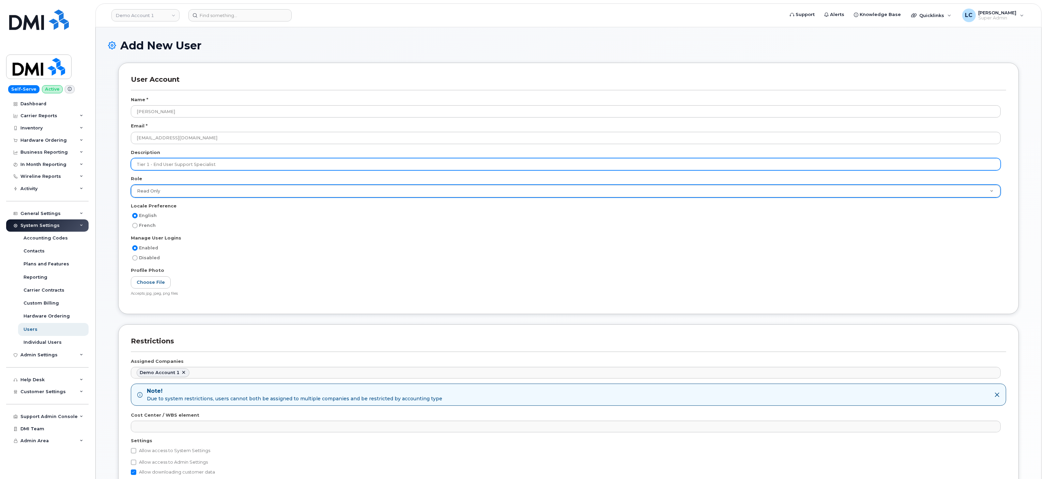
type input "Tier 1 - End User Support Specialist"
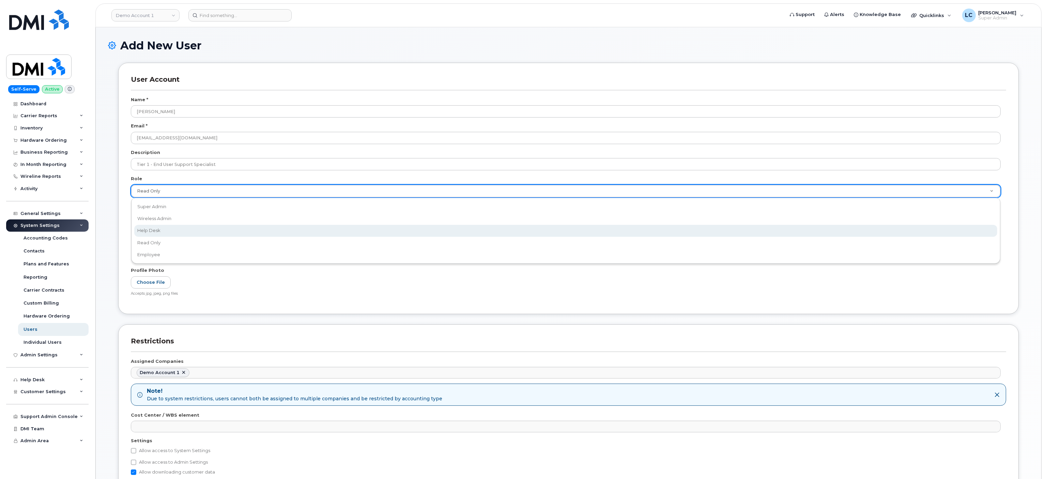
select select "help_desk"
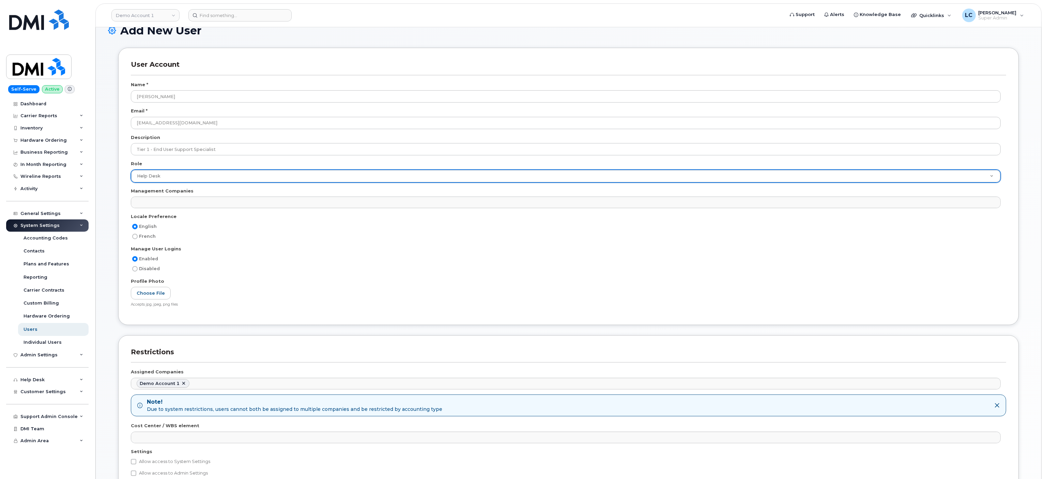
scroll to position [0, 0]
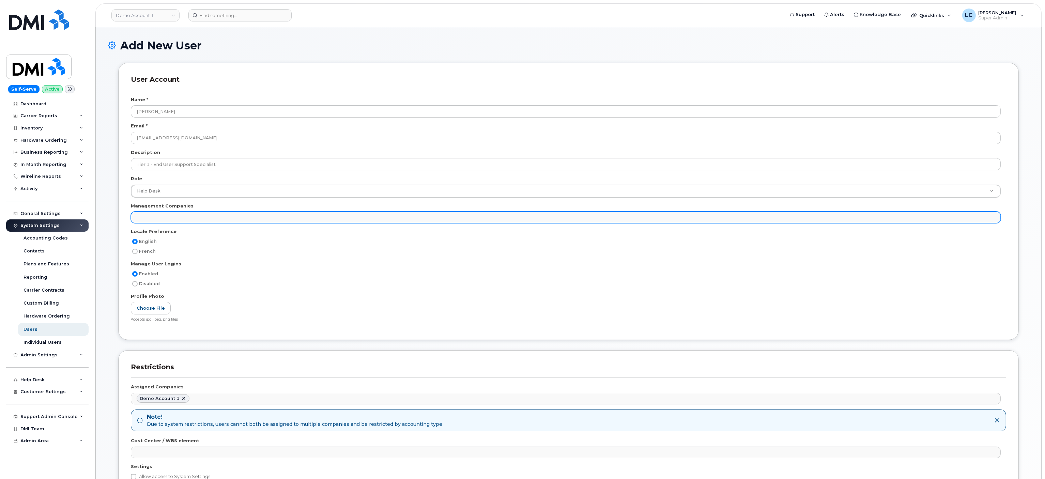
click at [228, 216] on ul at bounding box center [565, 217] width 869 height 11
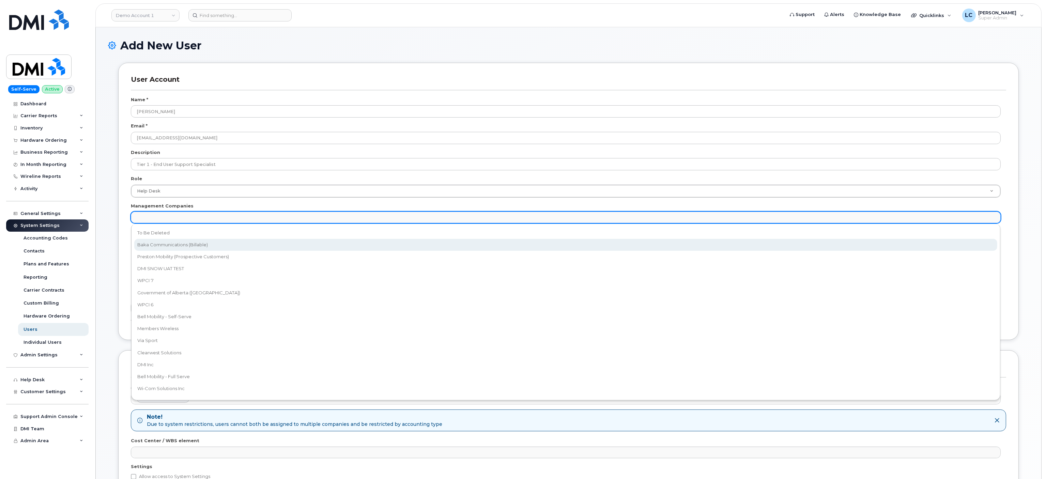
select select "15"
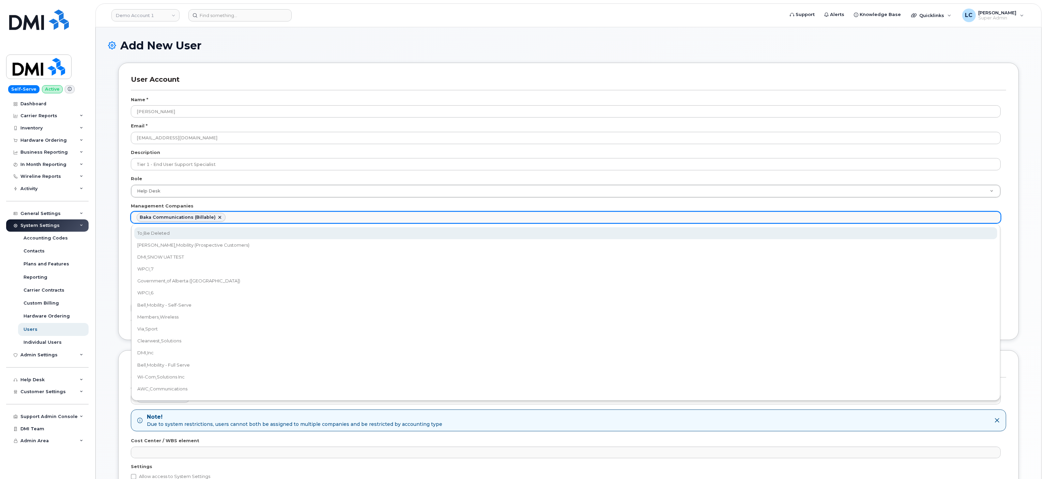
select select "30"
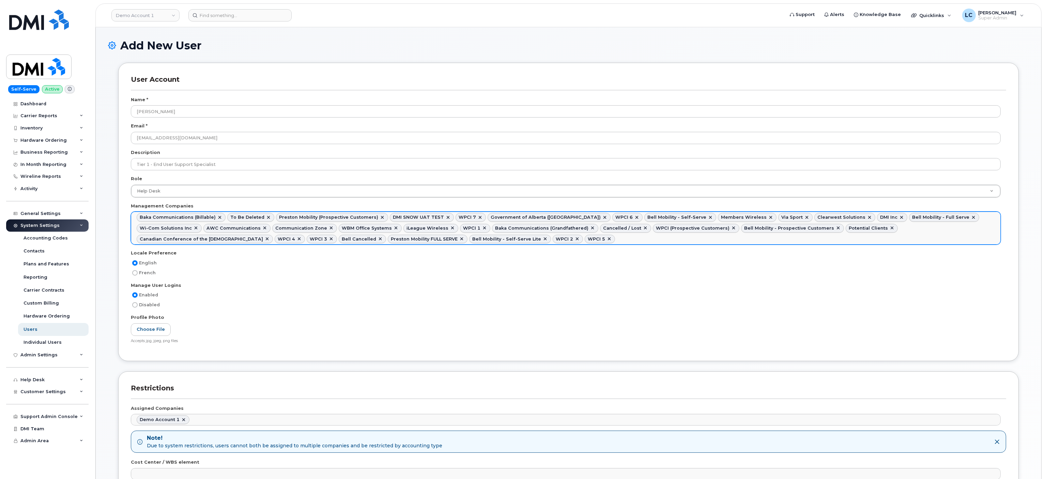
click at [378, 241] on link at bounding box center [380, 238] width 5 height 5
click at [889, 228] on link at bounding box center [891, 228] width 5 height 5
click at [836, 229] on link at bounding box center [838, 228] width 5 height 5
click at [731, 230] on link at bounding box center [733, 228] width 5 height 5
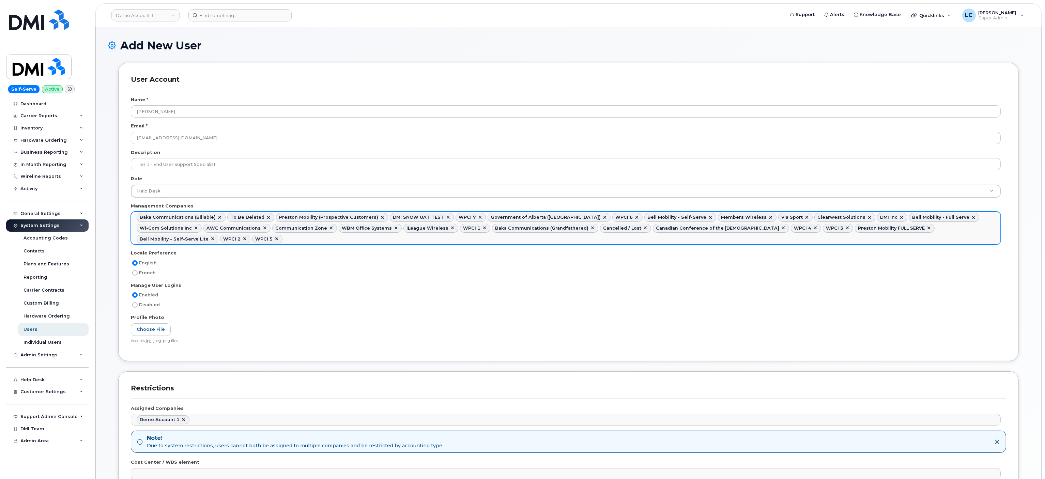
click at [643, 229] on link at bounding box center [645, 228] width 5 height 5
click at [445, 217] on link at bounding box center [447, 217] width 5 height 5
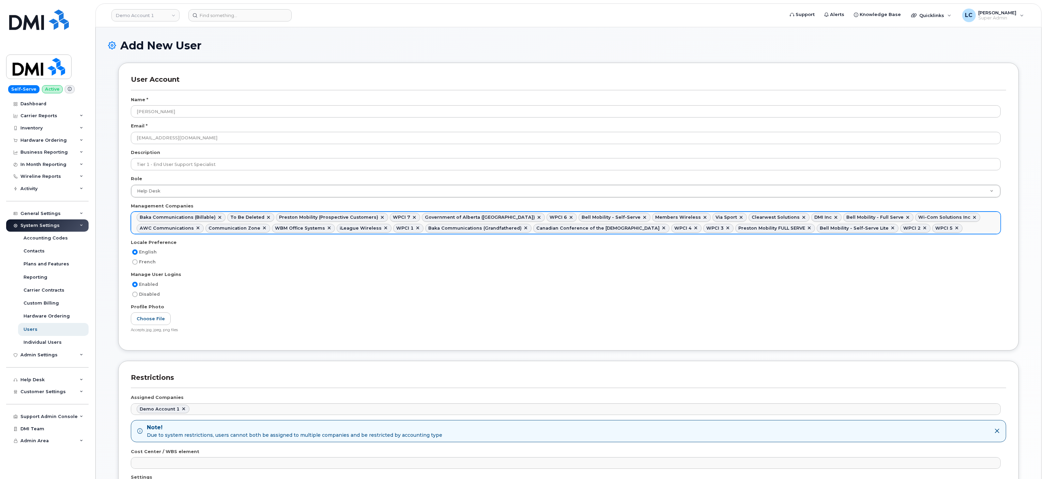
click at [380, 217] on link at bounding box center [382, 217] width 5 height 5
click at [266, 218] on link at bounding box center [268, 217] width 5 height 5
select select "15"
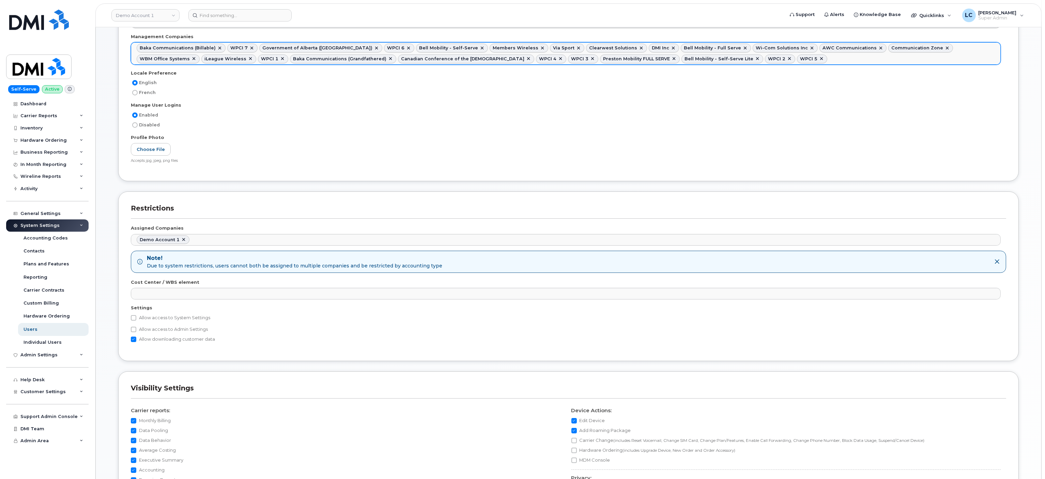
scroll to position [204, 0]
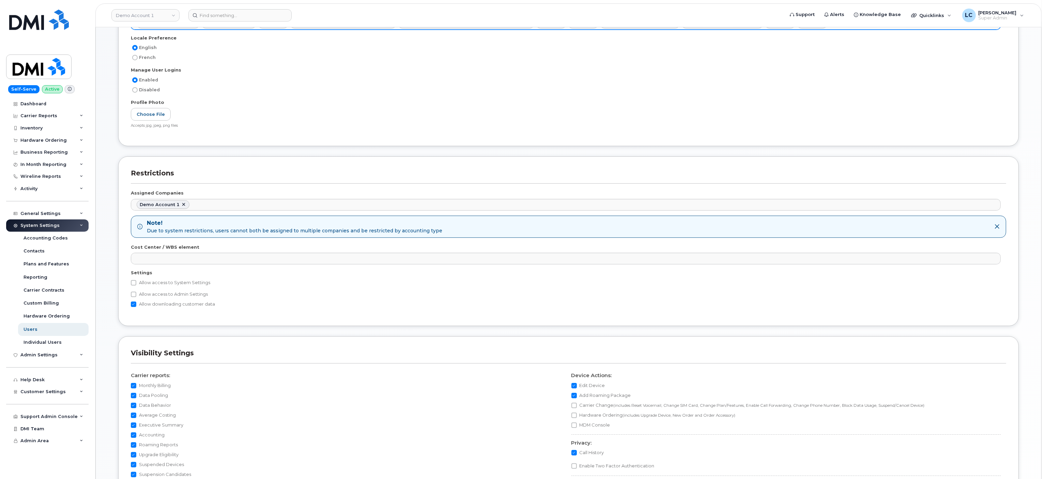
click at [158, 299] on label "Allow access to Admin Settings" at bounding box center [169, 294] width 77 height 8
click at [136, 297] on input "Allow access to Admin Settings" at bounding box center [133, 294] width 5 height 5
checkbox input "true"
click at [167, 286] on label "Allow access to System Settings" at bounding box center [170, 283] width 79 height 8
click at [136, 286] on input "Allow access to System Settings" at bounding box center [133, 282] width 5 height 5
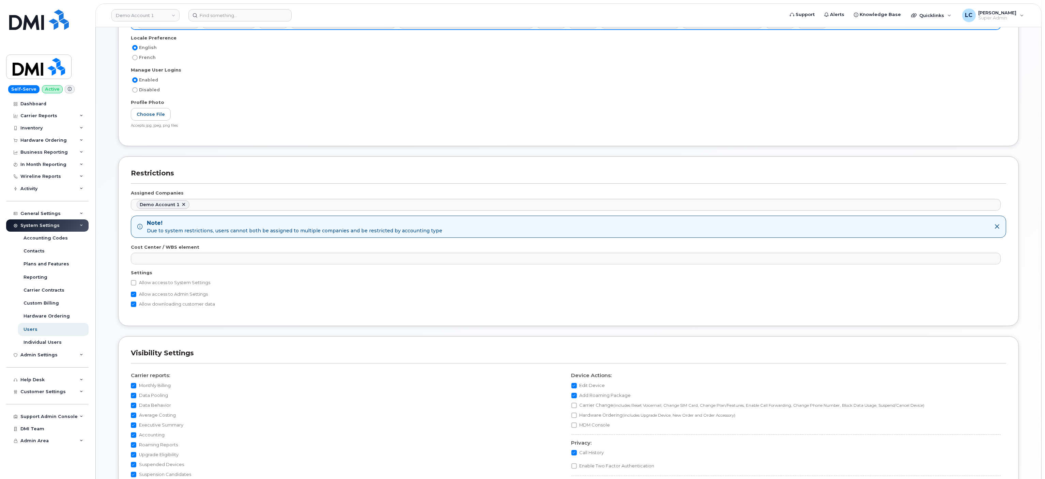
checkbox input "true"
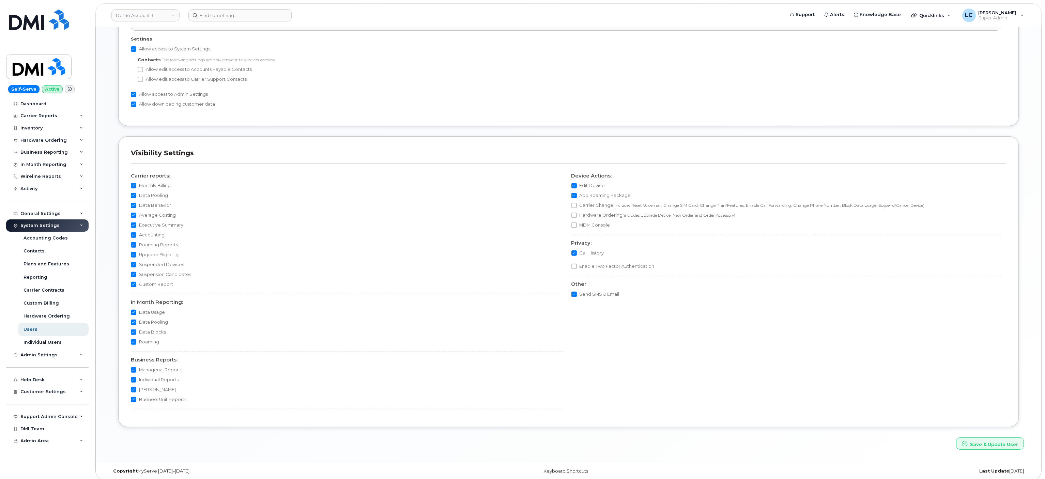
scroll to position [449, 0]
click at [989, 439] on button "Save & Update User" at bounding box center [990, 439] width 68 height 13
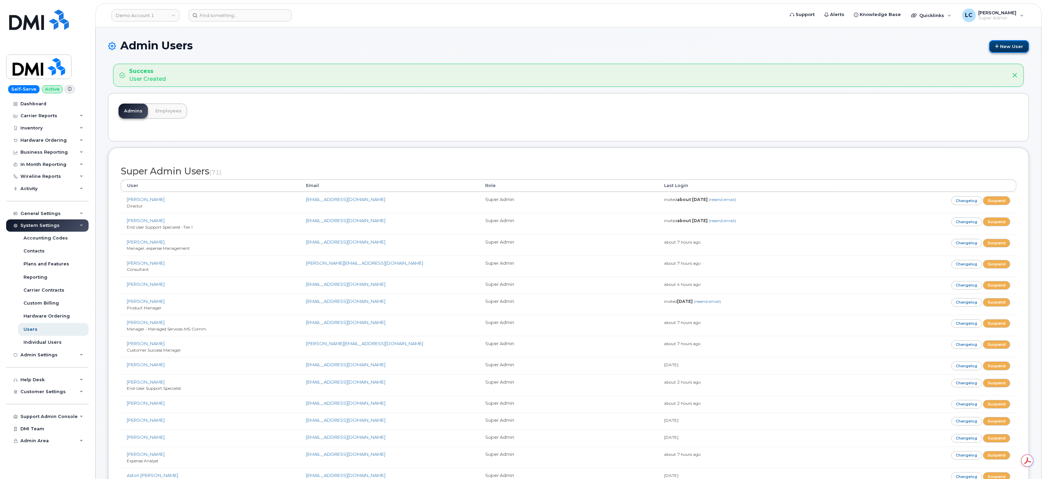
click at [999, 44] on link "New User" at bounding box center [1009, 46] width 40 height 13
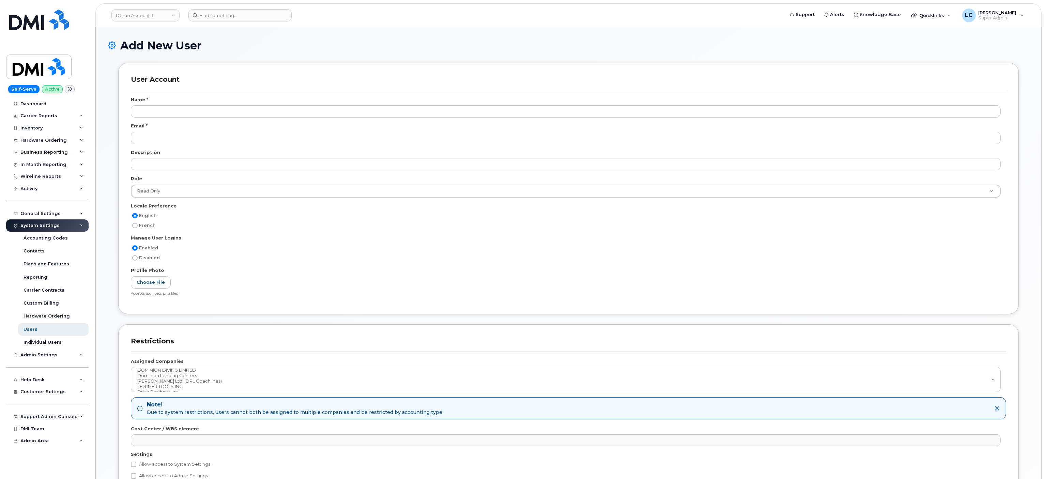
scroll to position [1128, 0]
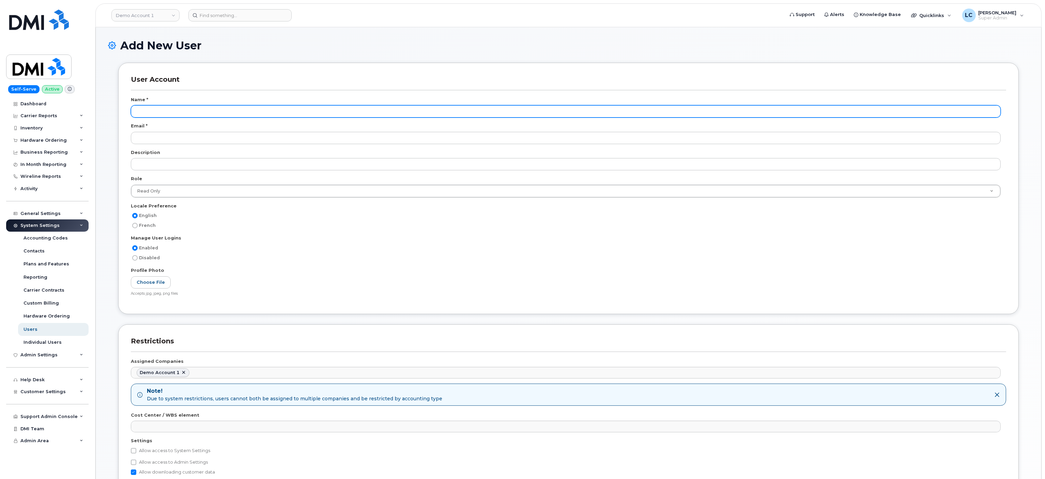
click at [213, 111] on input "text" at bounding box center [566, 111] width 870 height 12
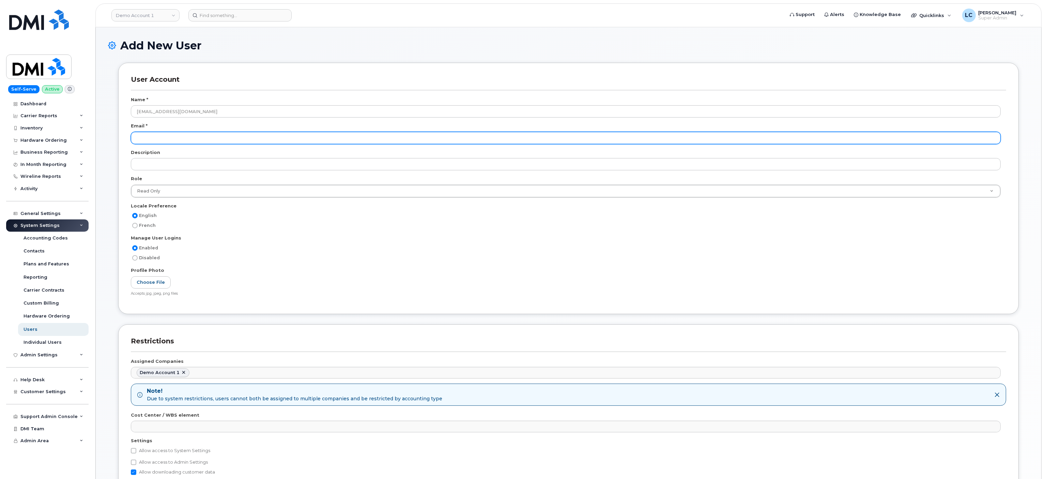
type input "[EMAIL_ADDRESS][DOMAIN_NAME]"
click at [196, 137] on input "email" at bounding box center [566, 138] width 870 height 12
paste input "[EMAIL_ADDRESS][DOMAIN_NAME]"
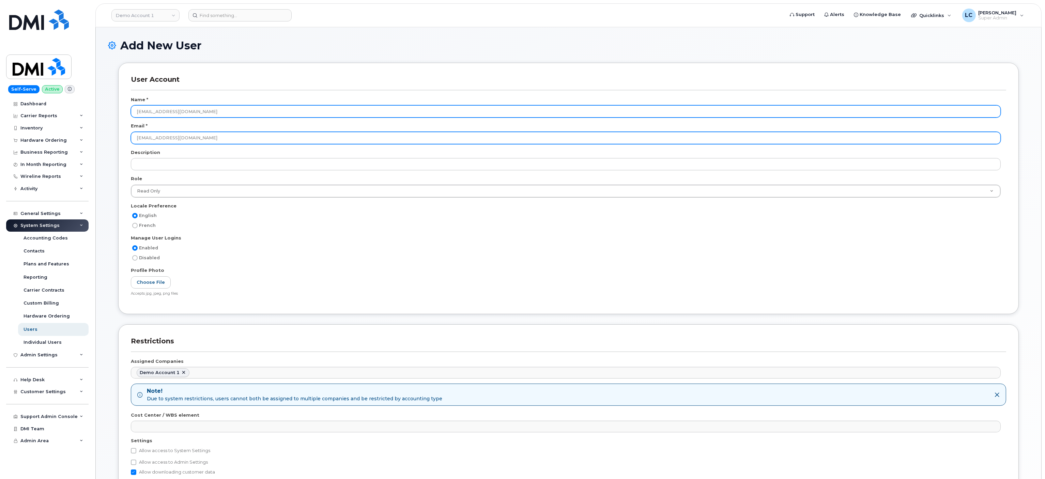
type input "[EMAIL_ADDRESS][DOMAIN_NAME]"
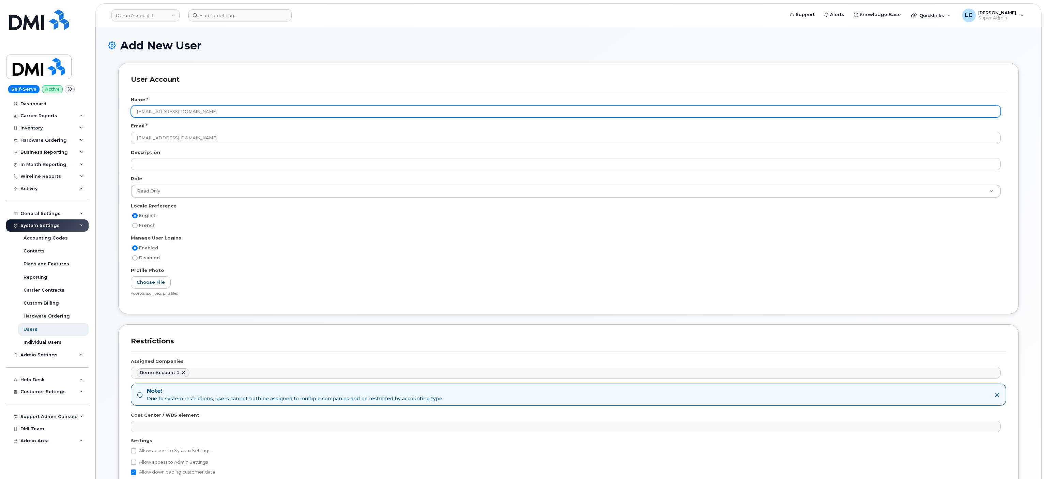
drag, startPoint x: 205, startPoint y: 112, endPoint x: 114, endPoint y: 111, distance: 91.7
click at [114, 111] on div "User Account Name * [EMAIL_ADDRESS][DOMAIN_NAME] Email * [EMAIL_ADDRESS][DOMAIN…" at bounding box center [568, 194] width 911 height 262
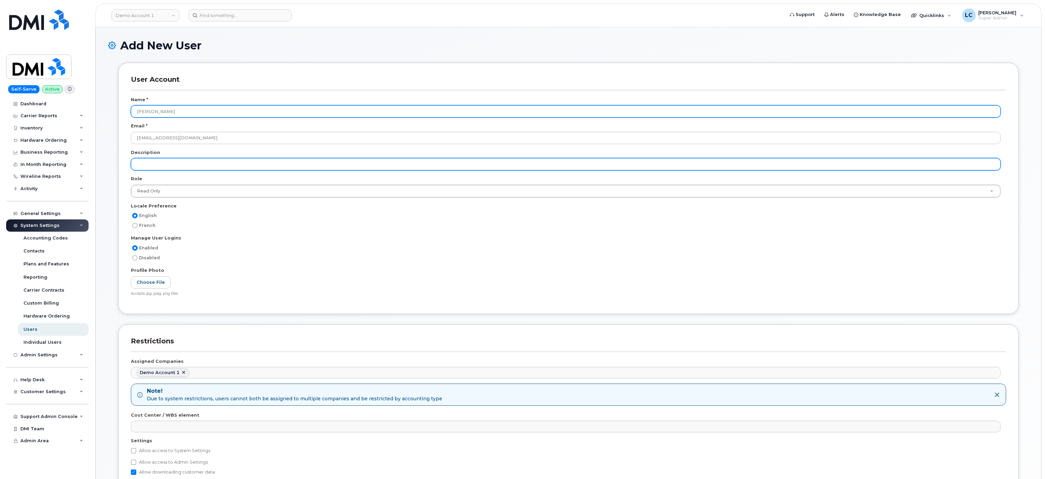
type input "[PERSON_NAME]"
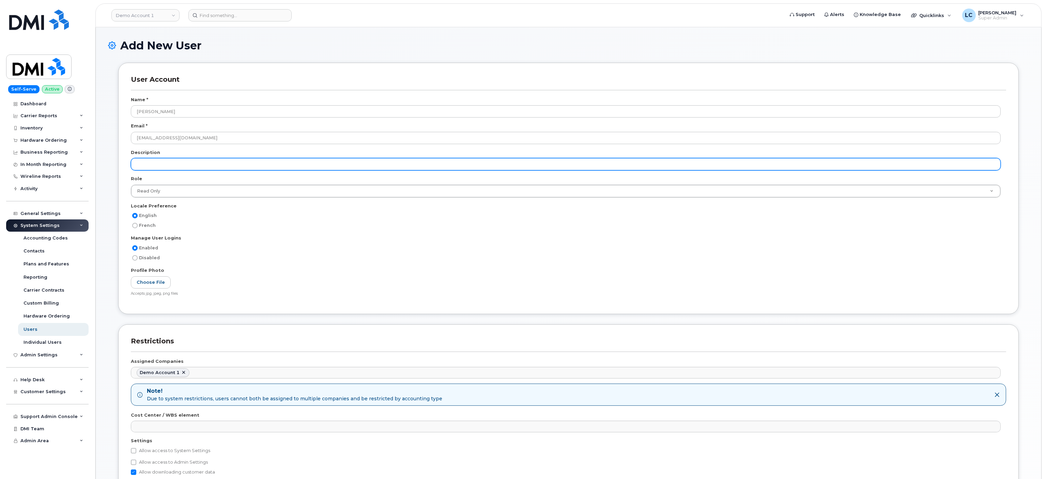
click at [189, 162] on input "text" at bounding box center [566, 164] width 870 height 12
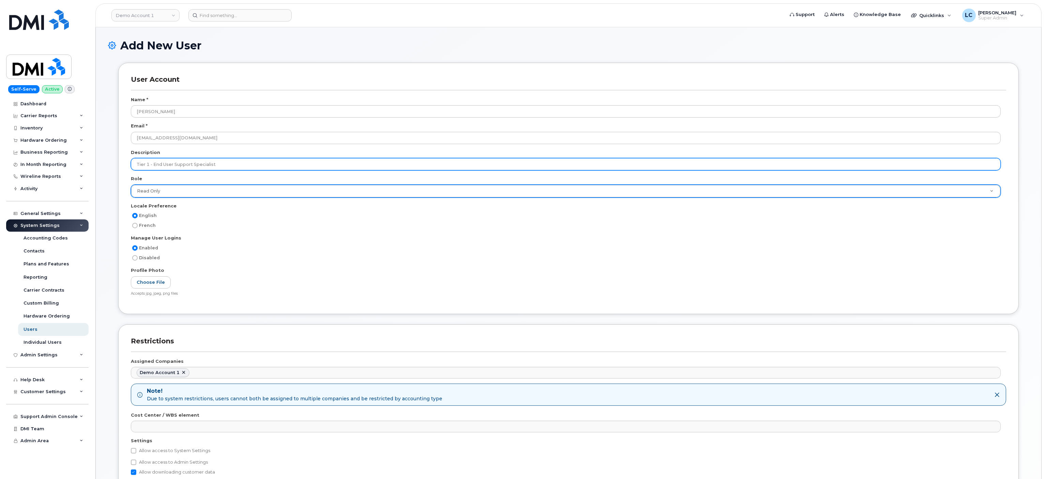
type input "Tier 1 - End User Support Specialist"
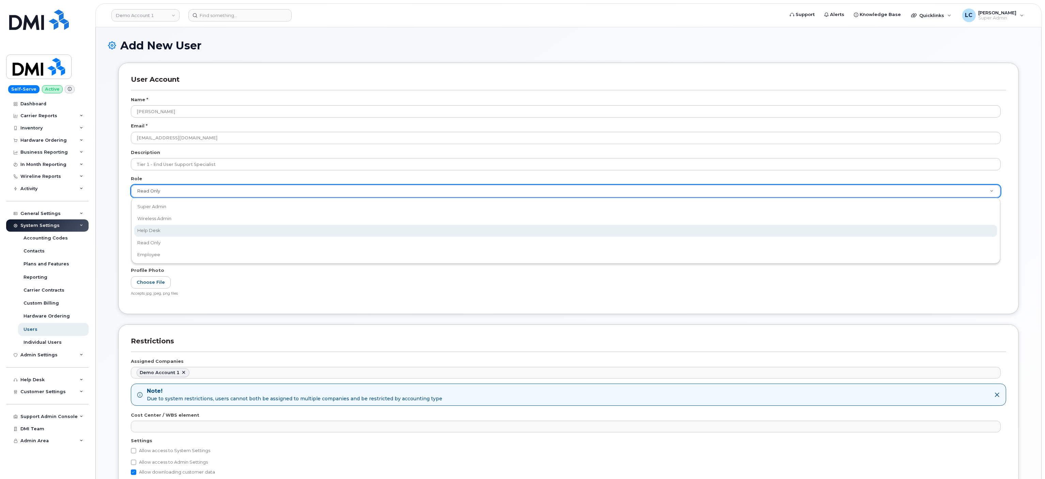
select select "help_desk"
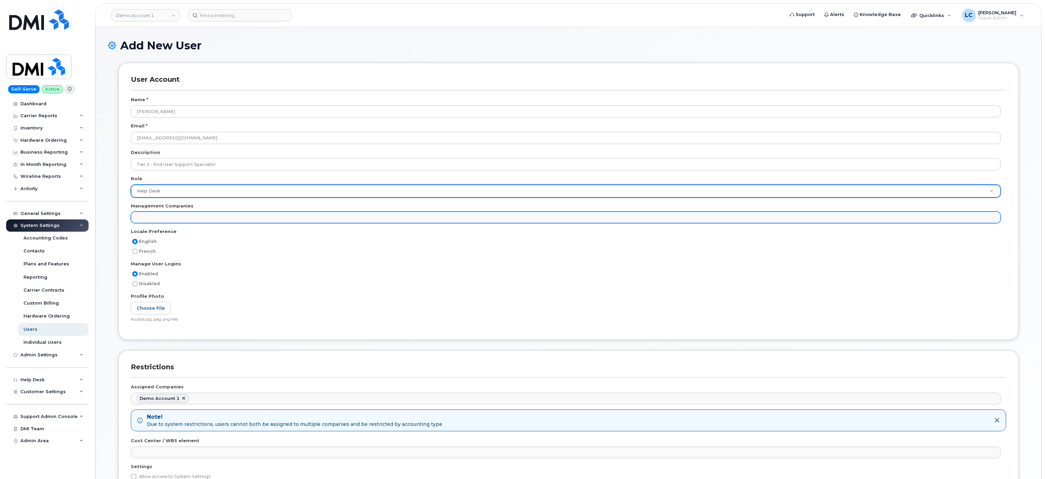
click at [200, 223] on ul at bounding box center [565, 217] width 869 height 11
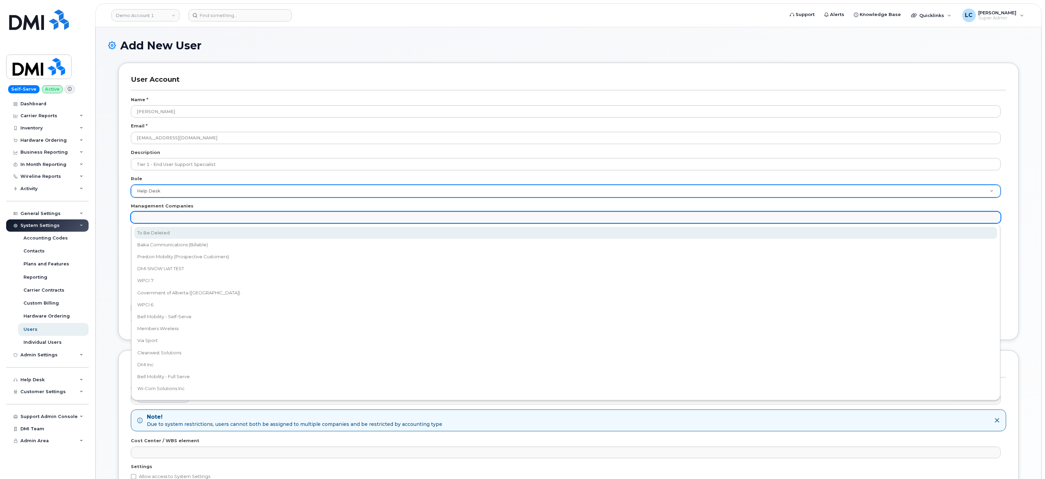
select select "30"
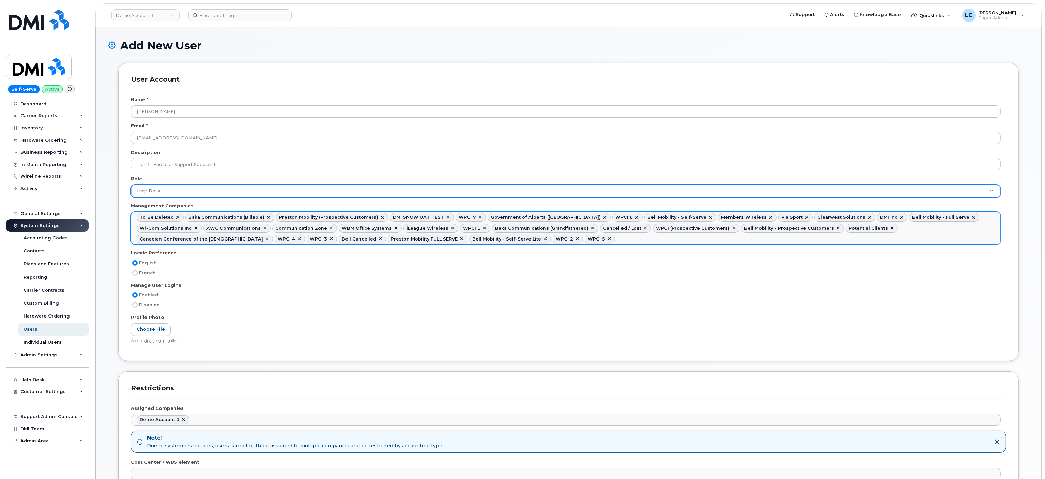
click at [176, 217] on link at bounding box center [177, 217] width 5 height 5
select select "15"
click at [331, 217] on link at bounding box center [333, 217] width 5 height 5
click at [283, 218] on link at bounding box center [285, 217] width 5 height 5
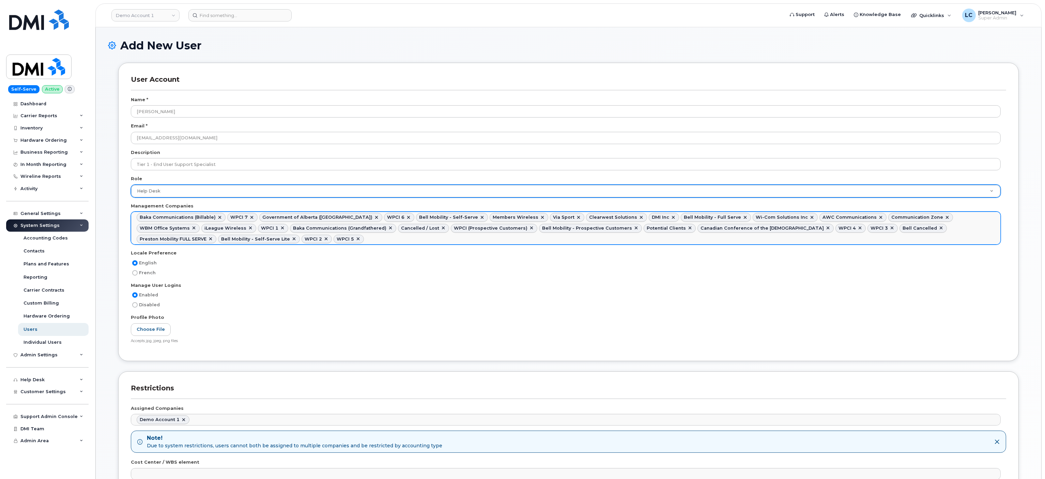
click at [441, 229] on link at bounding box center [443, 228] width 5 height 5
click at [476, 230] on link at bounding box center [478, 228] width 5 height 5
click at [418, 226] on li "Bell Mobility - Prospective Customers" at bounding box center [449, 228] width 103 height 9
click at [492, 228] on link at bounding box center [494, 228] width 5 height 5
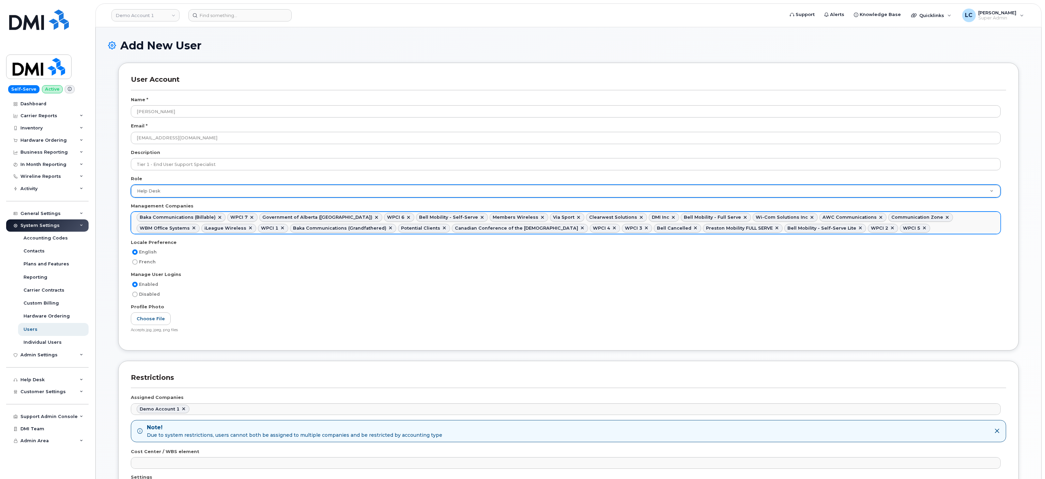
click at [442, 230] on link at bounding box center [444, 228] width 5 height 5
click at [639, 230] on link at bounding box center [641, 228] width 5 height 5
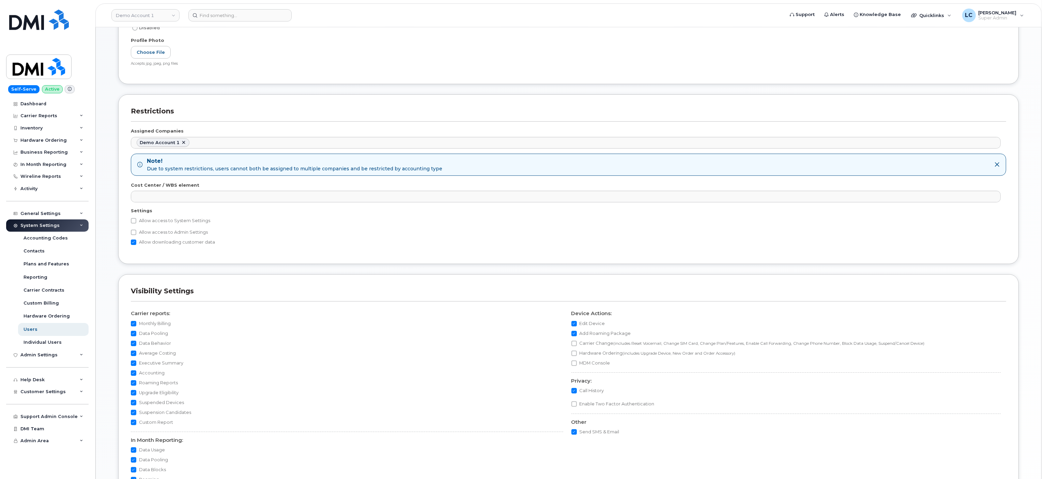
scroll to position [273, 0]
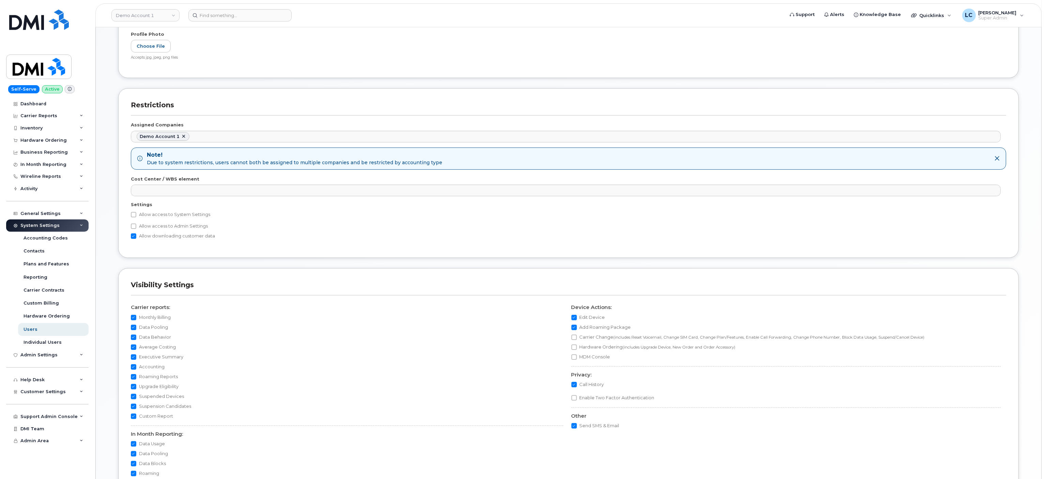
click at [171, 229] on label "Allow access to Admin Settings" at bounding box center [169, 226] width 77 height 8
click at [136, 229] on input "Allow access to Admin Settings" at bounding box center [133, 226] width 5 height 5
checkbox input "true"
click at [175, 211] on div "Settings" at bounding box center [568, 205] width 875 height 9
click at [175, 217] on label "Allow access to System Settings" at bounding box center [170, 215] width 79 height 8
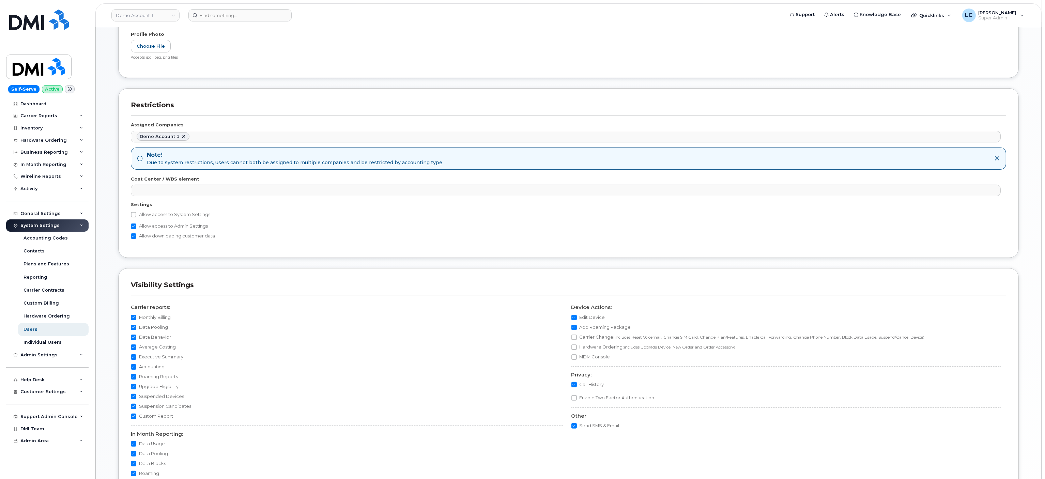
click at [136, 217] on input "Allow access to System Settings" at bounding box center [133, 214] width 5 height 5
checkbox input "true"
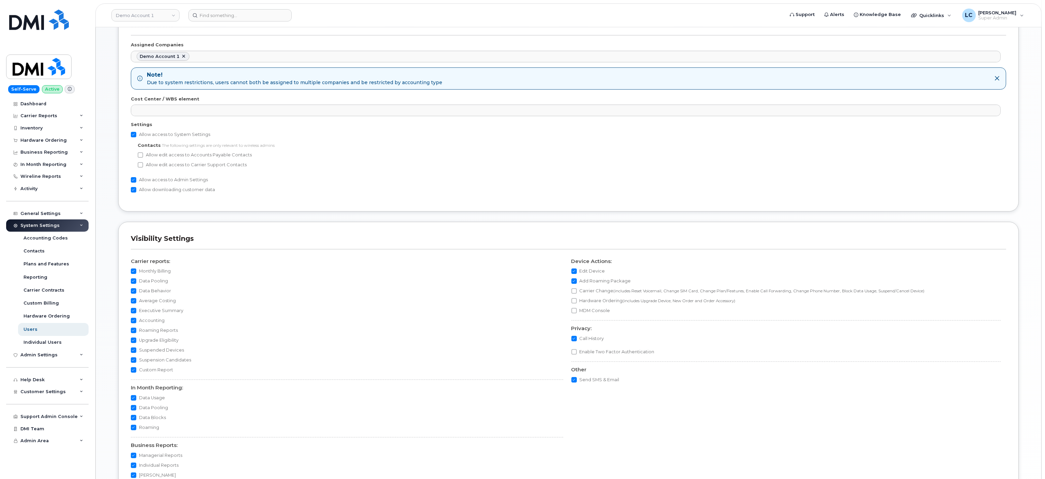
scroll to position [449, 0]
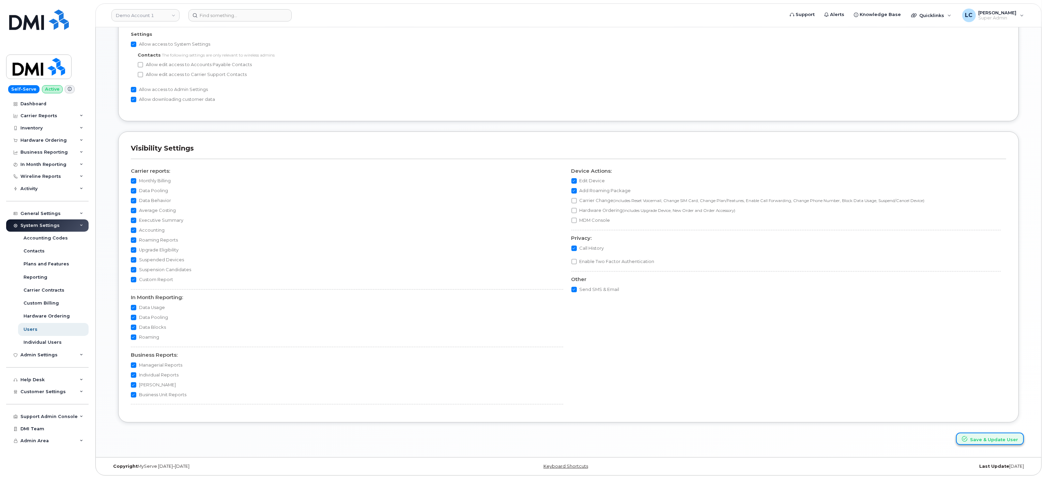
click at [1006, 442] on button "Save & Update User" at bounding box center [990, 439] width 68 height 13
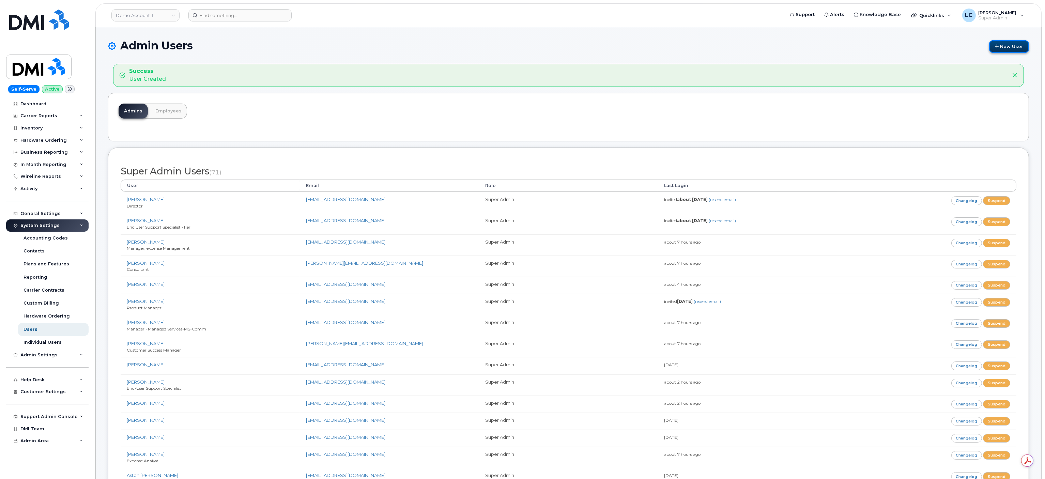
click at [1000, 48] on link "New User" at bounding box center [1009, 46] width 40 height 13
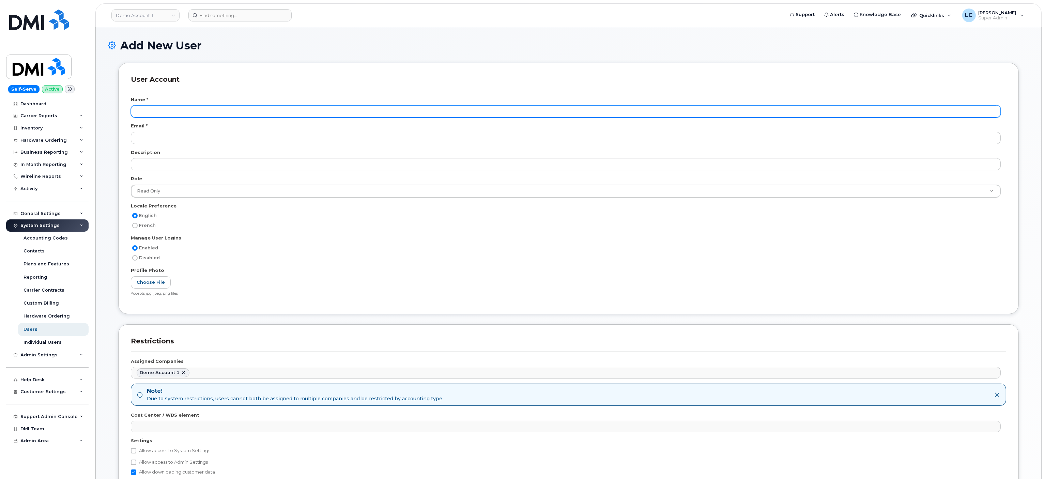
scroll to position [1128, 0]
click at [233, 117] on input "text" at bounding box center [566, 111] width 870 height 12
click at [233, 115] on input "text" at bounding box center [566, 111] width 870 height 12
type input "[PERSON_NAME]"
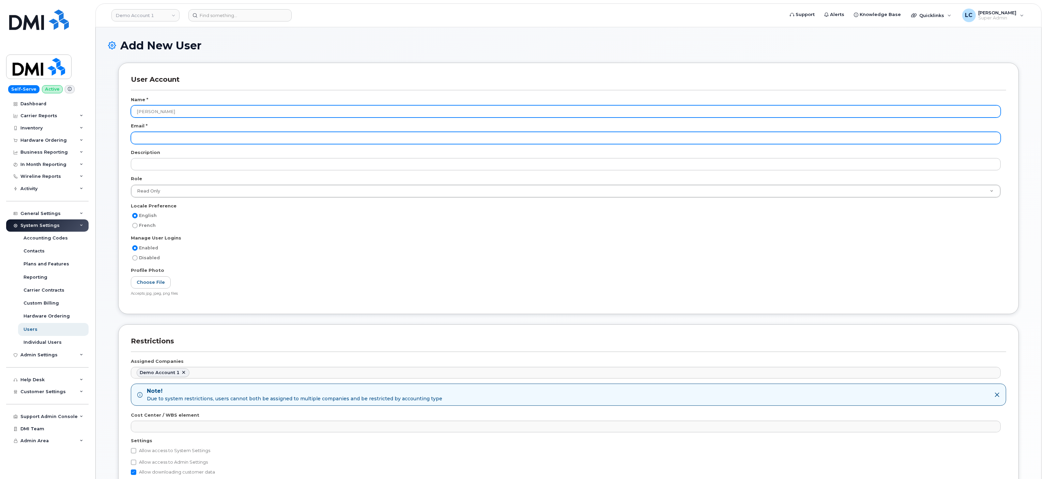
paste input "[EMAIL_ADDRESS][DOMAIN_NAME]"
type input "[EMAIL_ADDRESS][DOMAIN_NAME]"
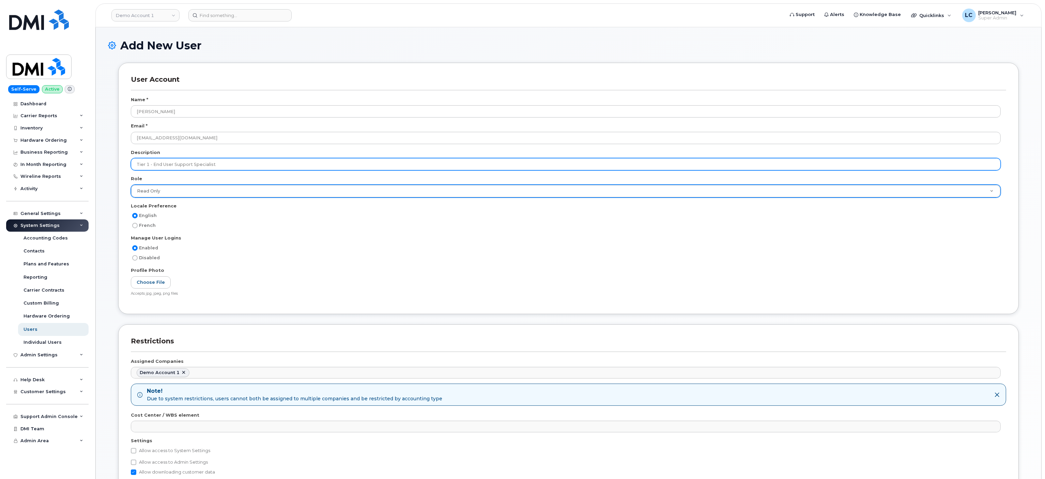
type input "Tier 1 - End User Support Specialist"
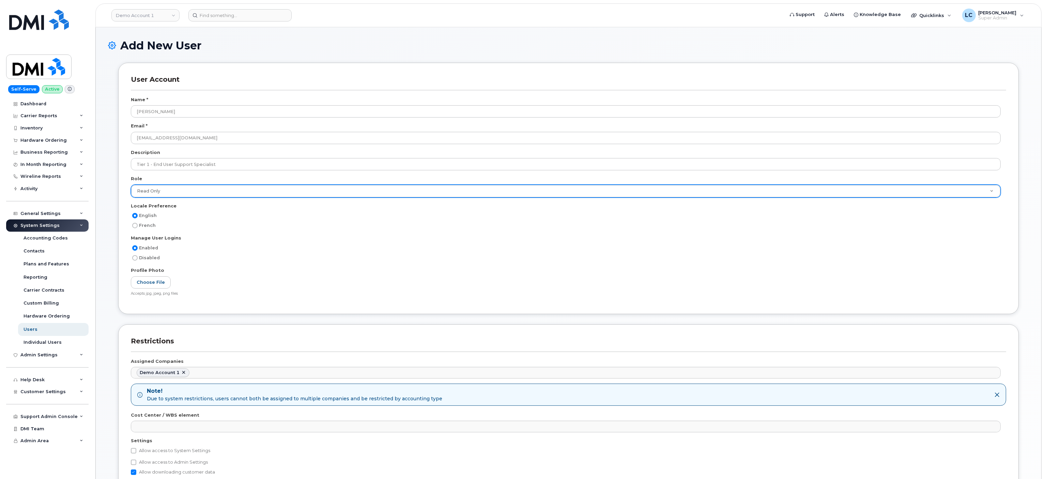
click at [216, 199] on div "Read Only Super Admin Wireless Admin Help Desk Read Only Employee" at bounding box center [568, 194] width 875 height 18
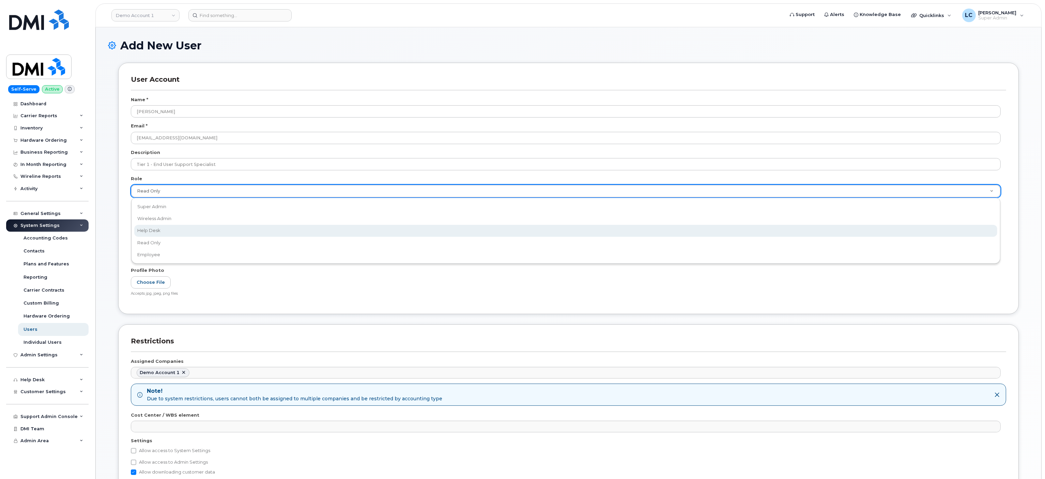
select select "help_desk"
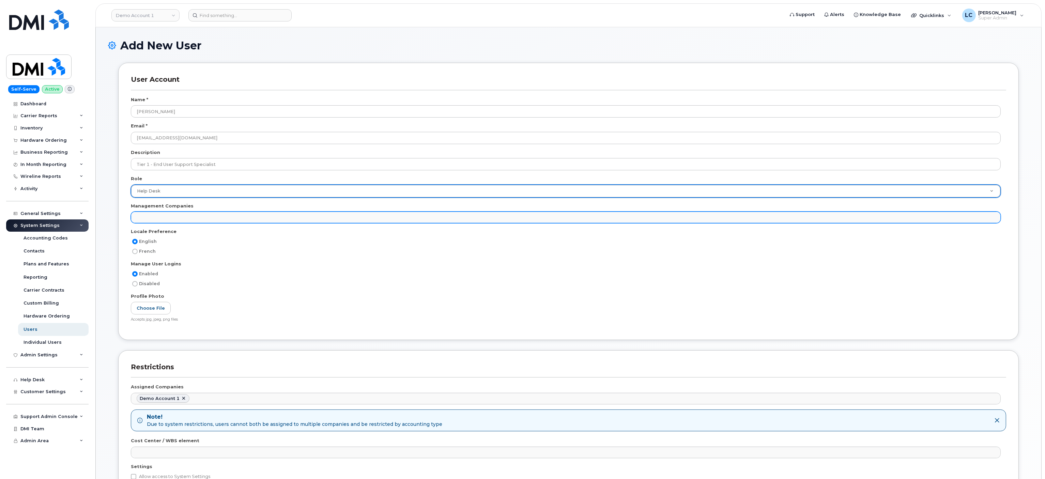
click at [209, 217] on ul at bounding box center [565, 217] width 869 height 11
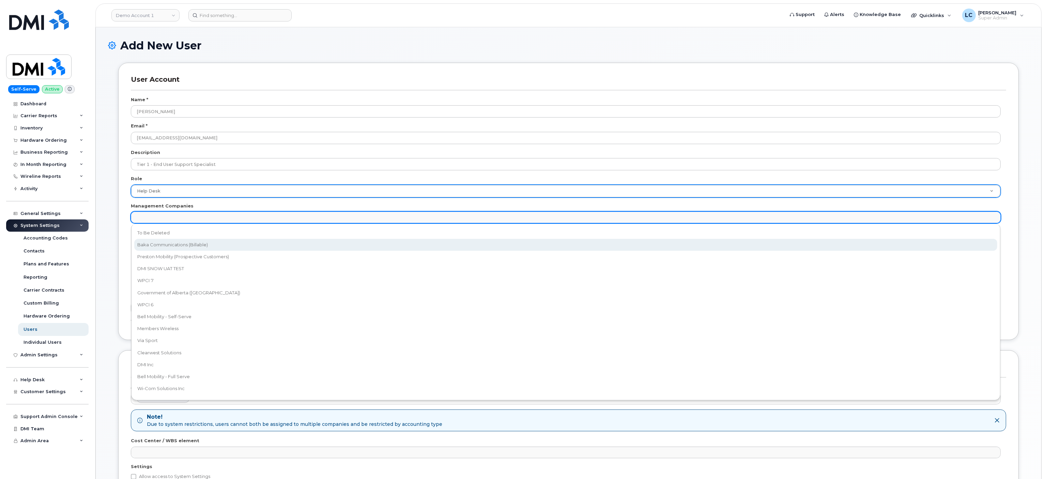
select select "15"
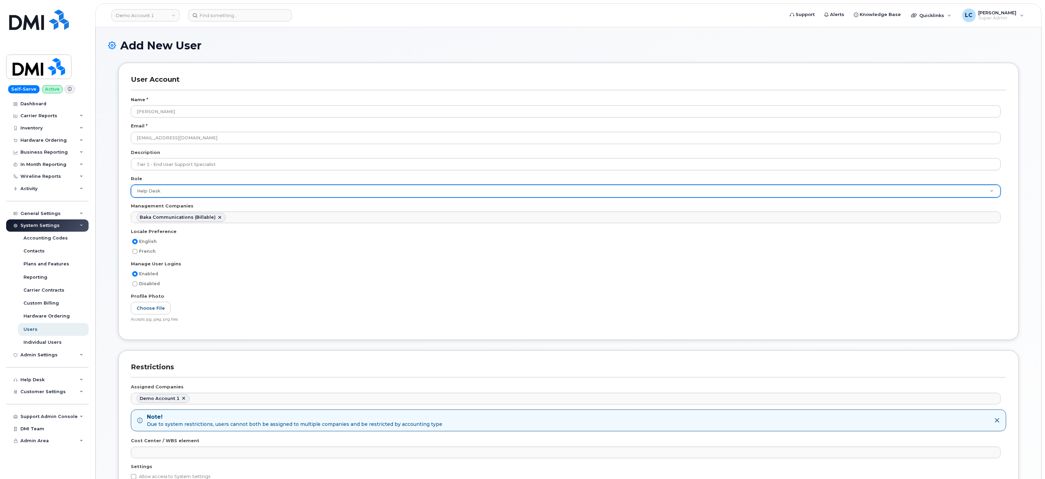
scroll to position [6, 0]
select select "30"
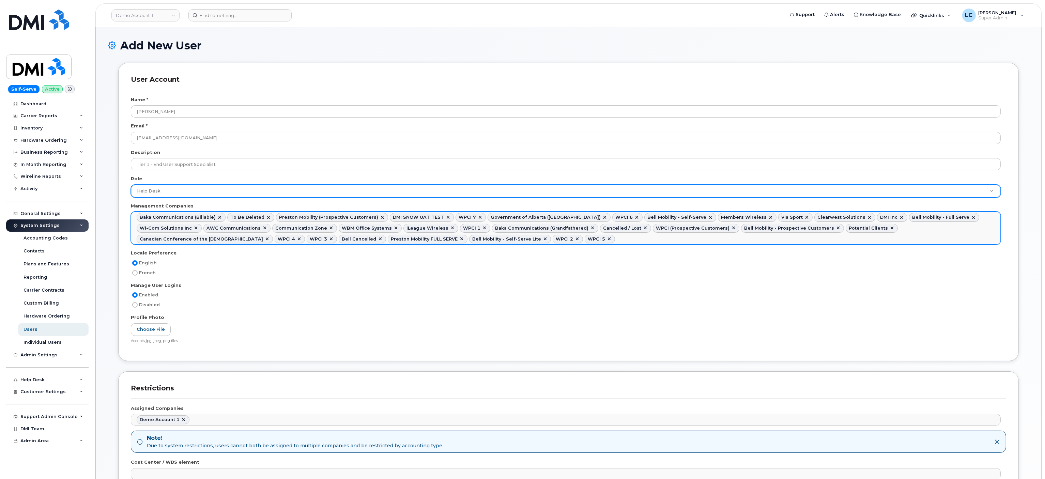
click at [378, 240] on link at bounding box center [380, 238] width 5 height 5
click at [889, 229] on link at bounding box center [891, 228] width 5 height 5
click at [836, 228] on link at bounding box center [838, 228] width 5 height 5
click at [731, 229] on link at bounding box center [733, 228] width 5 height 5
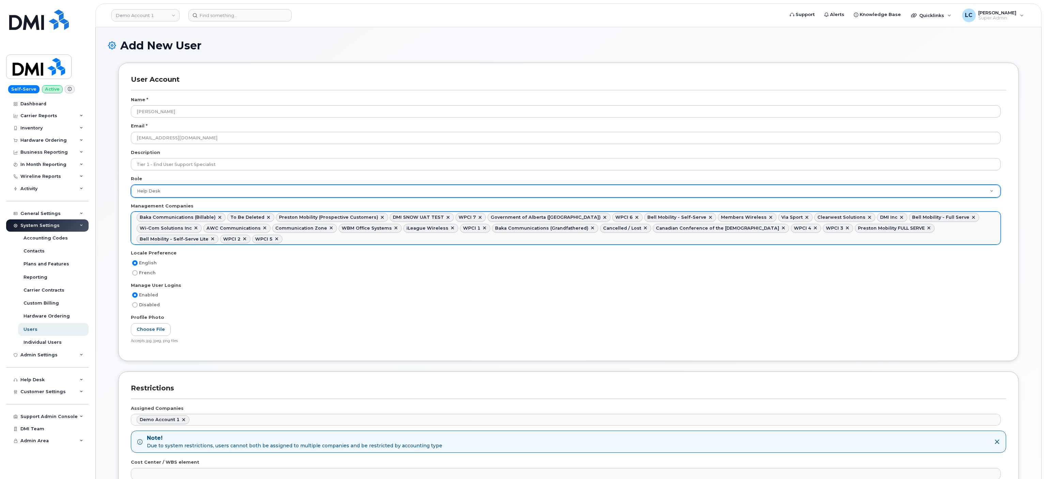
click at [643, 228] on link at bounding box center [645, 228] width 5 height 5
click at [266, 216] on link at bounding box center [268, 217] width 5 height 5
select select "15"
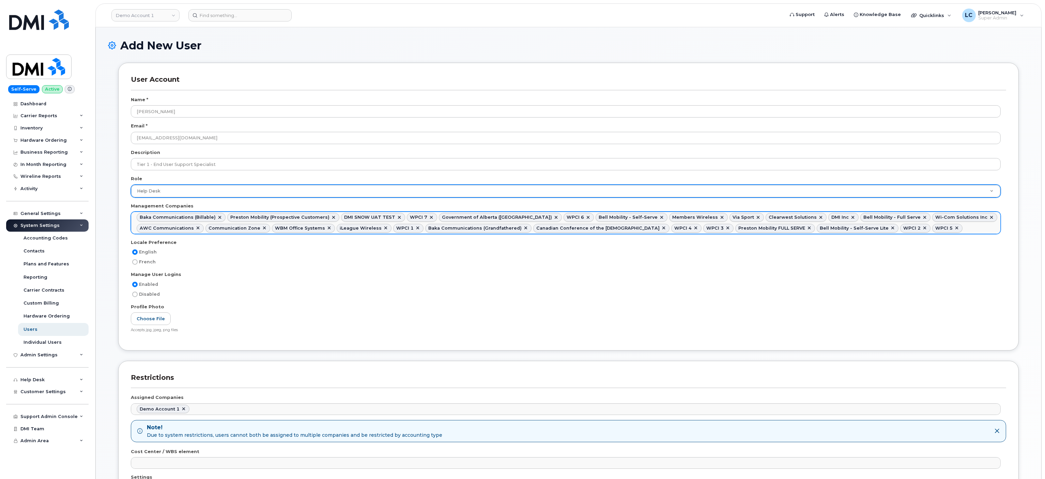
click at [397, 216] on link at bounding box center [399, 217] width 5 height 5
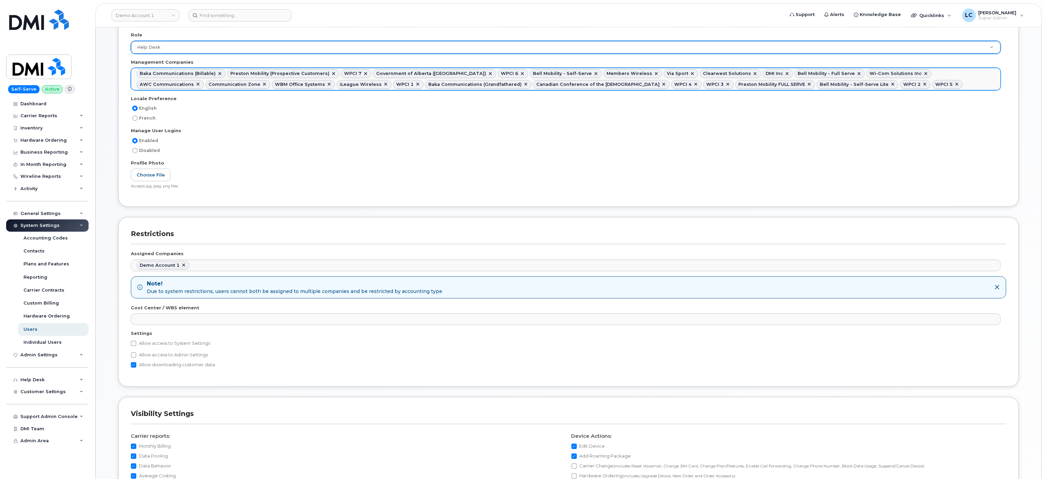
scroll to position [204, 0]
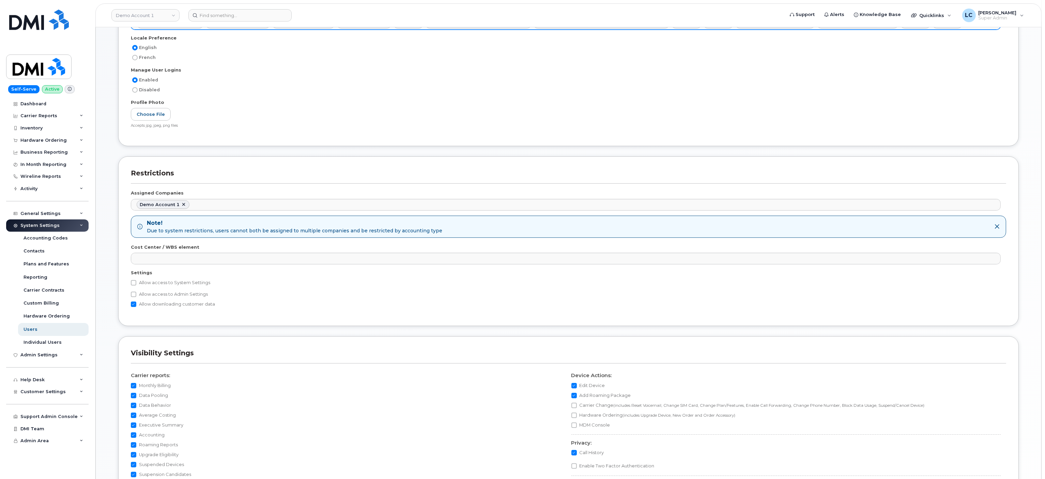
click at [157, 299] on label "Allow access to Admin Settings" at bounding box center [169, 294] width 77 height 8
click at [136, 297] on input "Allow access to Admin Settings" at bounding box center [133, 294] width 5 height 5
checkbox input "true"
click at [162, 283] on label "Allow access to System Settings" at bounding box center [170, 283] width 79 height 8
click at [136, 283] on input "Allow access to System Settings" at bounding box center [133, 282] width 5 height 5
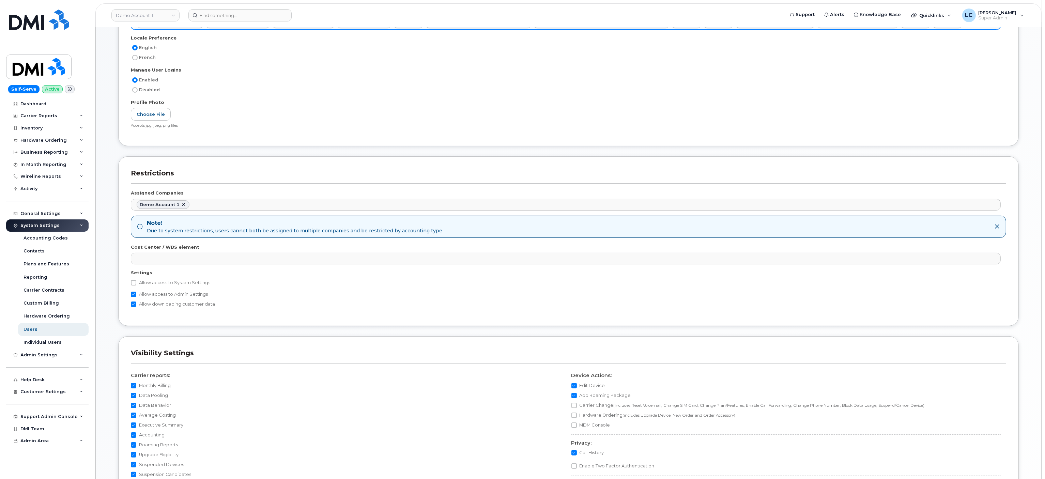
checkbox input "true"
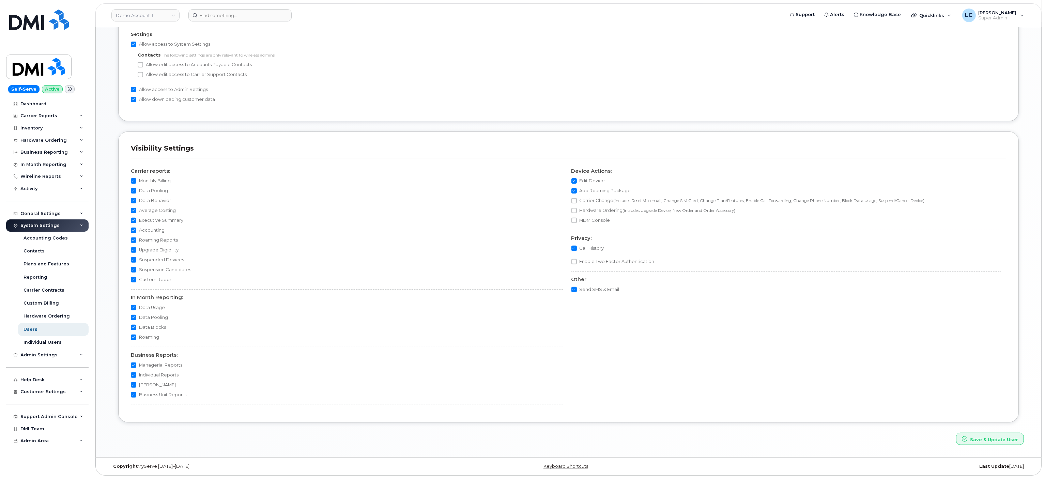
scroll to position [449, 0]
click at [1000, 438] on button "Save & Update User" at bounding box center [990, 439] width 68 height 13
